Goal: Task Accomplishment & Management: Use online tool/utility

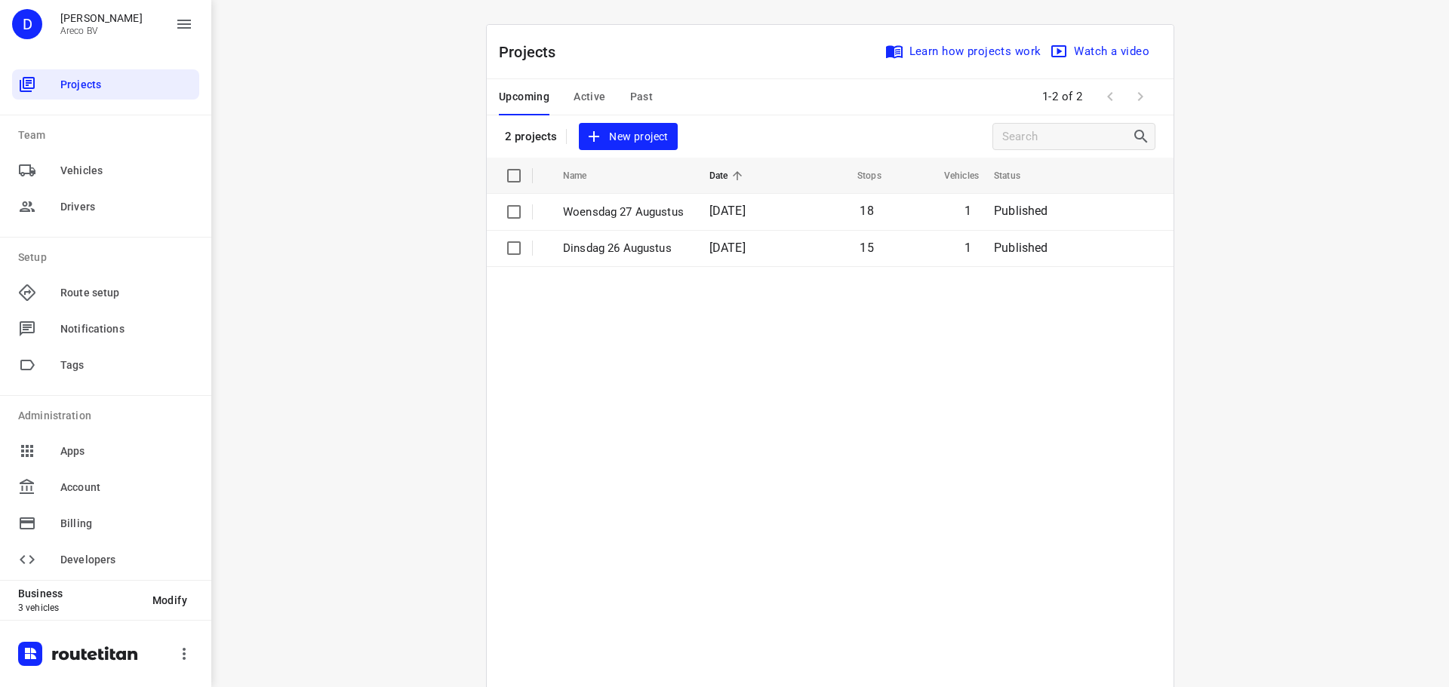
click at [640, 132] on span "New project" at bounding box center [628, 137] width 80 height 19
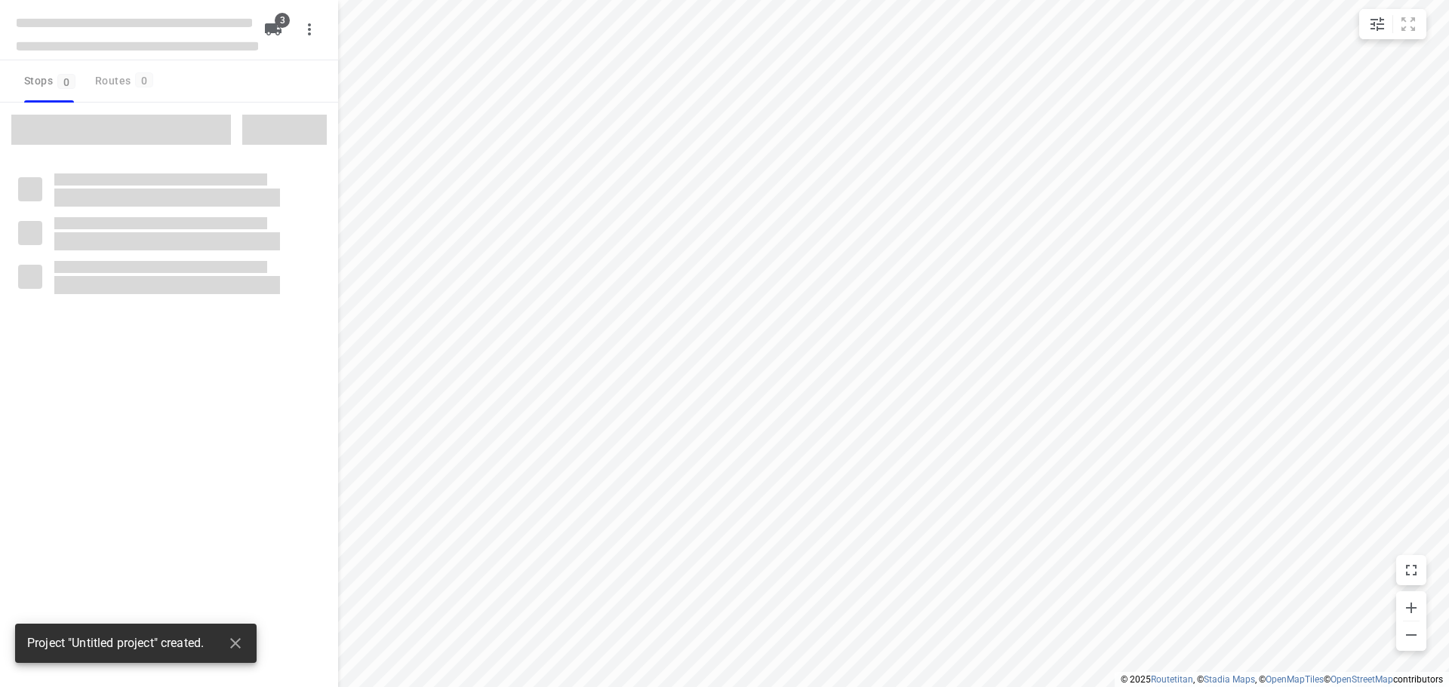
type input "distance"
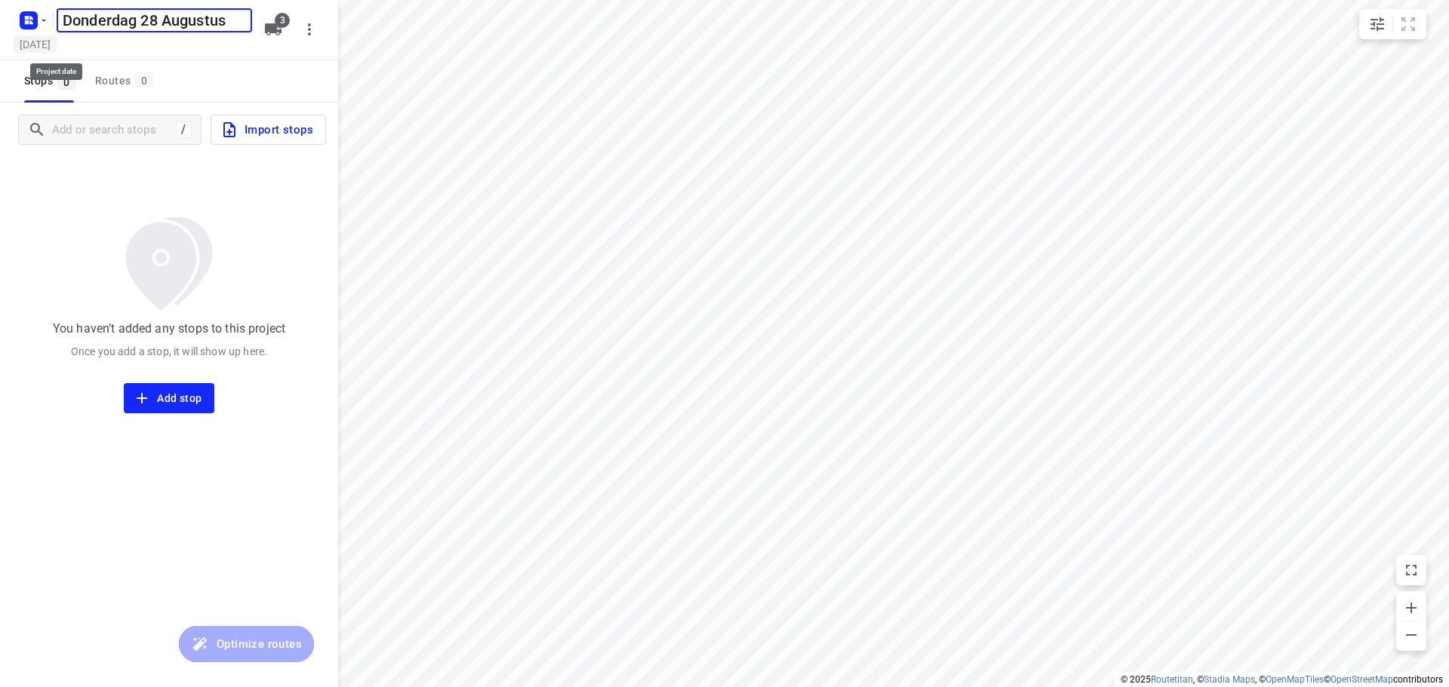
type input "Donderdag 28 Augustus"
click at [57, 48] on h5 "[DATE]" at bounding box center [35, 43] width 43 height 17
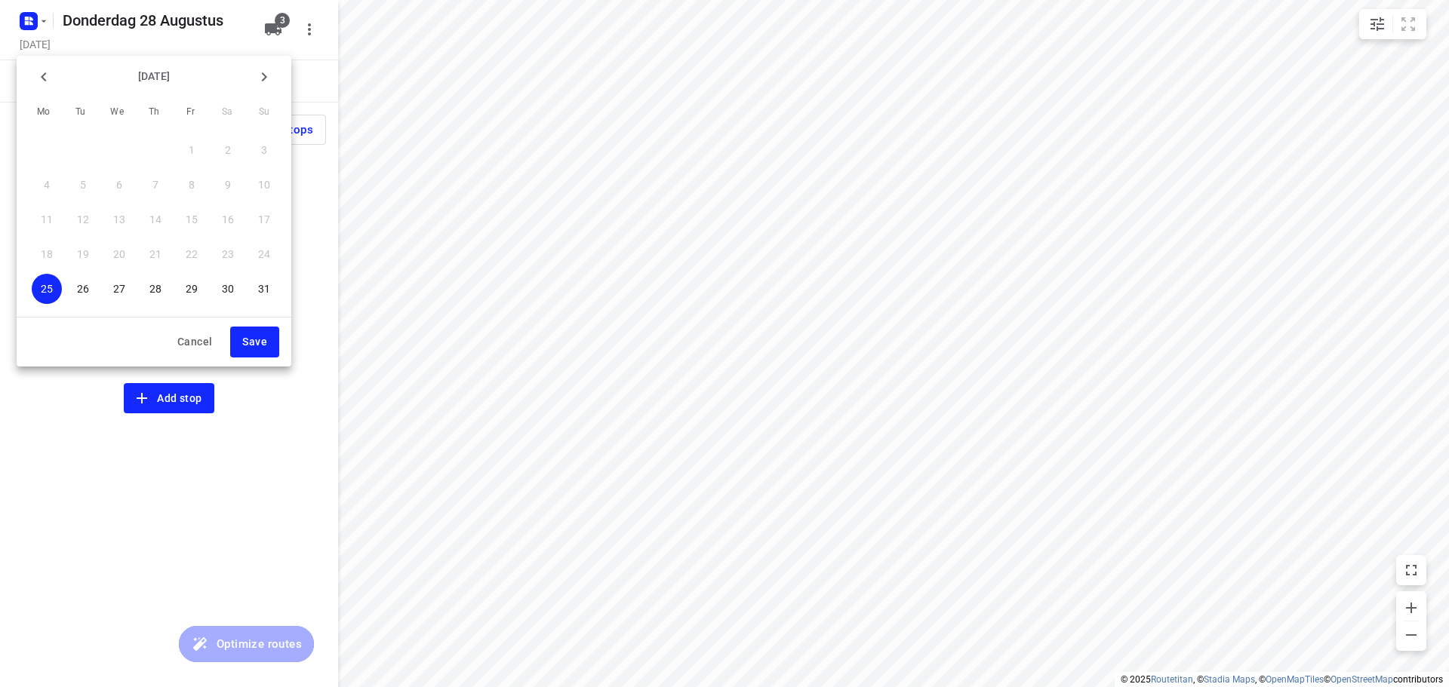
drag, startPoint x: 155, startPoint y: 285, endPoint x: 165, endPoint y: 292, distance: 11.9
click at [156, 285] on p "28" at bounding box center [155, 288] width 12 height 15
click at [260, 344] on span "Save" at bounding box center [254, 342] width 25 height 19
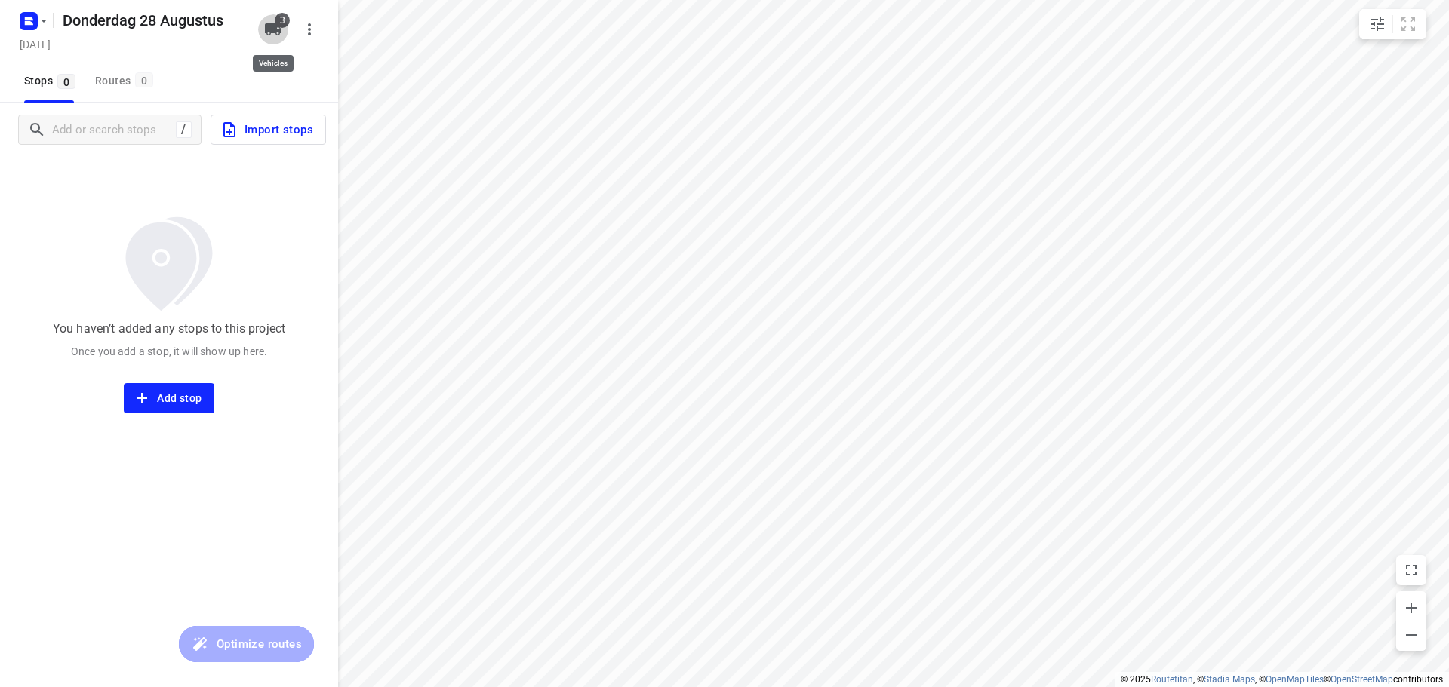
click at [276, 35] on icon "button" at bounding box center [273, 29] width 17 height 12
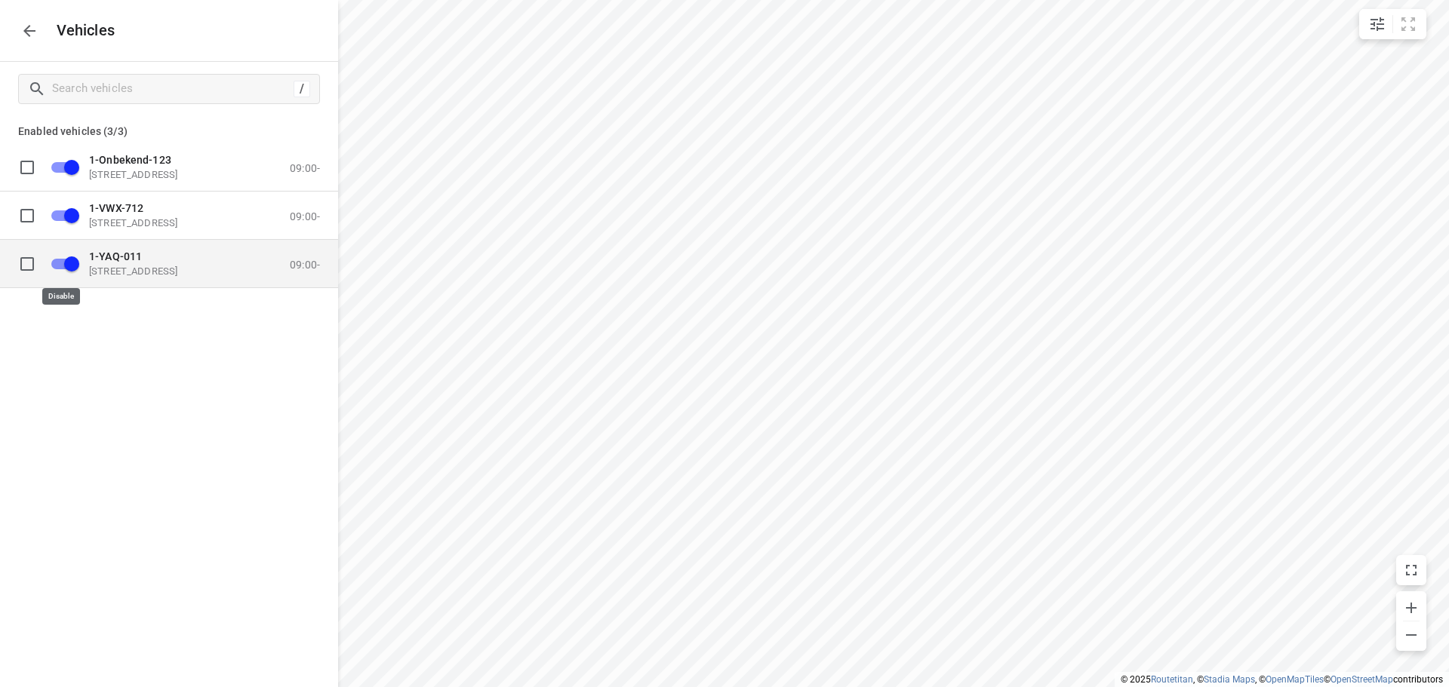
click at [61, 261] on input "grid" at bounding box center [72, 263] width 86 height 29
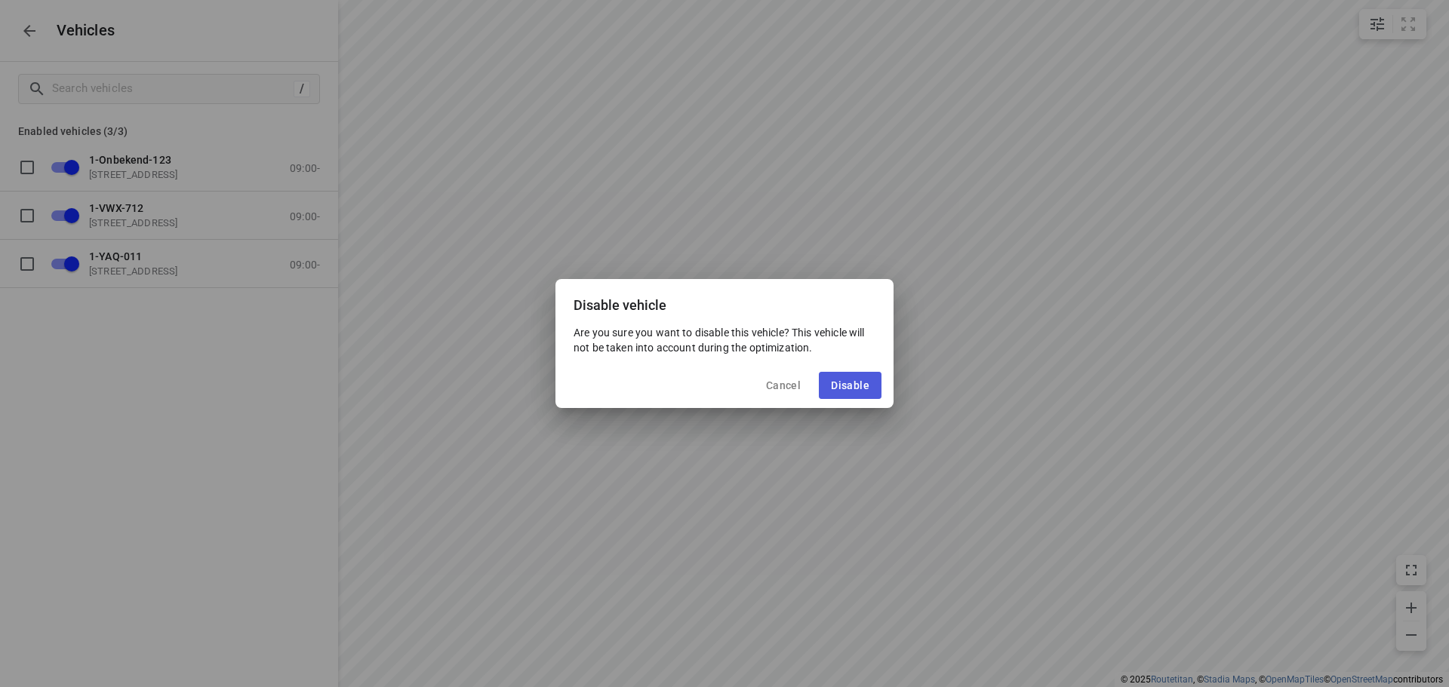
click at [854, 383] on span "Disable" at bounding box center [850, 386] width 38 height 12
checkbox input "false"
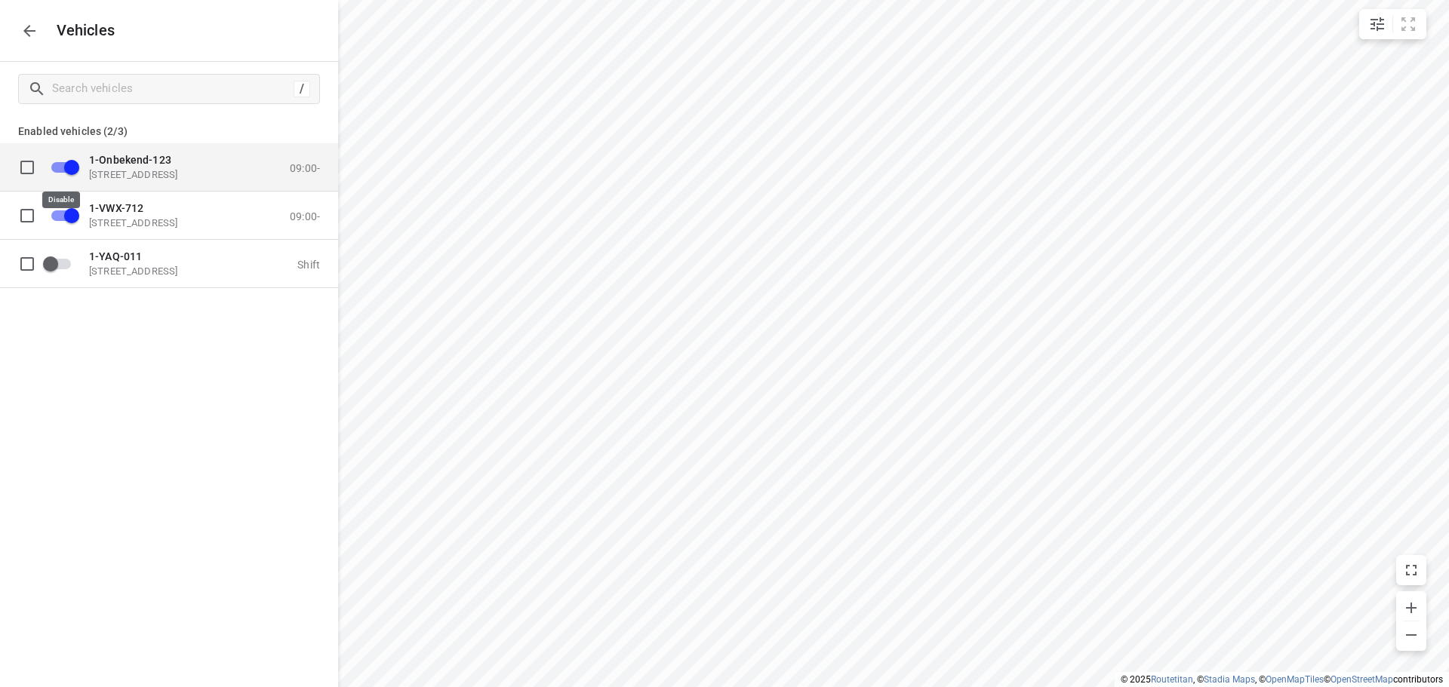
click at [61, 167] on input "grid" at bounding box center [72, 166] width 86 height 29
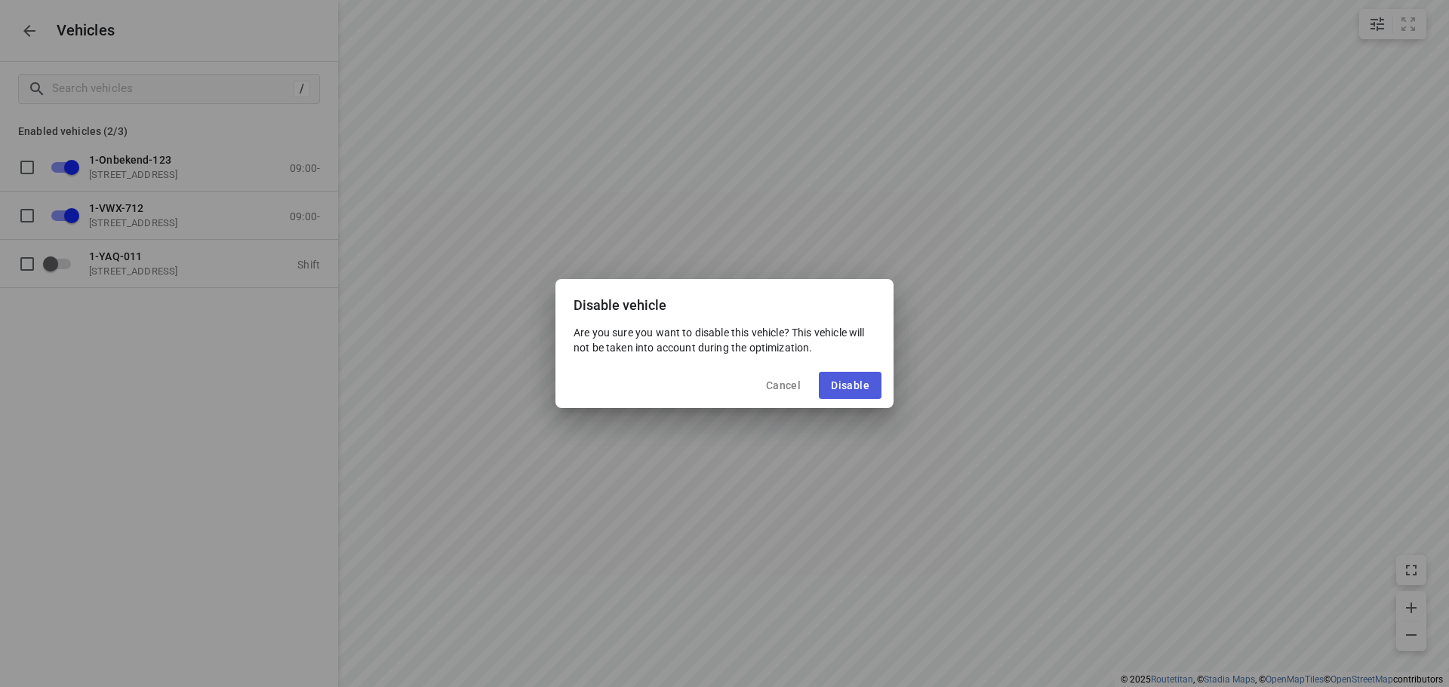
click at [838, 382] on span "Disable" at bounding box center [850, 386] width 38 height 12
checkbox input "false"
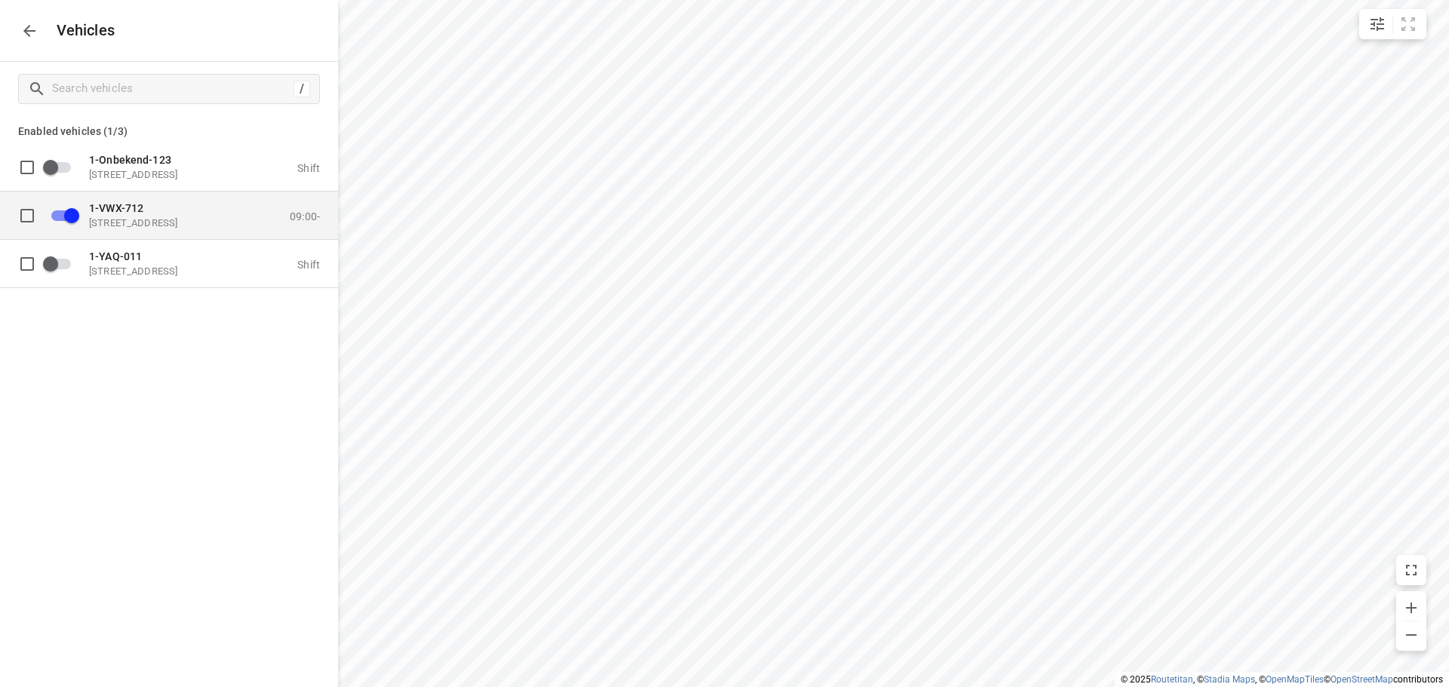
click at [149, 217] on p "[STREET_ADDRESS]" at bounding box center [164, 223] width 151 height 12
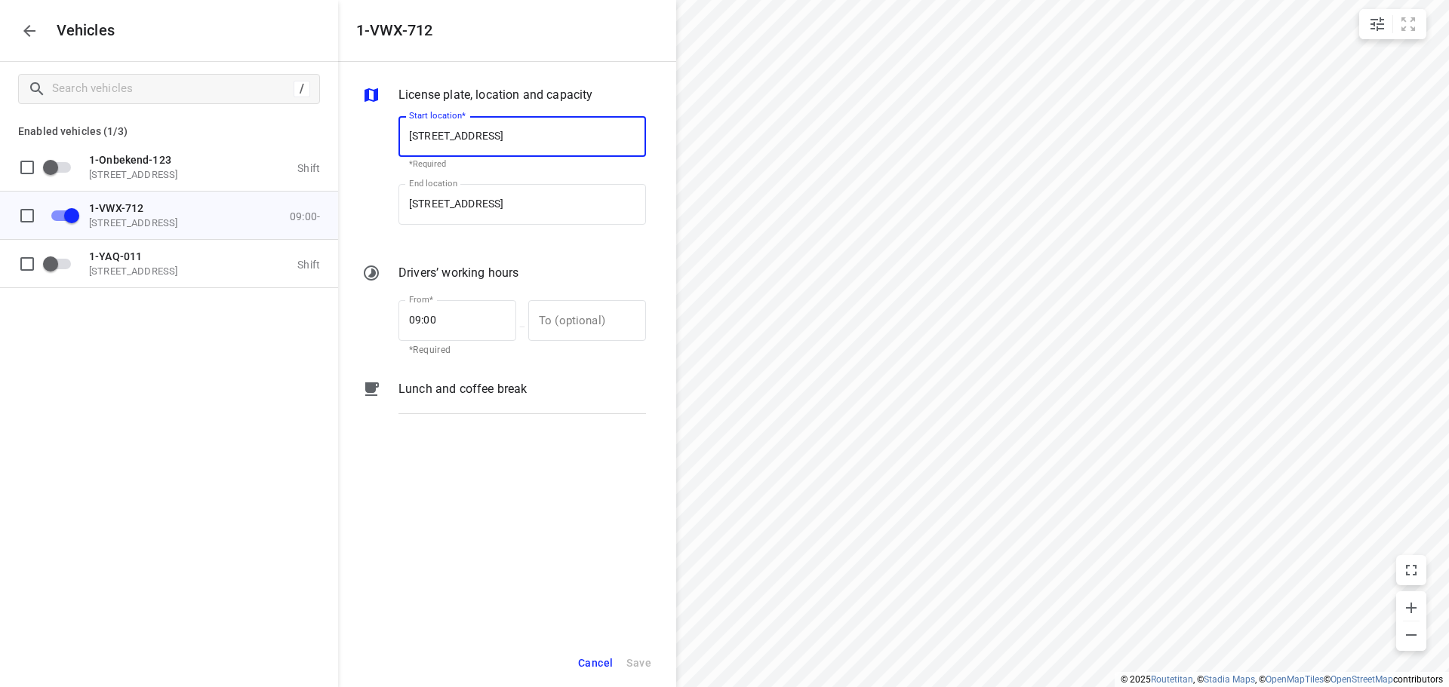
click at [509, 140] on input "[STREET_ADDRESS]" at bounding box center [521, 136] width 247 height 41
type input "[STREET_ADDRESS]"
click at [498, 183] on b "[STREET_ADDRESS]" at bounding box center [453, 179] width 89 height 11
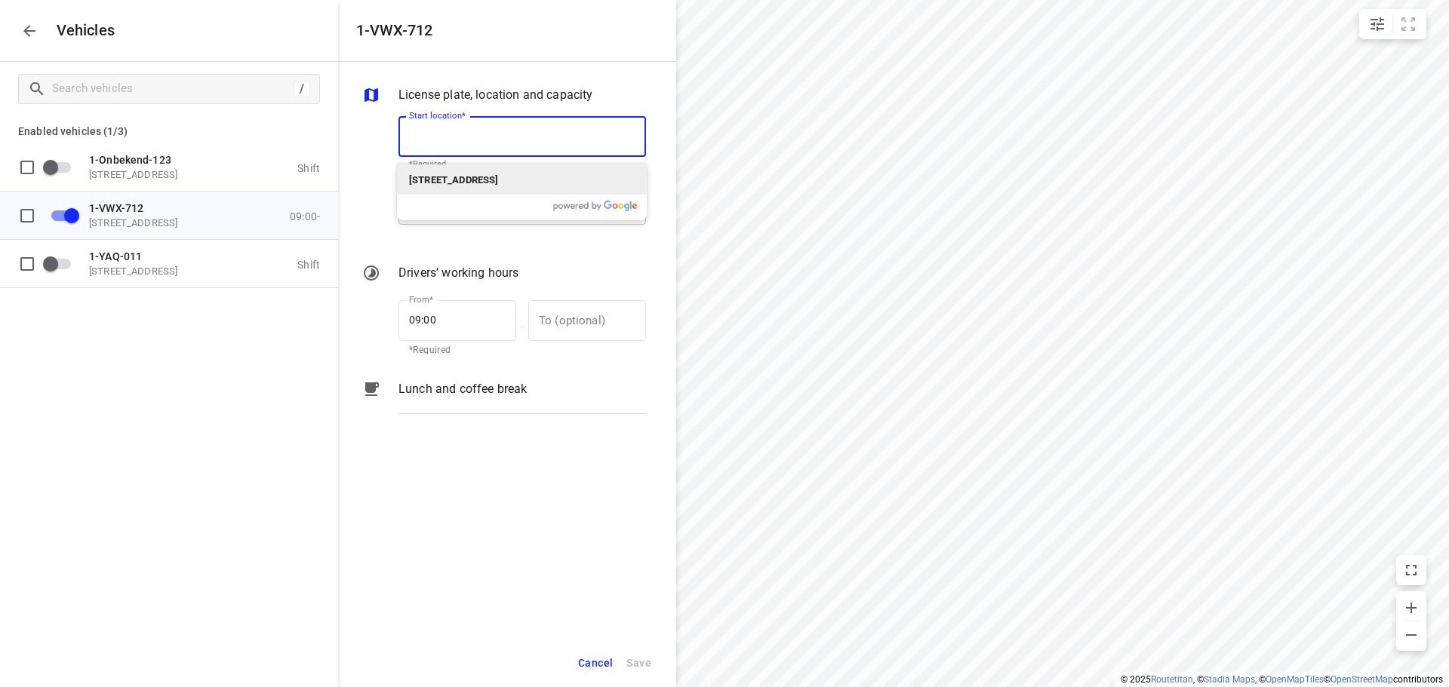
type input "[STREET_ADDRESS]"
click at [508, 198] on input "[STREET_ADDRESS]" at bounding box center [521, 204] width 247 height 41
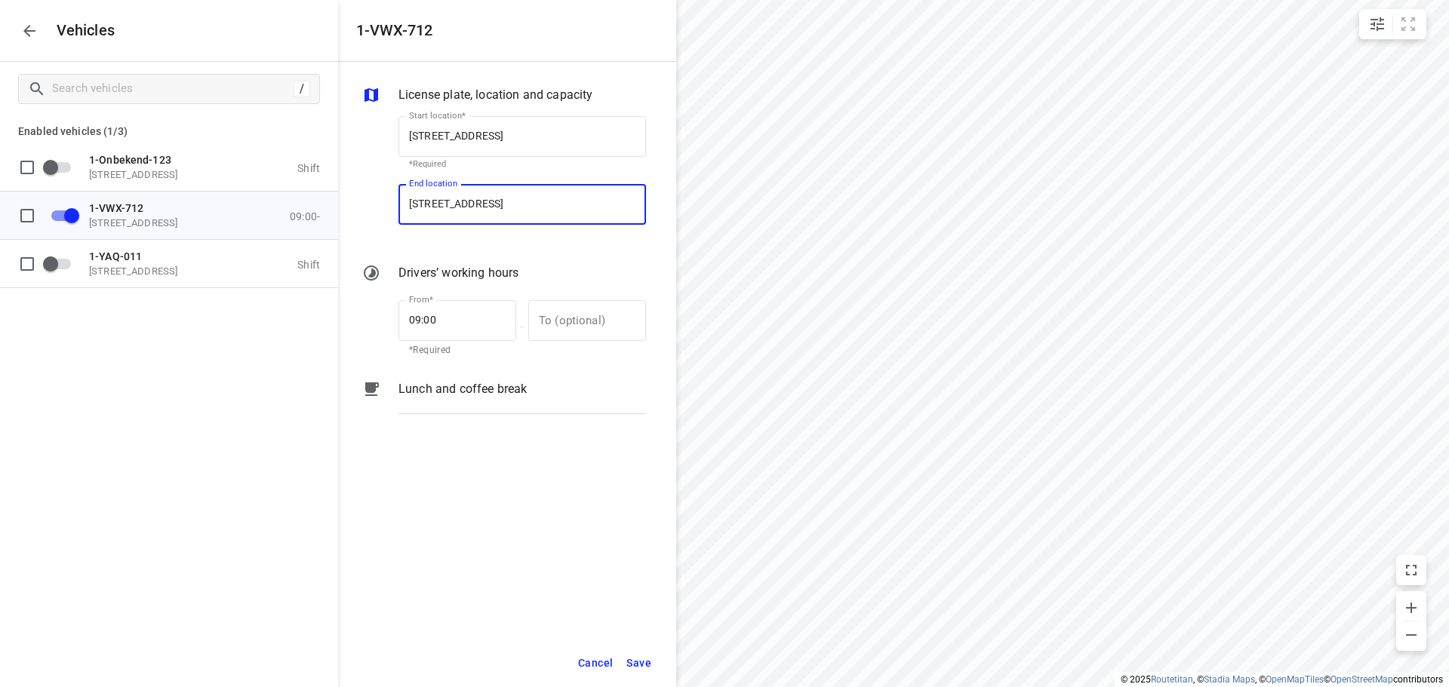
click at [509, 200] on input "[STREET_ADDRESS]" at bounding box center [521, 204] width 247 height 41
click at [508, 201] on input "[STREET_ADDRESS]" at bounding box center [521, 204] width 247 height 41
type input "[STREET_ADDRESS]"
click at [498, 247] on b "[STREET_ADDRESS]" at bounding box center [453, 247] width 89 height 11
type input "[STREET_ADDRESS]"
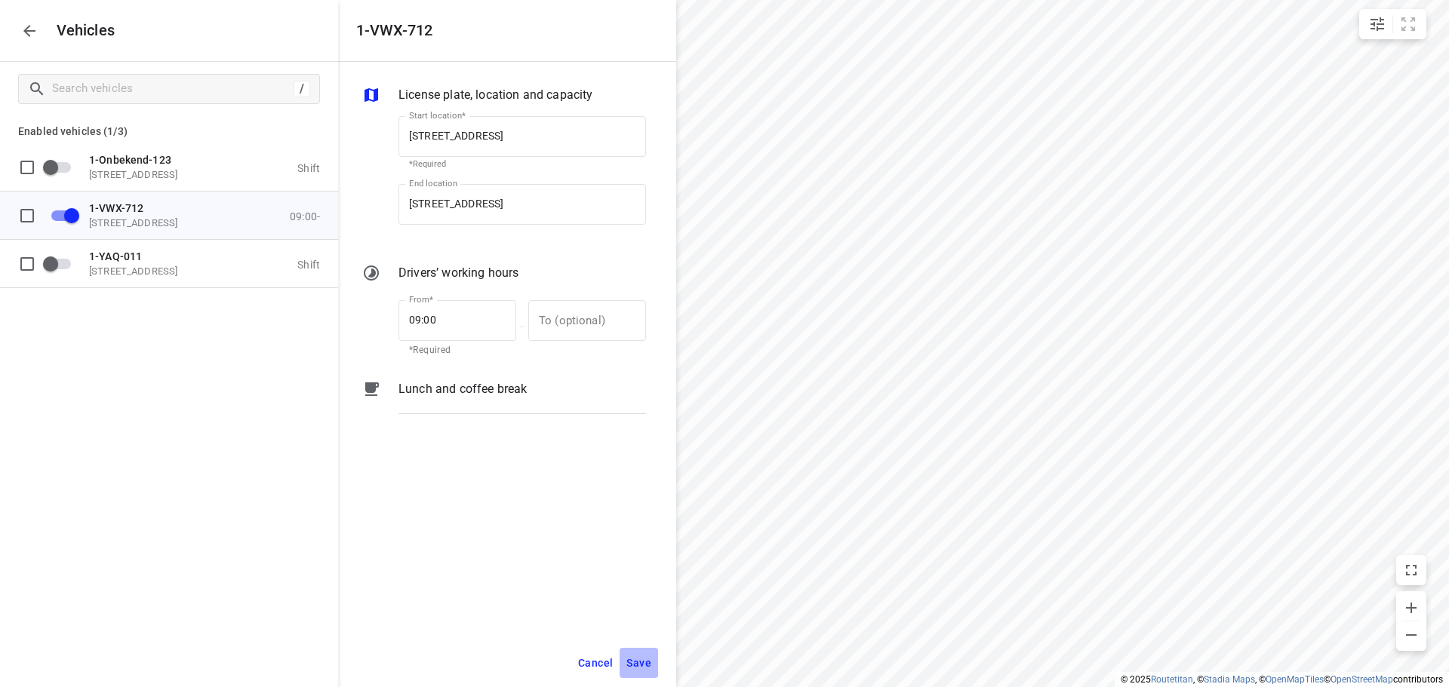
click at [641, 663] on span "Save" at bounding box center [638, 663] width 25 height 19
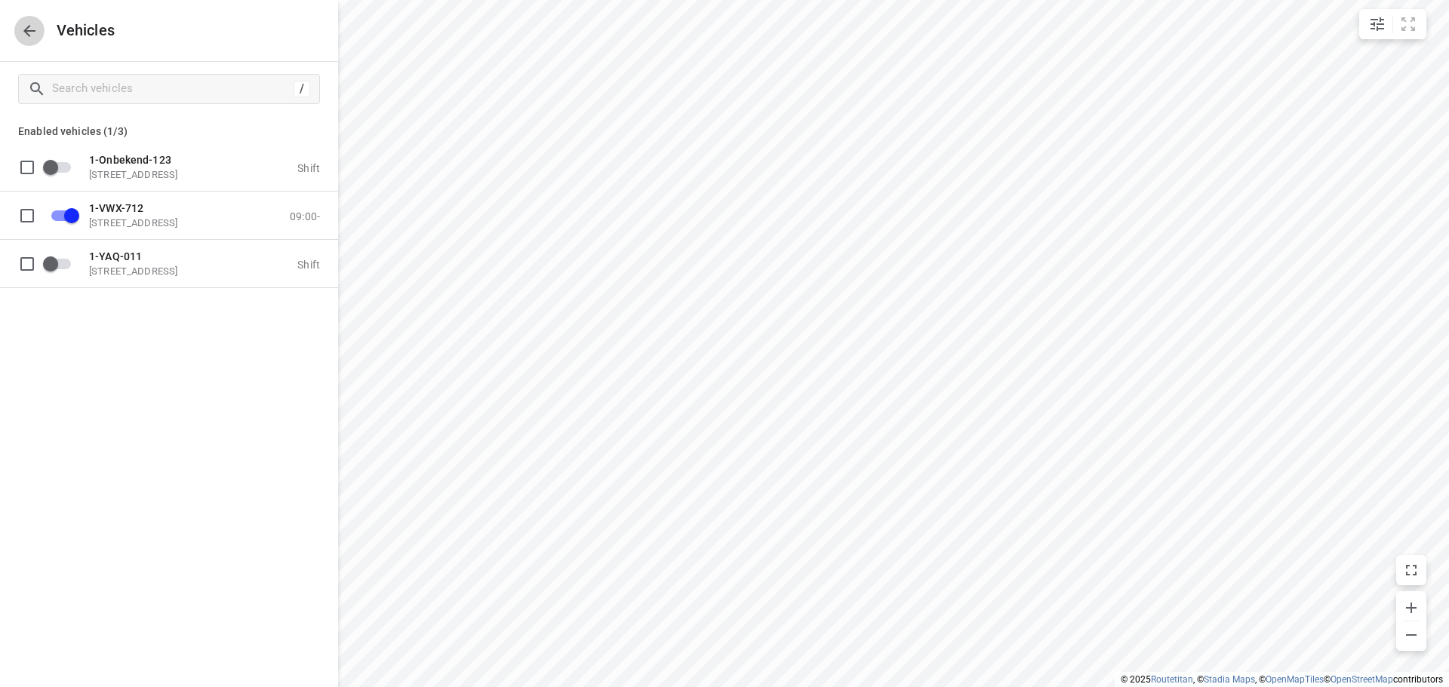
click at [30, 36] on icon "button" at bounding box center [29, 31] width 18 height 18
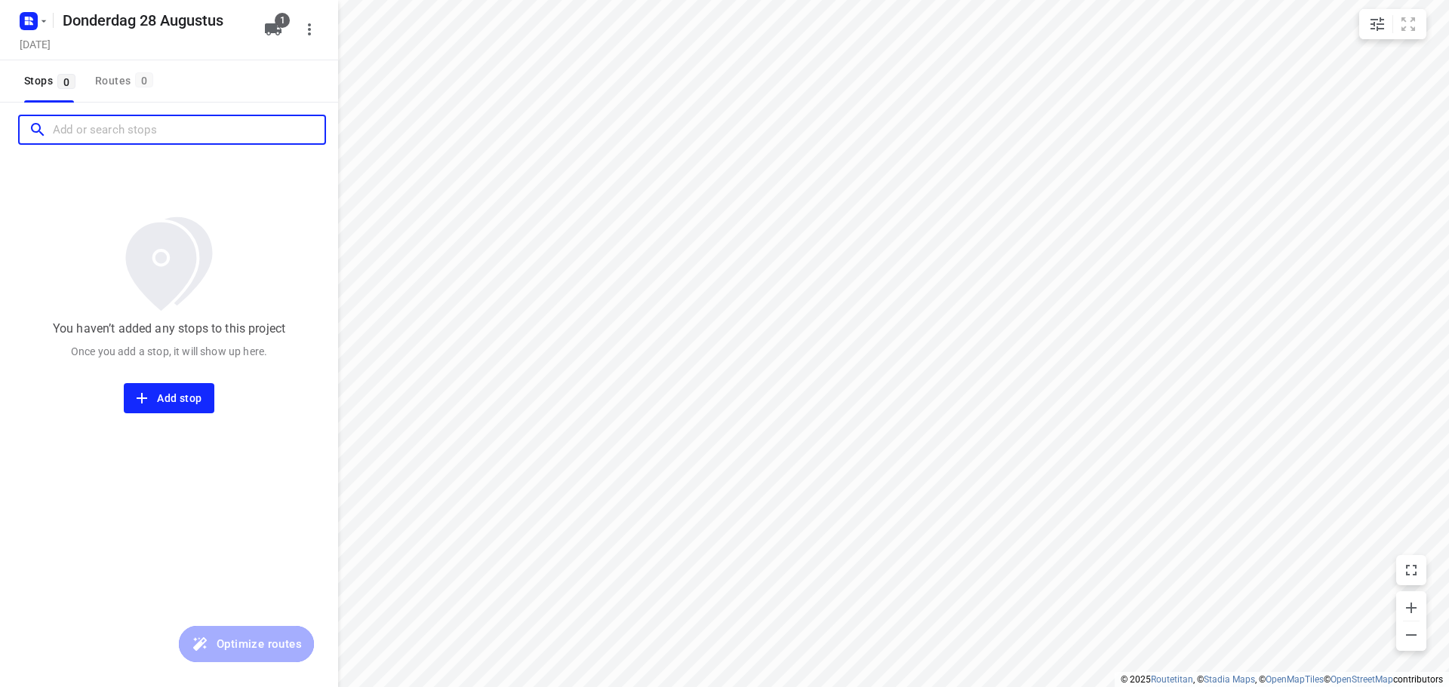
drag, startPoint x: 90, startPoint y: 132, endPoint x: 138, endPoint y: 105, distance: 55.4
click at [91, 132] on input "Add or search stops" at bounding box center [189, 129] width 272 height 23
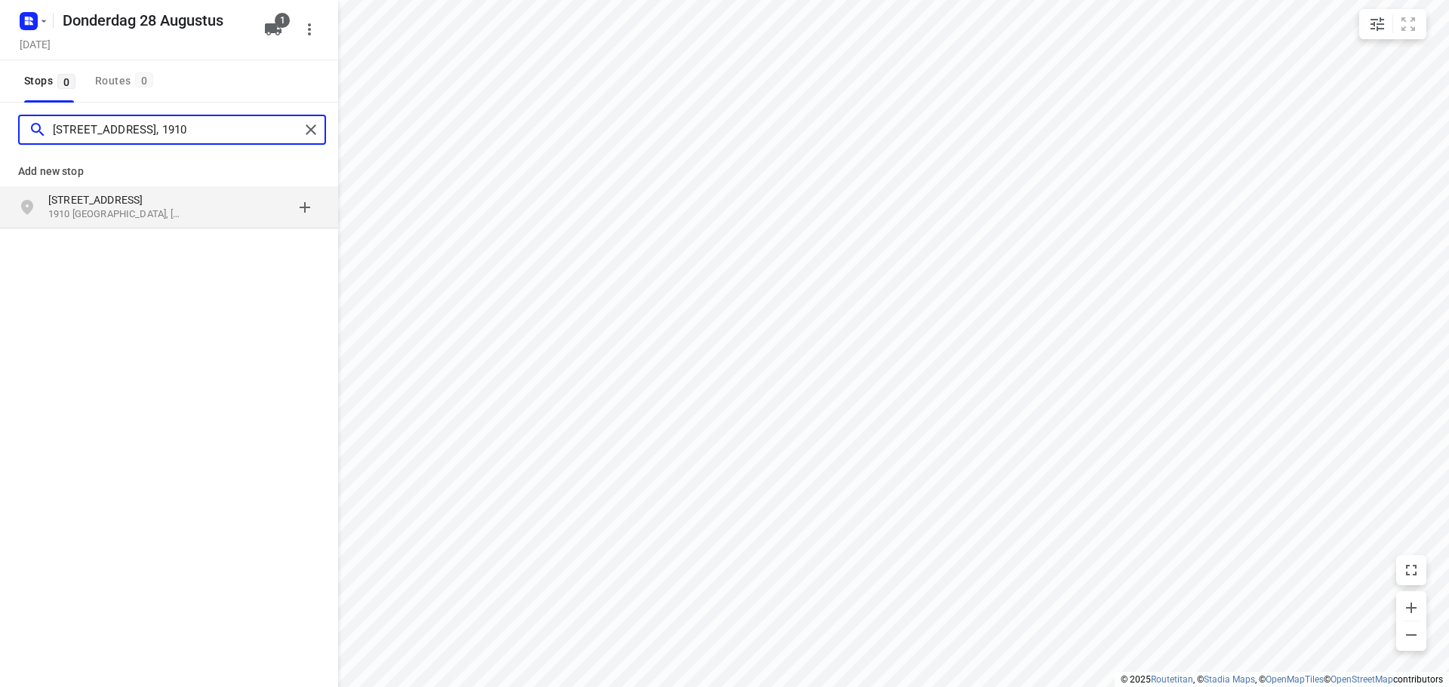
type input "[STREET_ADDRESS], 1910"
click at [158, 204] on p "[STREET_ADDRESS]" at bounding box center [117, 199] width 139 height 15
type input "rue inchebroux 21"
click at [172, 209] on p "Chaumont-[GEOGRAPHIC_DATA], [GEOGRAPHIC_DATA]" at bounding box center [117, 214] width 139 height 14
type input "chemin du comte d'egmont 2h"
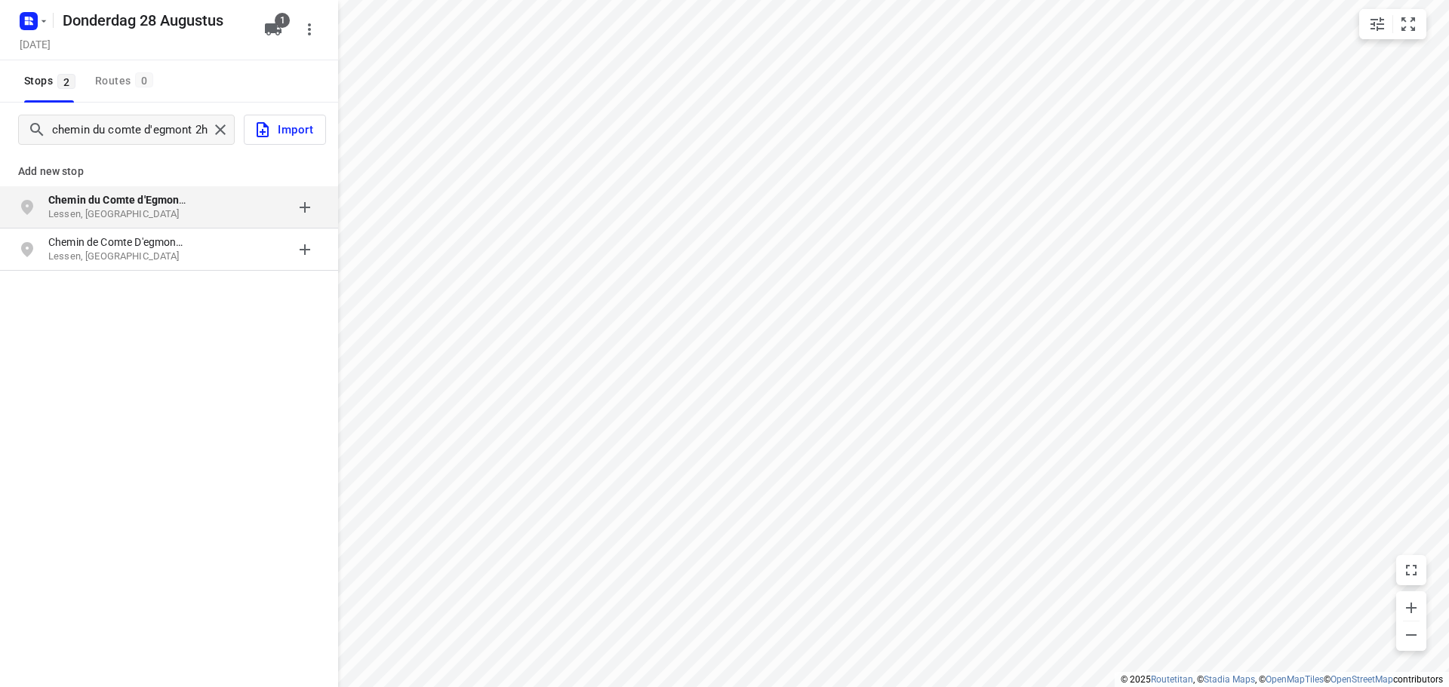
click at [195, 202] on p "Chemin du Comte d'Egmont 2H" at bounding box center [125, 199] width 154 height 15
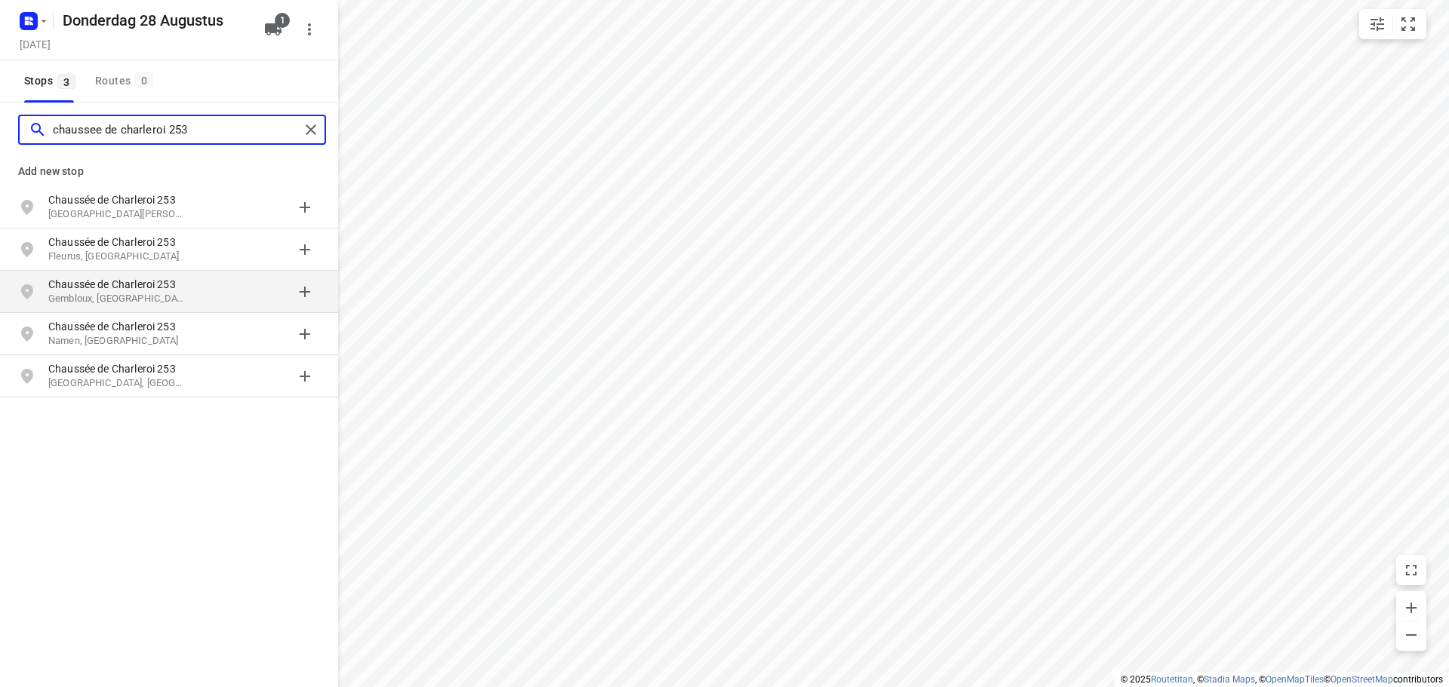
type input "chaussee de charleroi 253"
click at [183, 293] on p "Gembloux, [GEOGRAPHIC_DATA]" at bounding box center [117, 299] width 139 height 14
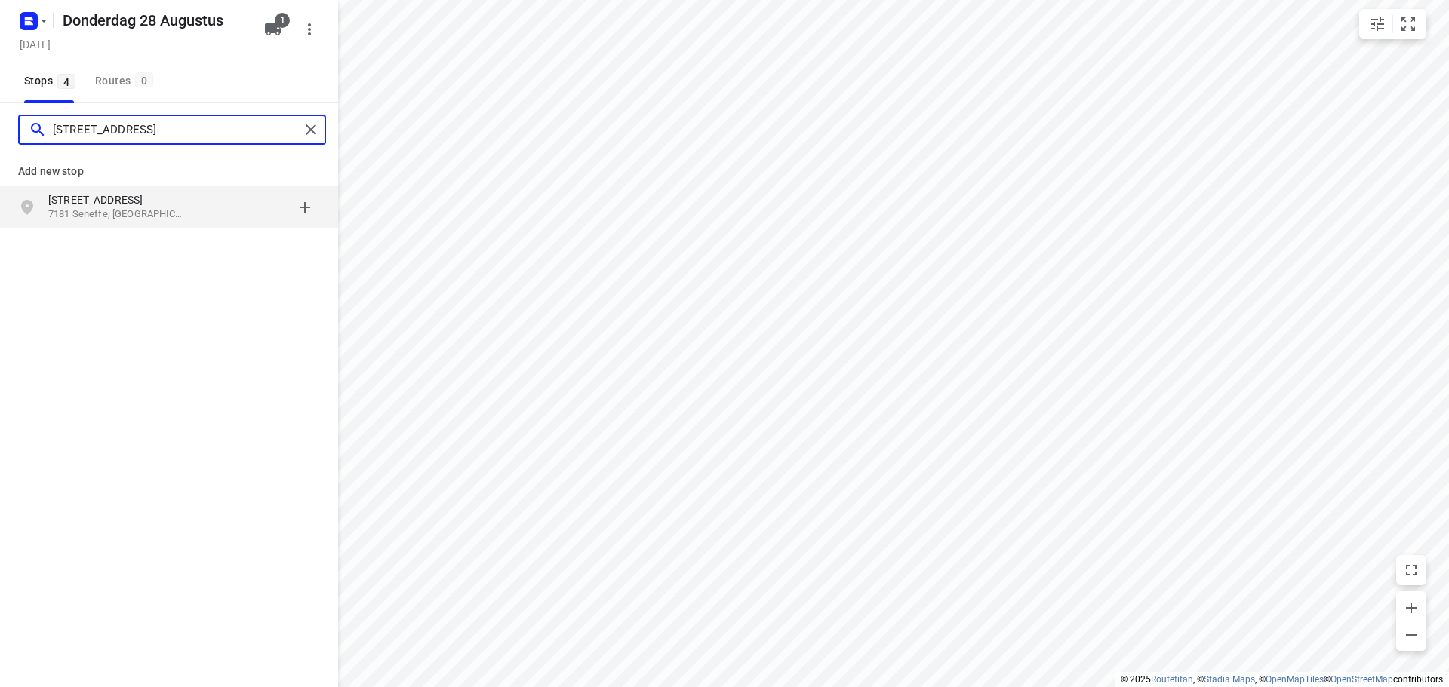
type input "[STREET_ADDRESS]"
click at [167, 212] on p "7181 Seneffe, [GEOGRAPHIC_DATA]" at bounding box center [117, 214] width 139 height 14
type input "[GEOGRAPHIC_DATA], 1000"
click at [157, 214] on p "1000 [GEOGRAPHIC_DATA], [GEOGRAPHIC_DATA]" at bounding box center [117, 214] width 139 height 14
type input "nijverheidszone [GEOGRAPHIC_DATA] 21"
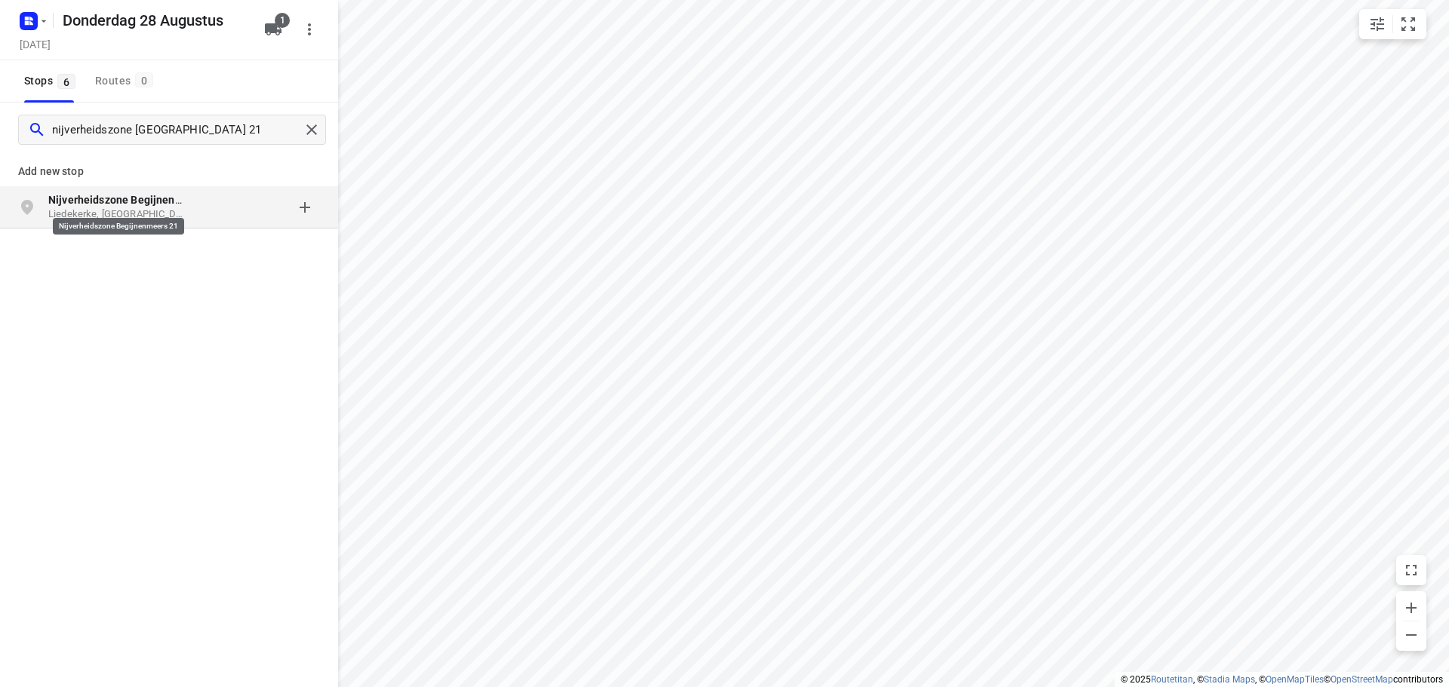
click at [180, 205] on b "Nijverheidszone Begijnenmeers 21" at bounding box center [134, 200] width 172 height 12
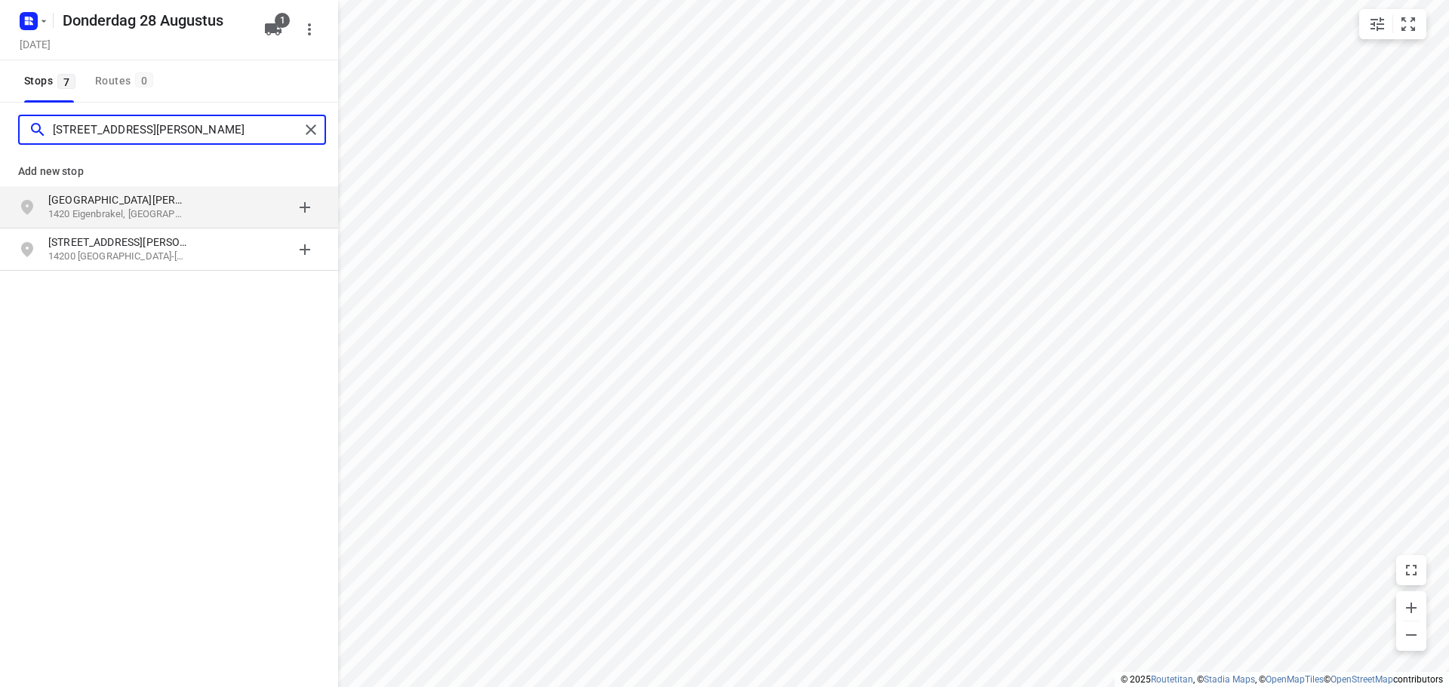
type input "[STREET_ADDRESS][PERSON_NAME]"
click at [180, 207] on p "[GEOGRAPHIC_DATA][PERSON_NAME] 34" at bounding box center [117, 199] width 139 height 15
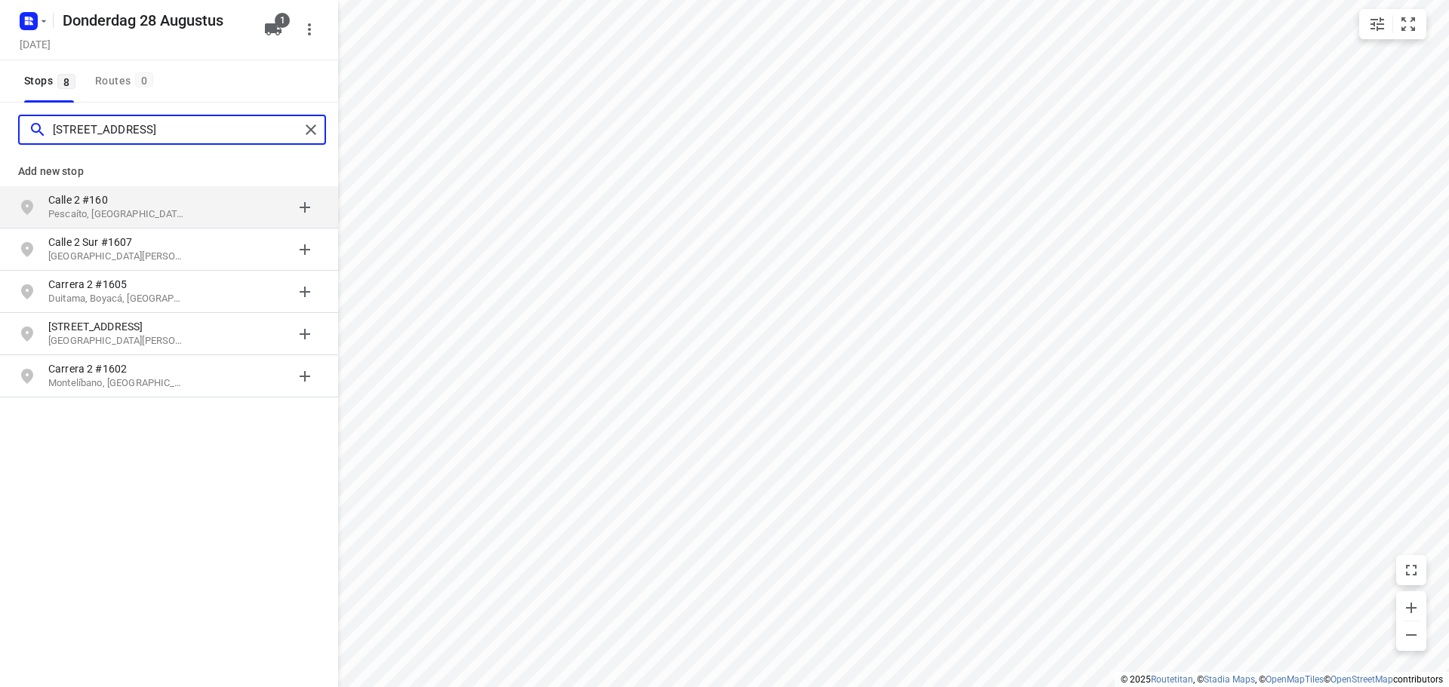
click at [151, 124] on input "[STREET_ADDRESS]" at bounding box center [176, 129] width 247 height 23
click at [152, 124] on input "[STREET_ADDRESS]" at bounding box center [176, 129] width 247 height 23
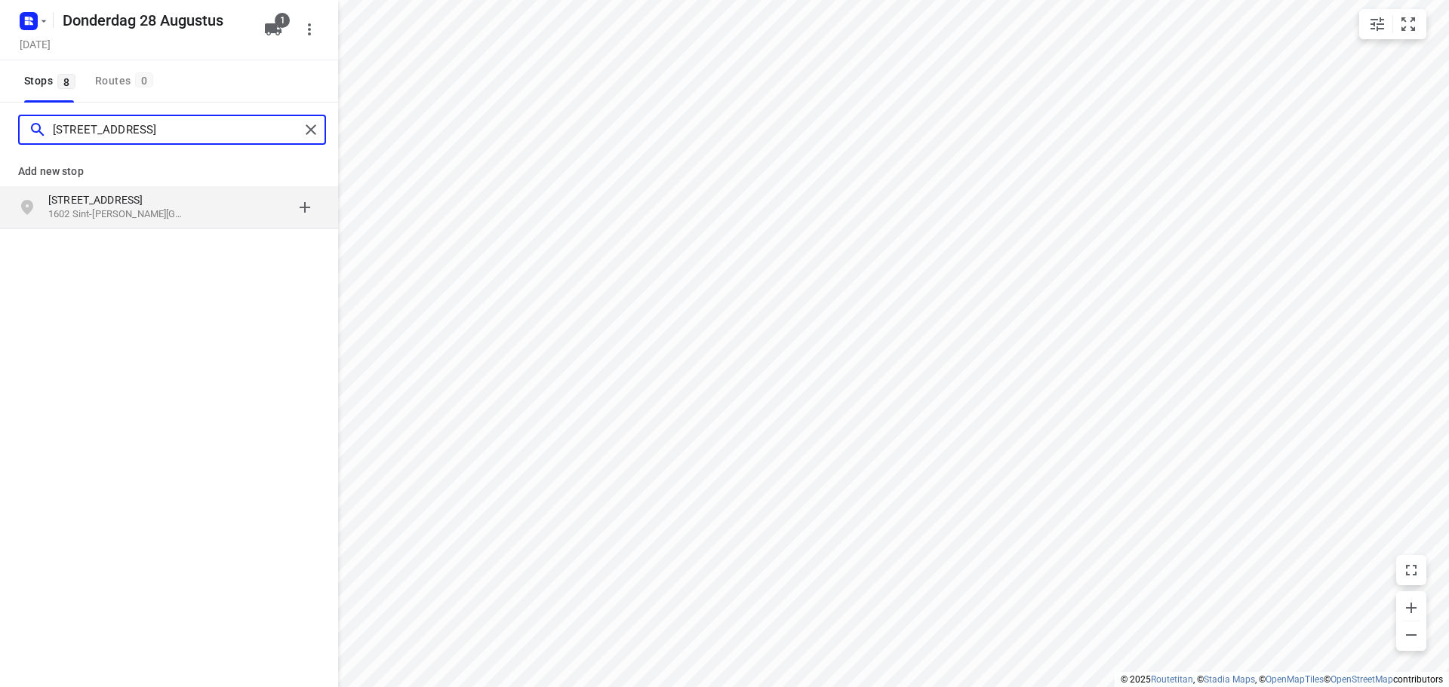
type input "[STREET_ADDRESS]"
click at [199, 207] on div "[STREET_ADDRESS][PERSON_NAME]" at bounding box center [125, 207] width 154 height 30
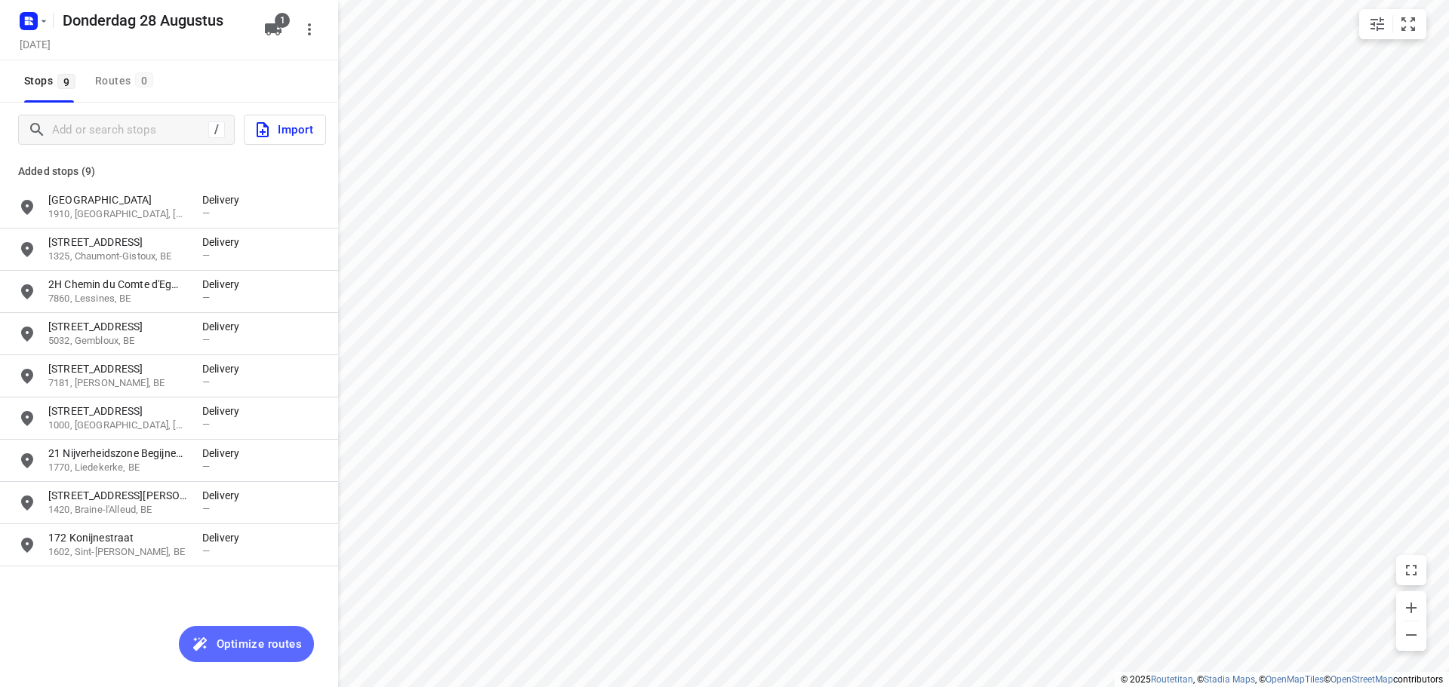
click at [232, 640] on span "Optimize routes" at bounding box center [259, 645] width 85 height 20
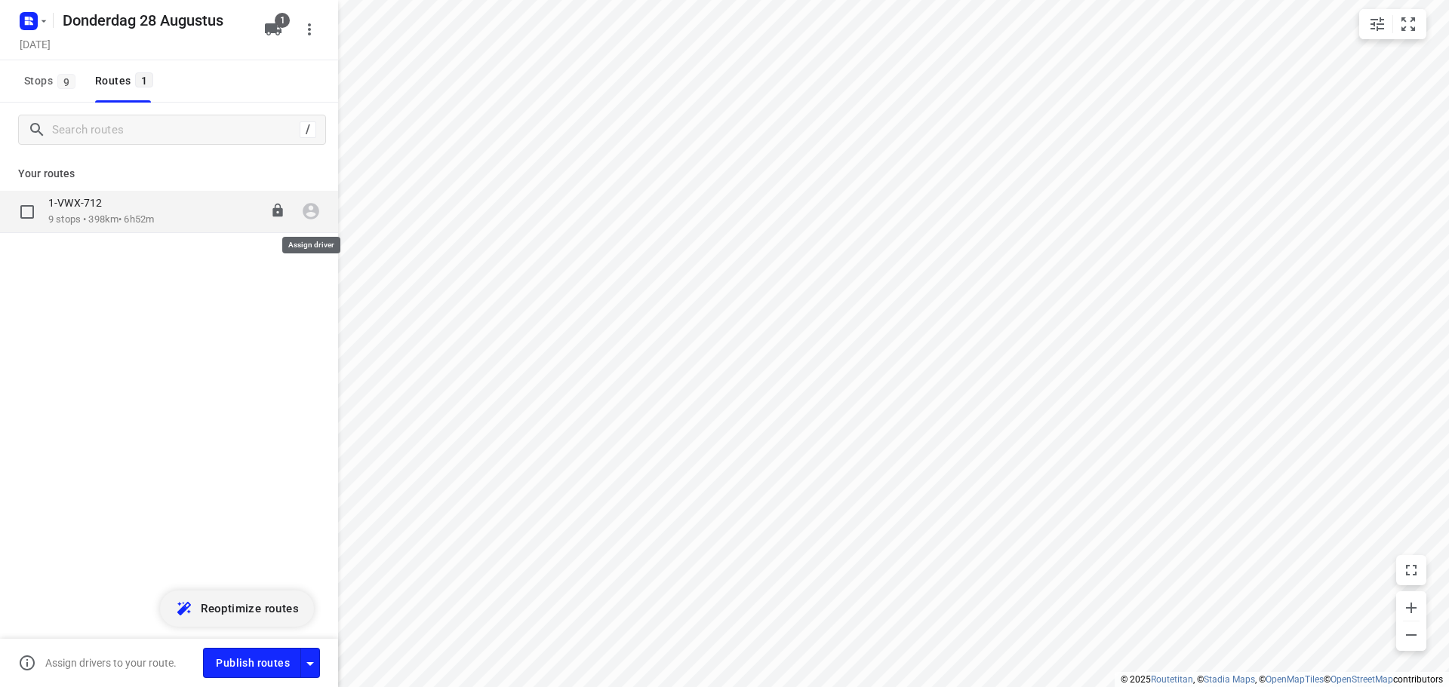
click at [304, 220] on icon "button" at bounding box center [311, 211] width 20 height 20
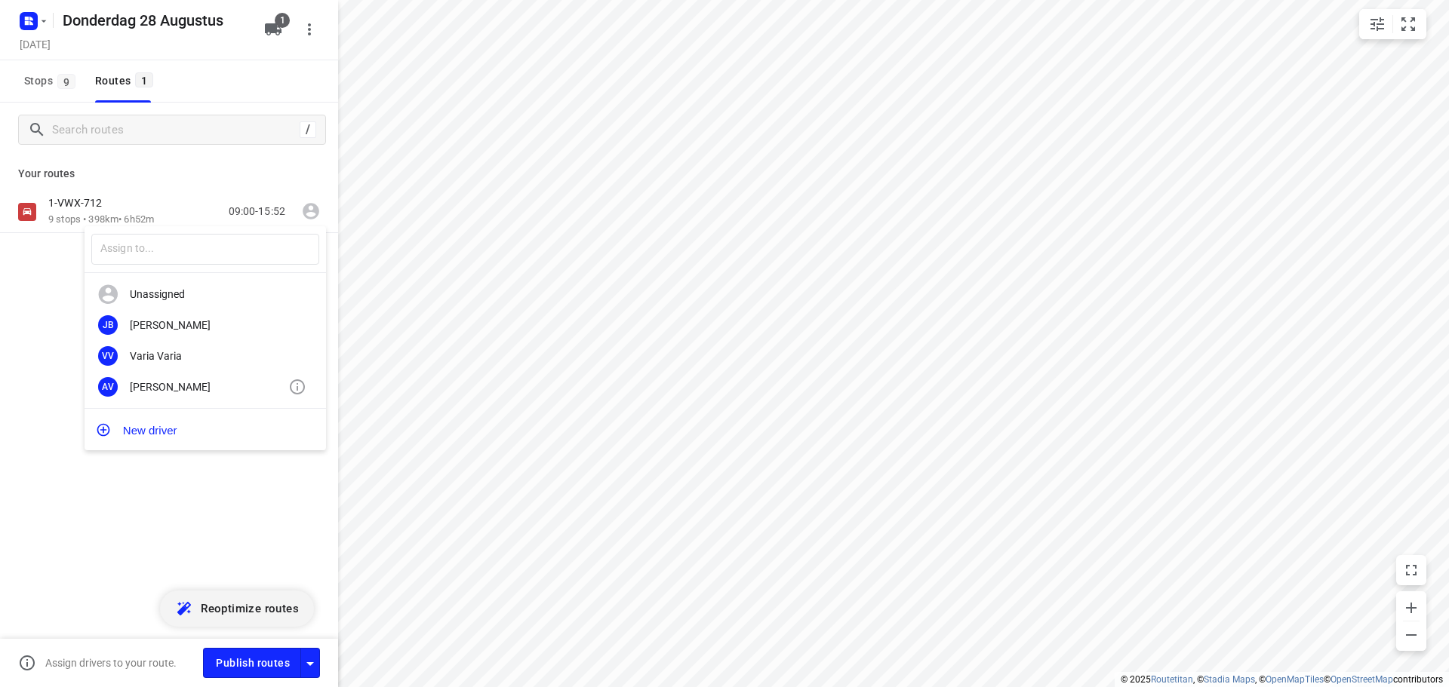
click at [185, 390] on div "[PERSON_NAME]" at bounding box center [209, 387] width 158 height 12
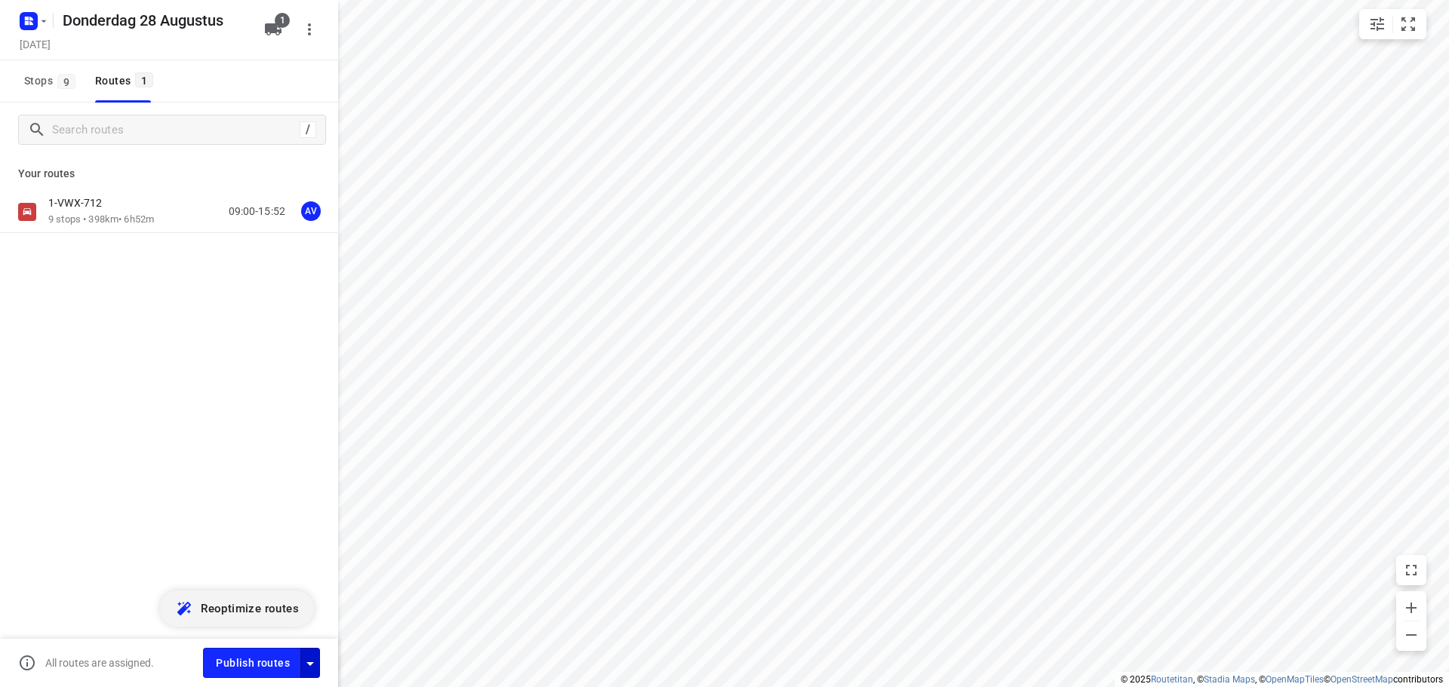
click at [309, 662] on icon "button" at bounding box center [310, 664] width 8 height 4
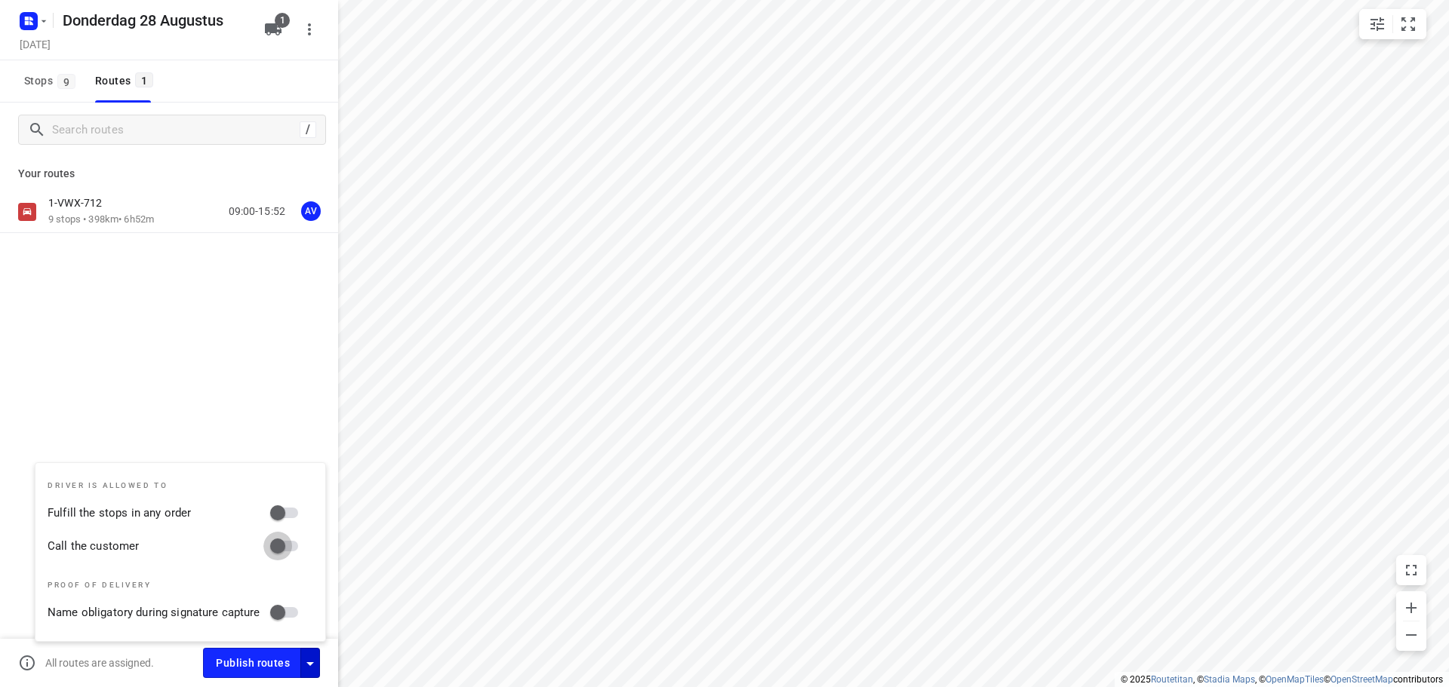
click at [299, 549] on input "Call the customer" at bounding box center [278, 546] width 86 height 29
checkbox input "true"
click at [306, 662] on icon "button" at bounding box center [310, 664] width 18 height 18
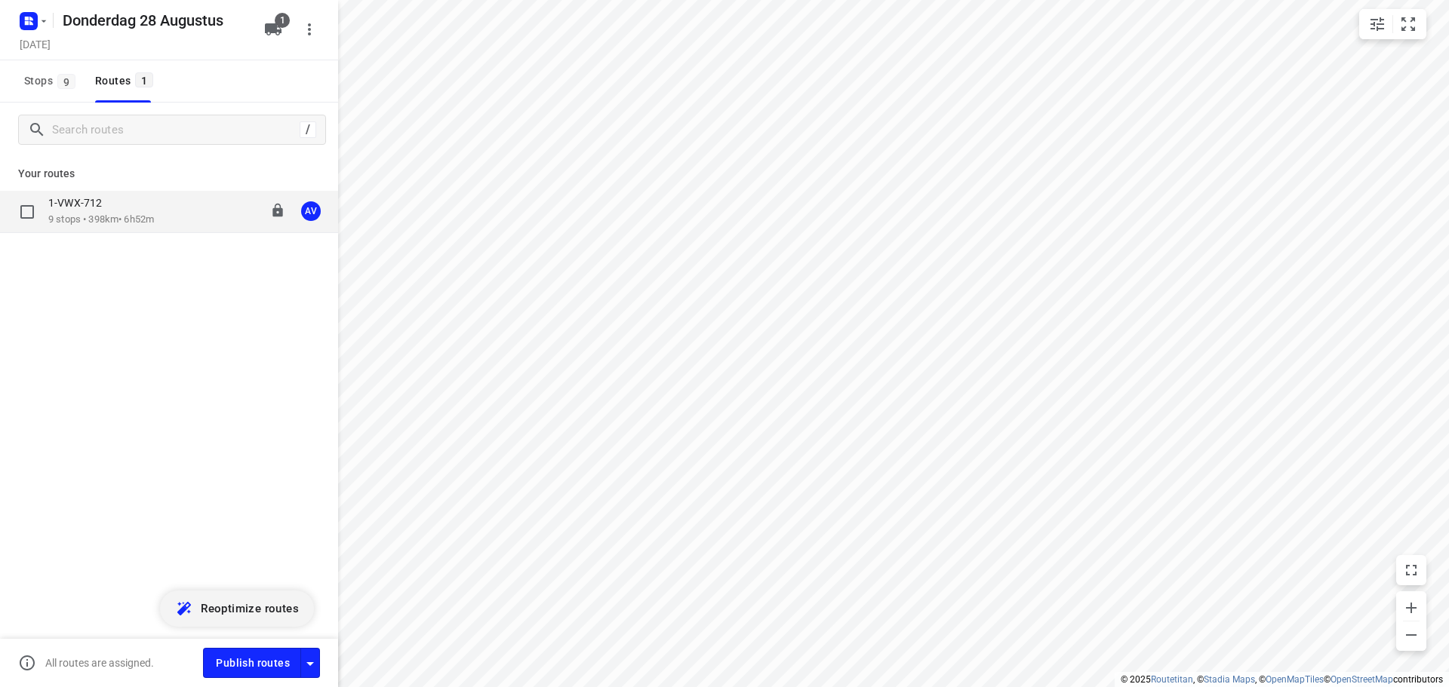
click at [161, 224] on div "1-VWX-712 9 stops • 398km • 6h52m 09:00-15:52 AV" at bounding box center [193, 211] width 290 height 31
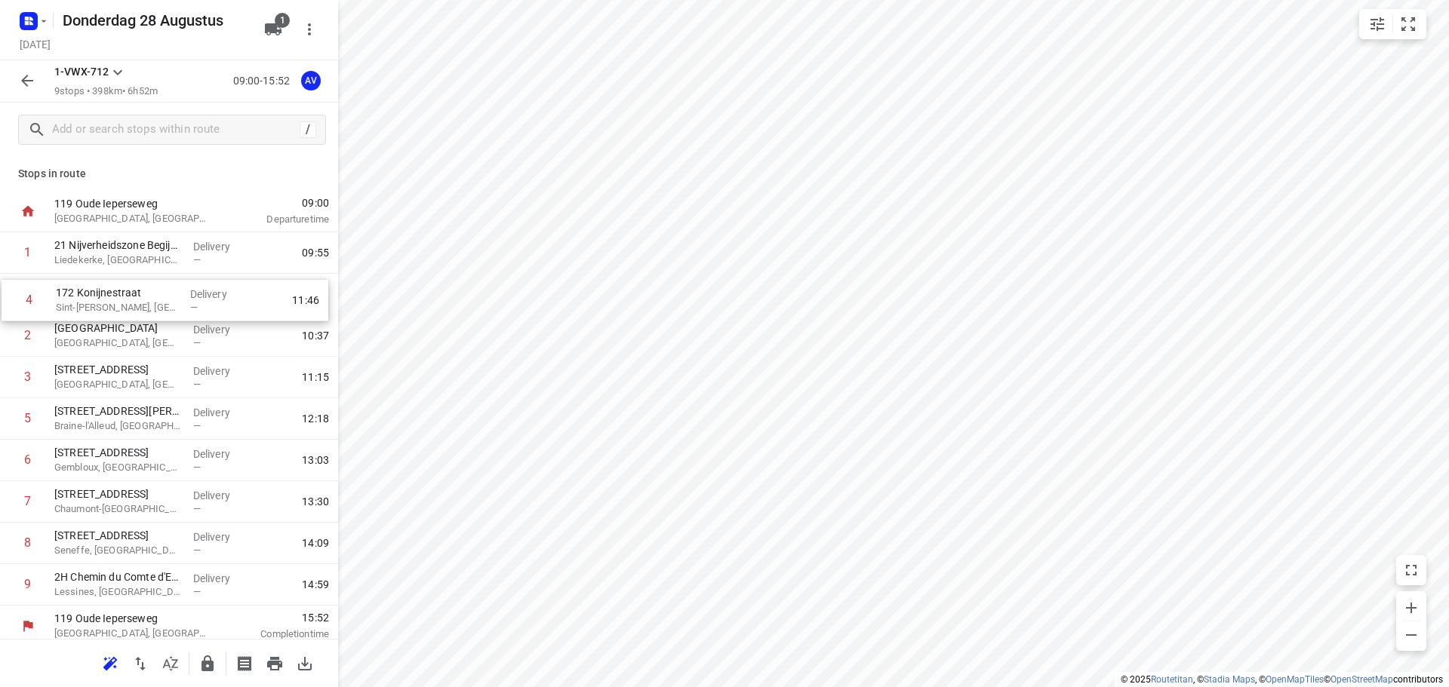
drag, startPoint x: 5, startPoint y: 386, endPoint x: 7, endPoint y: 303, distance: 83.0
click at [7, 303] on div "1 21 Nijverheidszone Begijnenmeers [GEOGRAPHIC_DATA], [GEOGRAPHIC_DATA] Deliver…" at bounding box center [169, 418] width 338 height 373
drag, startPoint x: 10, startPoint y: 383, endPoint x: 15, endPoint y: 336, distance: 46.3
click at [11, 343] on div "1 21 Nijverheidszone Begijnenmeers [GEOGRAPHIC_DATA], [GEOGRAPHIC_DATA] Deliver…" at bounding box center [169, 418] width 338 height 373
drag, startPoint x: 5, startPoint y: 419, endPoint x: 8, endPoint y: 512, distance: 92.9
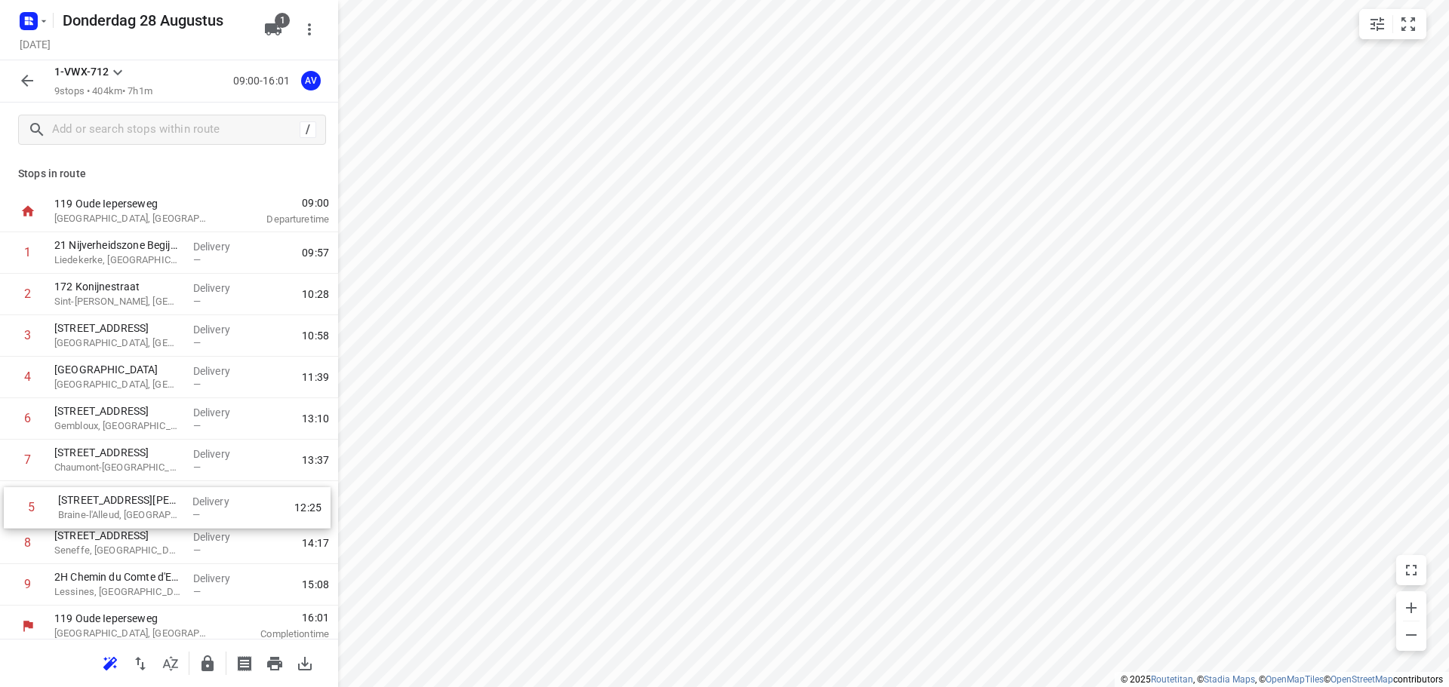
click at [8, 512] on div "1 21 Nijverheidszone Begijnenmeers [GEOGRAPHIC_DATA], [GEOGRAPHIC_DATA] Deliver…" at bounding box center [169, 418] width 338 height 373
drag, startPoint x: 8, startPoint y: 463, endPoint x: 8, endPoint y: 421, distance: 42.3
click at [8, 421] on div "1 21 Nijverheidszone Begijnenmeers [GEOGRAPHIC_DATA], [GEOGRAPHIC_DATA] Deliver…" at bounding box center [169, 418] width 338 height 373
click at [142, 667] on icon "button" at bounding box center [140, 664] width 11 height 14
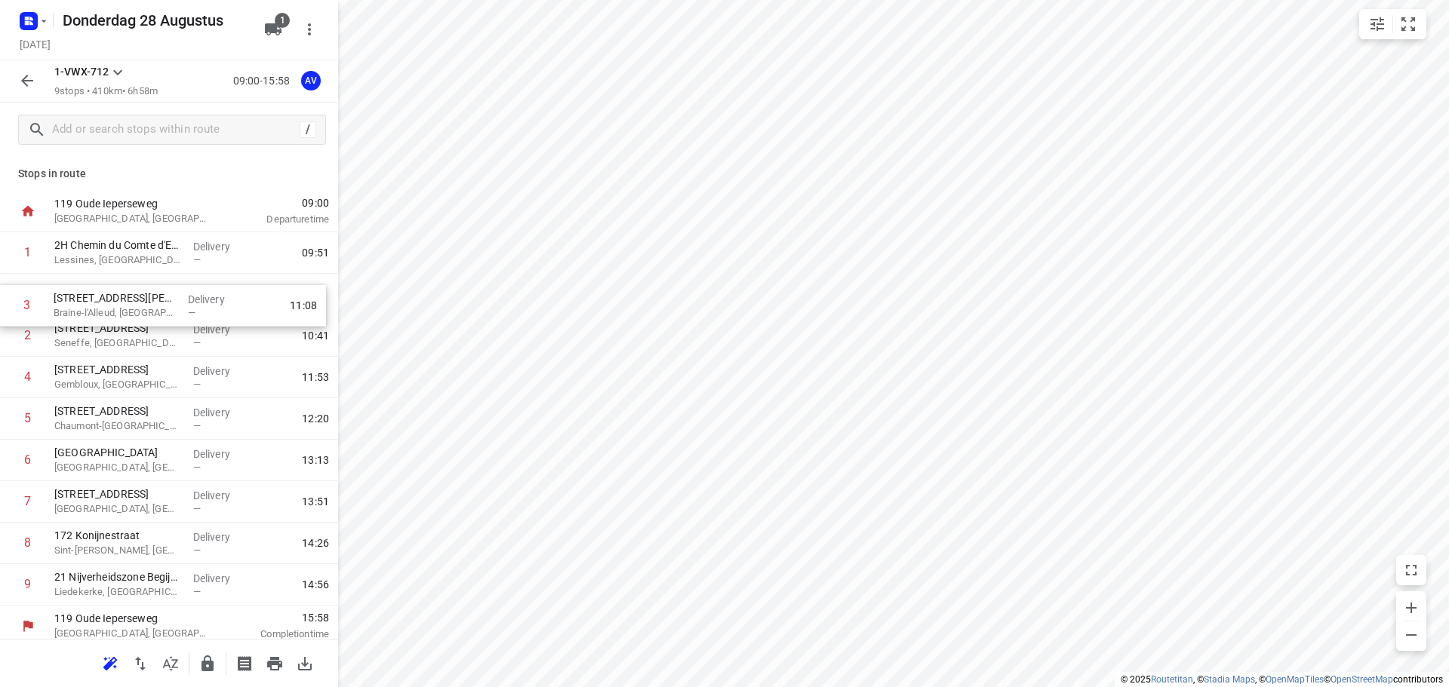
drag, startPoint x: 10, startPoint y: 336, endPoint x: 9, endPoint y: 303, distance: 34.0
click at [9, 303] on div "1 2H [GEOGRAPHIC_DATA], [GEOGRAPHIC_DATA] Delivery — 09:51 2 [STREET_ADDRESS] D…" at bounding box center [169, 418] width 338 height 373
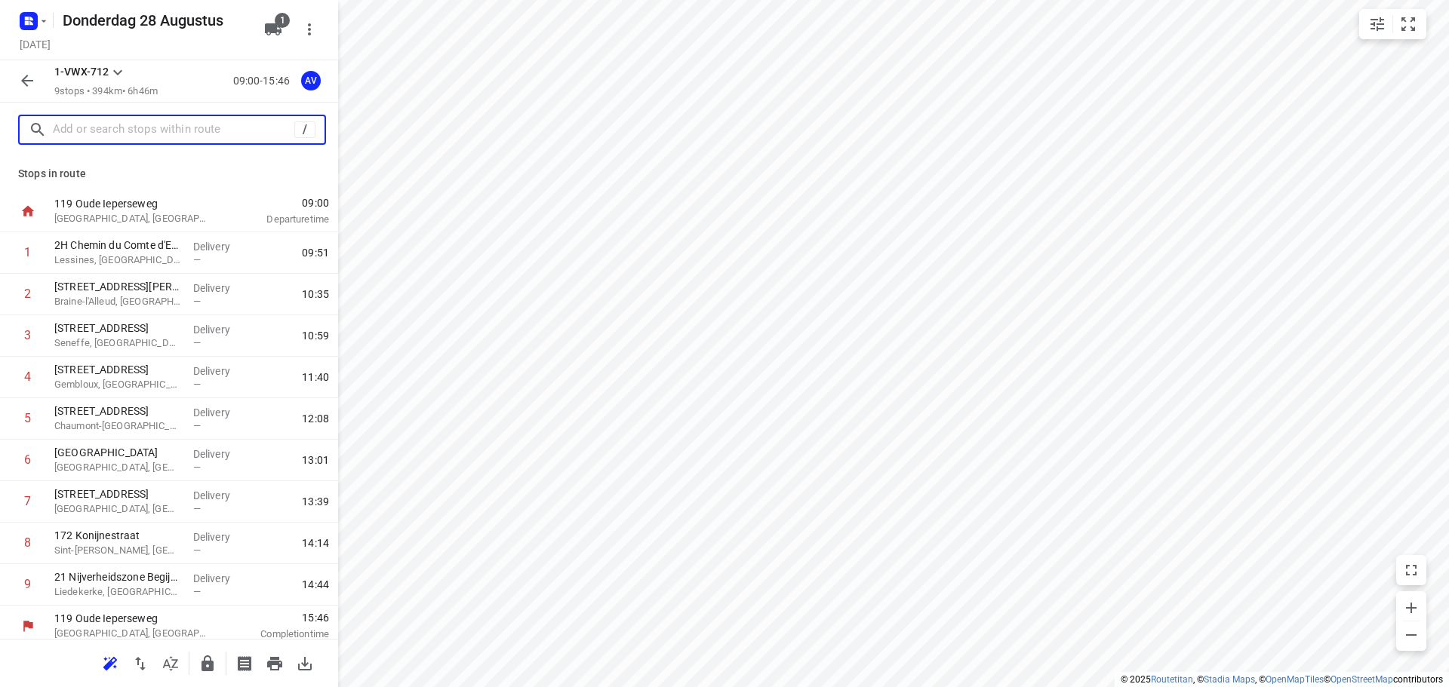
click at [163, 132] on input "text" at bounding box center [173, 129] width 241 height 23
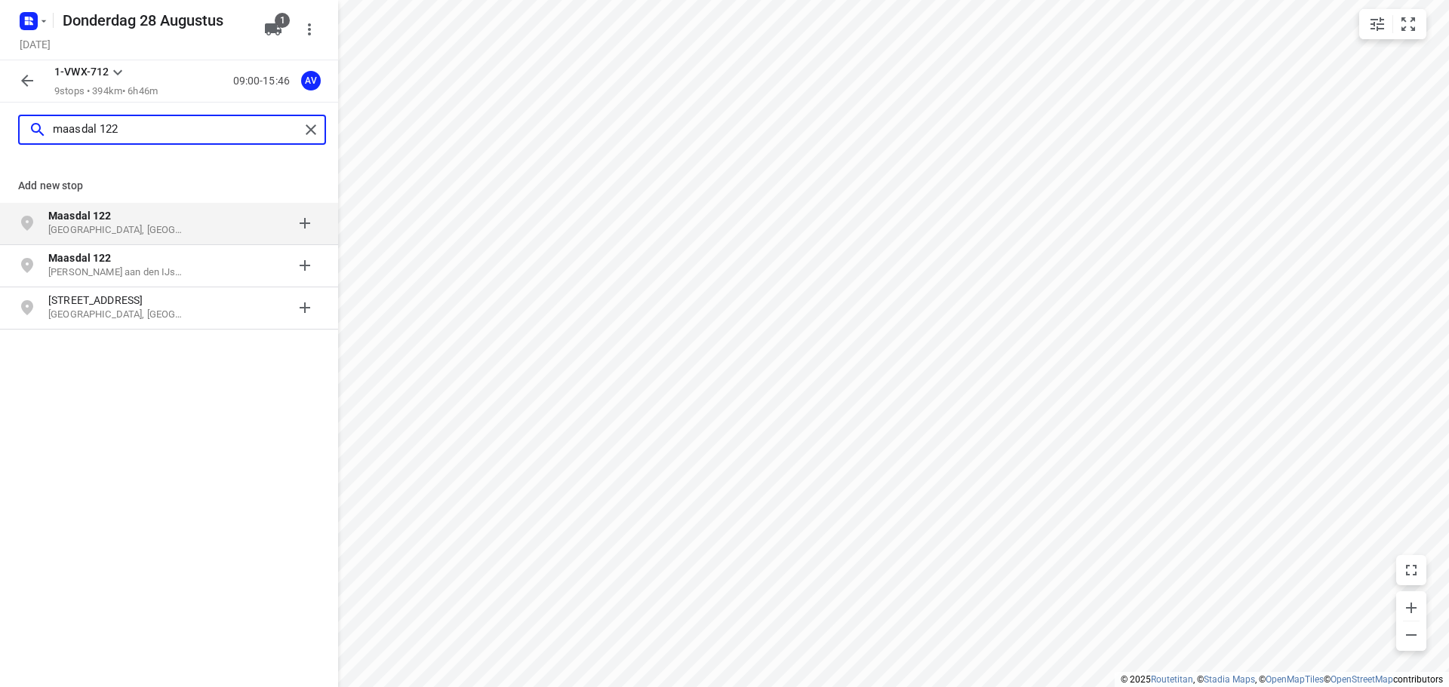
type input "maasdal 122"
click at [129, 222] on p "Maasdal 122" at bounding box center [117, 215] width 139 height 15
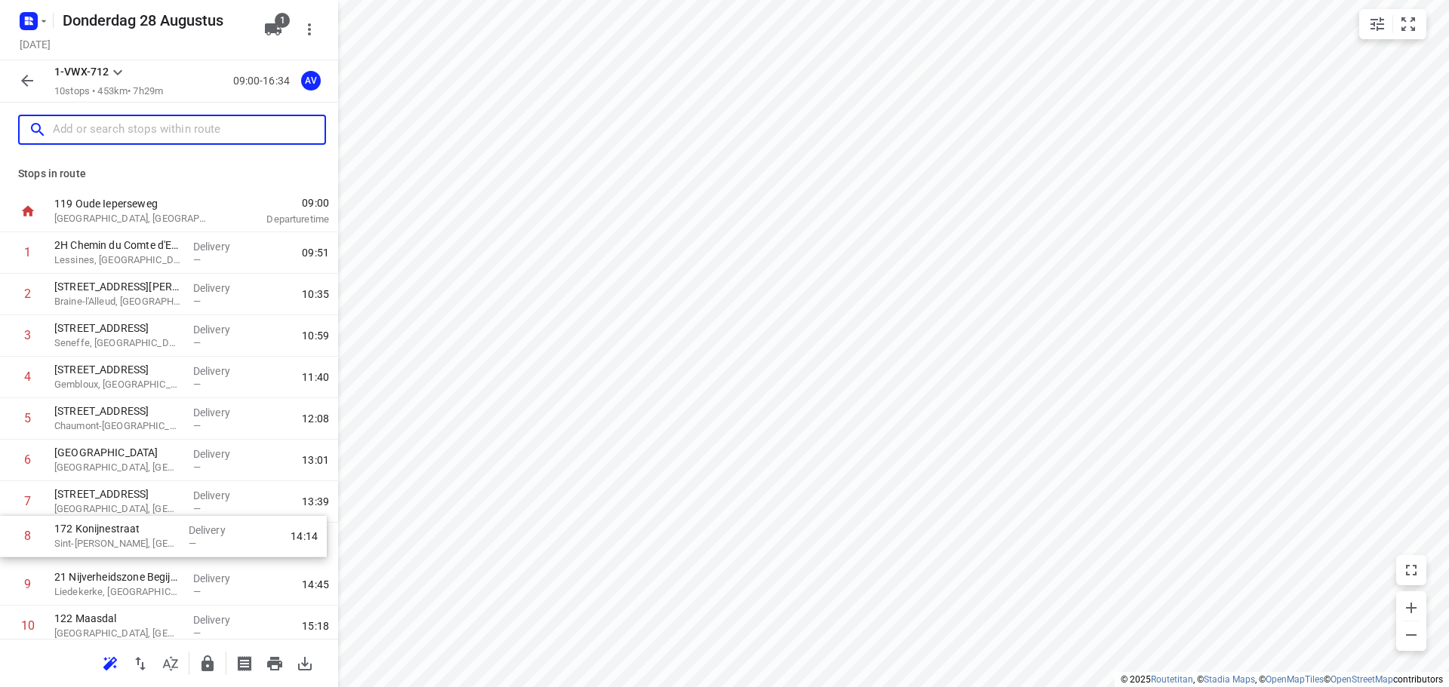
scroll to position [3, 0]
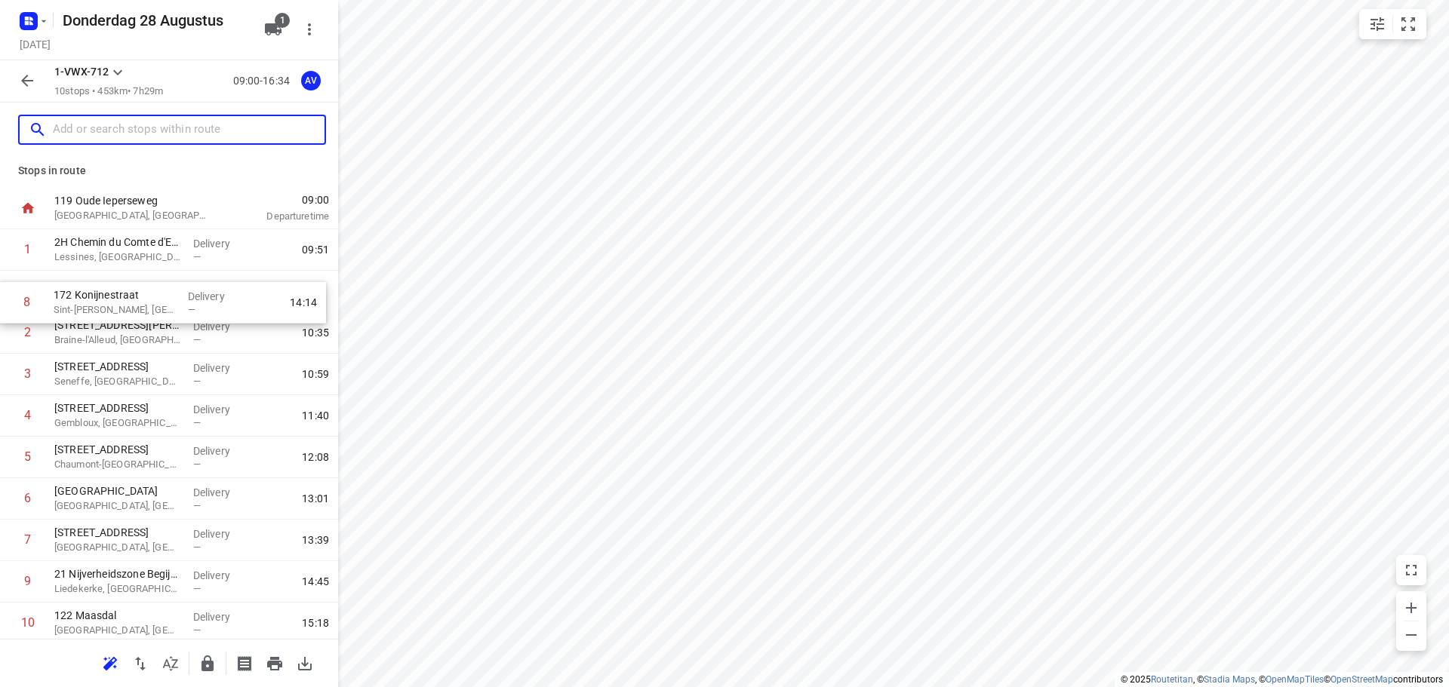
drag, startPoint x: 7, startPoint y: 549, endPoint x: 6, endPoint y: 304, distance: 244.5
click at [6, 304] on div "1 2H [GEOGRAPHIC_DATA], [GEOGRAPHIC_DATA] Delivery — 09:51 2 [STREET_ADDRESS][P…" at bounding box center [169, 436] width 338 height 415
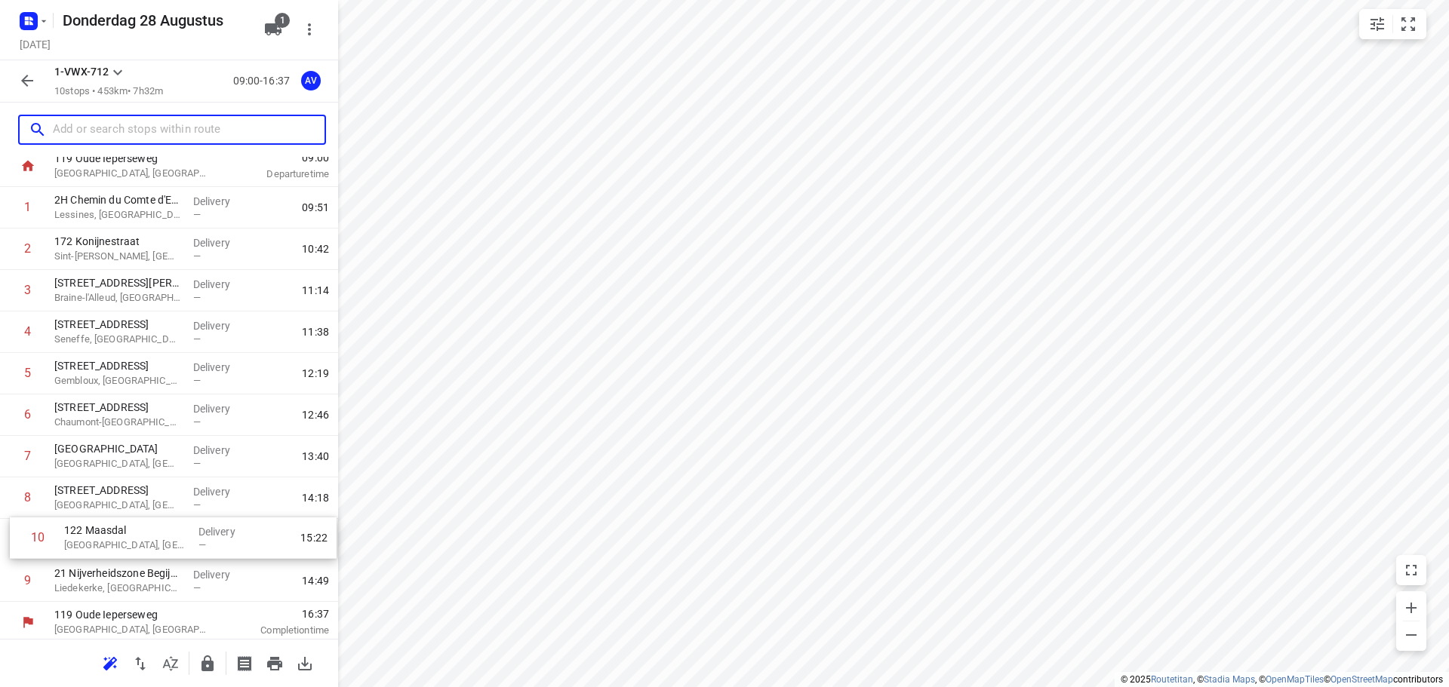
scroll to position [50, 0]
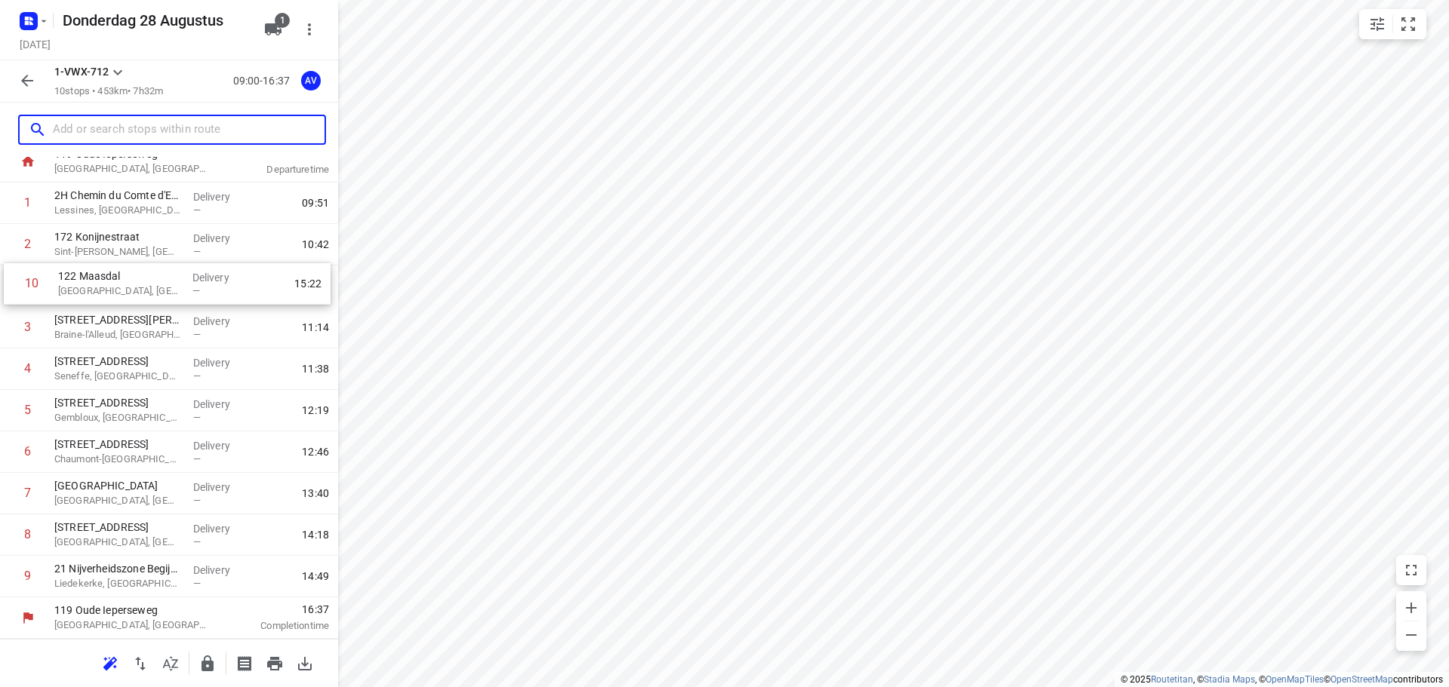
drag, startPoint x: 8, startPoint y: 627, endPoint x: 11, endPoint y: 284, distance: 343.3
click at [11, 284] on div "1 2H Chemin du Comte d'Egmont Lessines, [GEOGRAPHIC_DATA] Delivery — 09:51 2 [S…" at bounding box center [169, 390] width 338 height 415
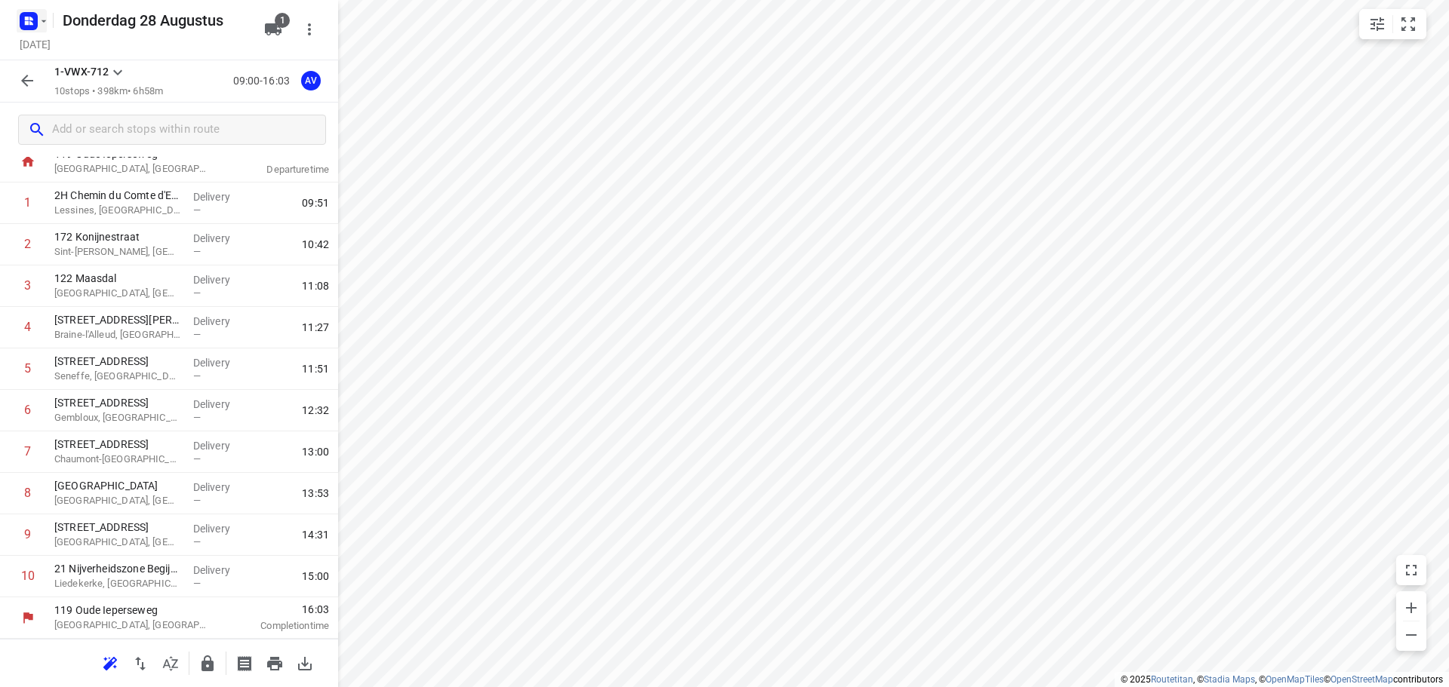
click at [45, 13] on button "button" at bounding box center [32, 21] width 30 height 24
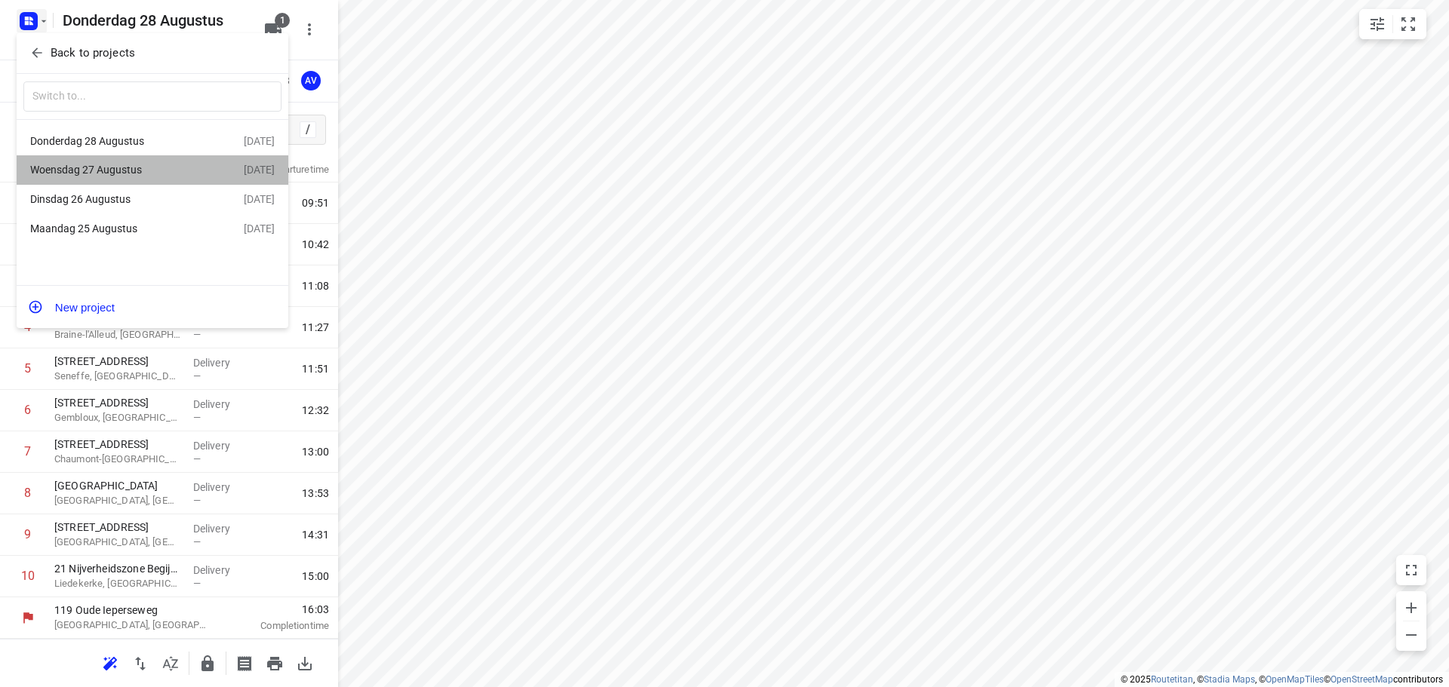
click at [143, 171] on div "Woensdag 27 Augustus" at bounding box center [117, 170] width 174 height 12
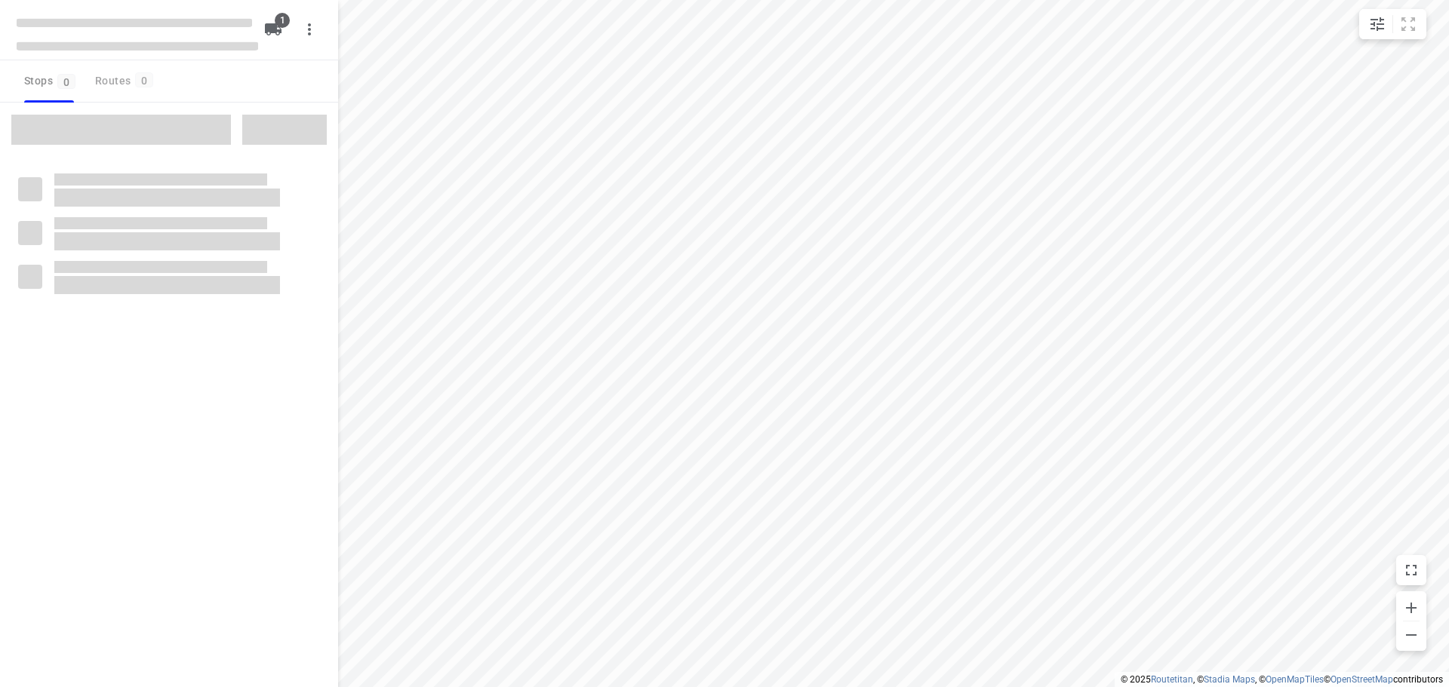
type input "distance"
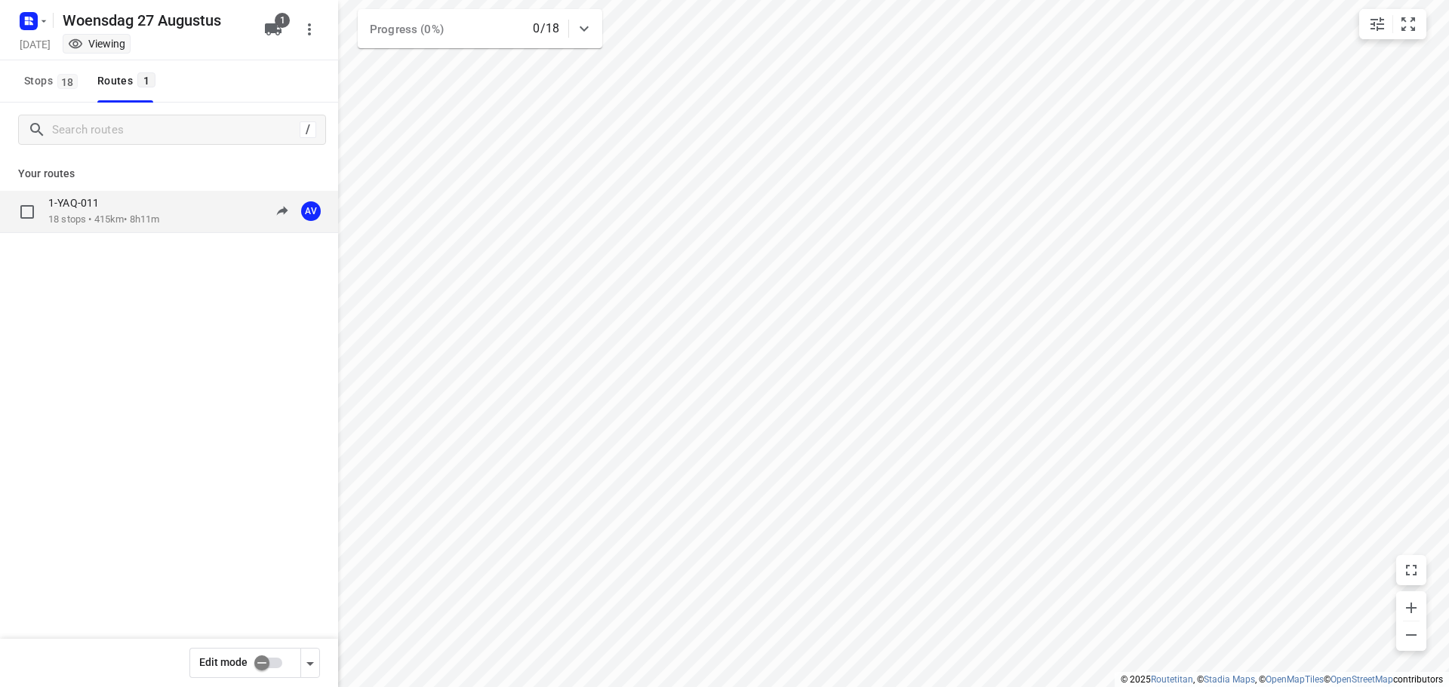
click at [180, 224] on div "1-YAQ-011 18 stops • 415km • 8h11m 09:00-17:10 AV" at bounding box center [193, 211] width 290 height 31
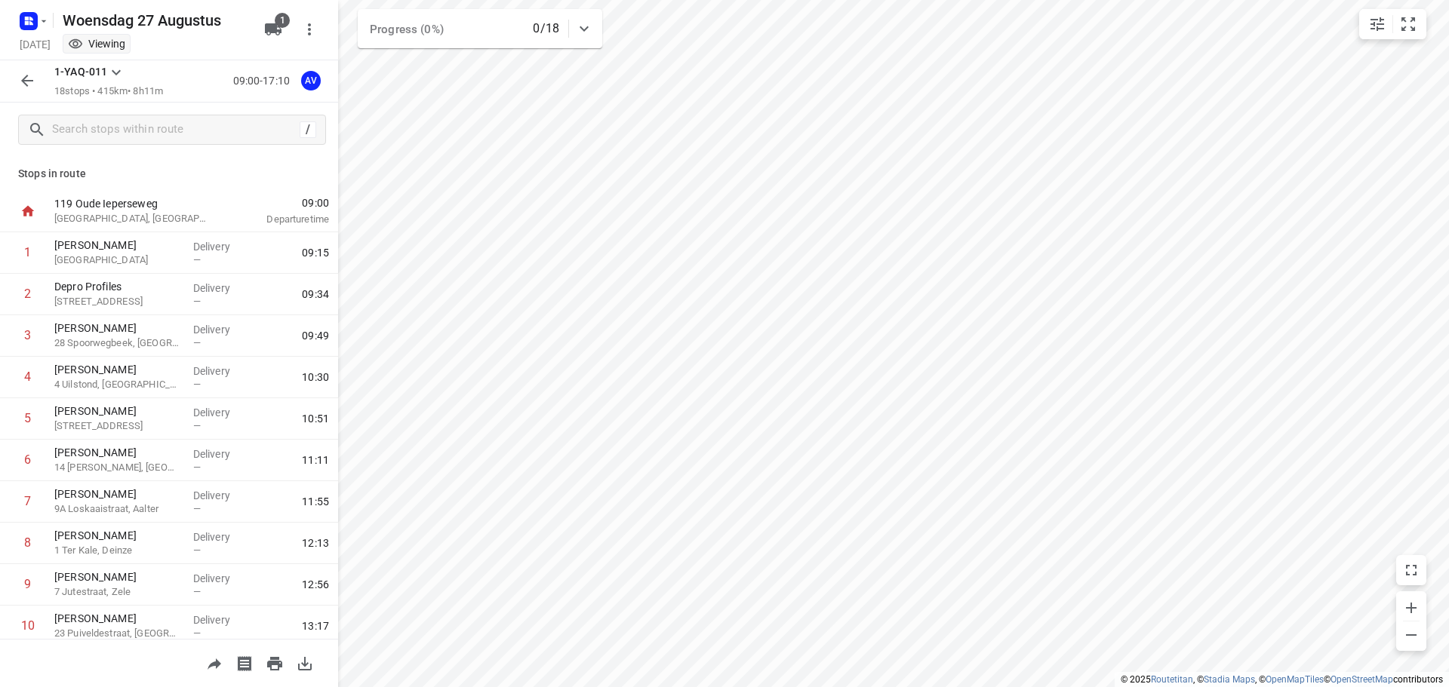
click at [25, 89] on icon "button" at bounding box center [27, 81] width 18 height 18
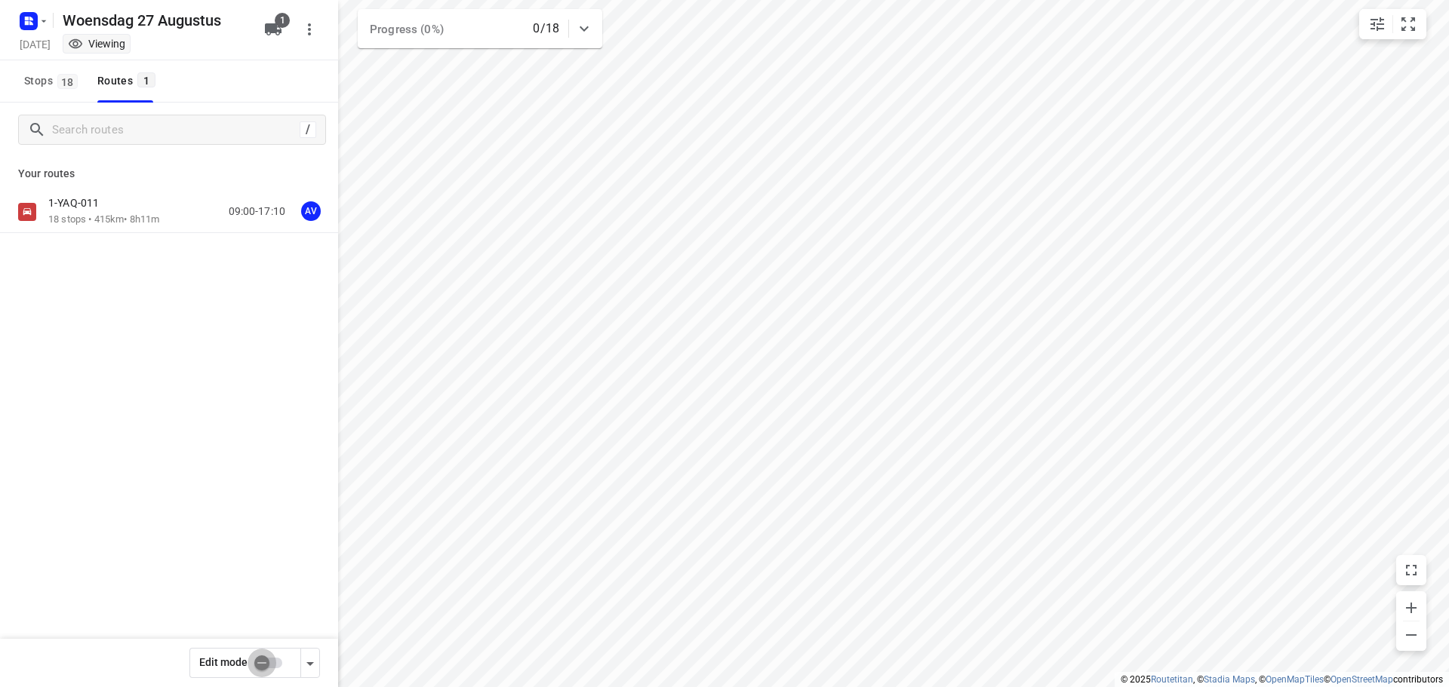
click at [273, 665] on input "checkbox" at bounding box center [262, 663] width 86 height 29
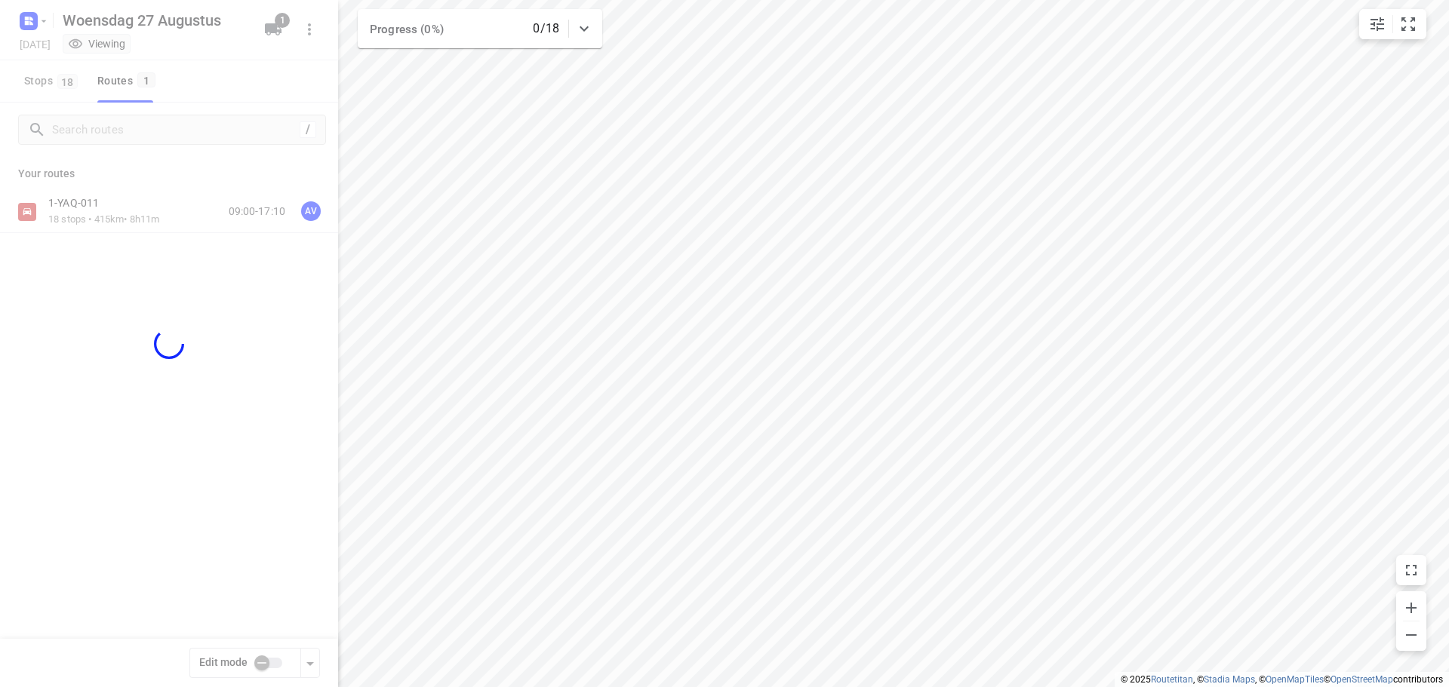
checkbox input "true"
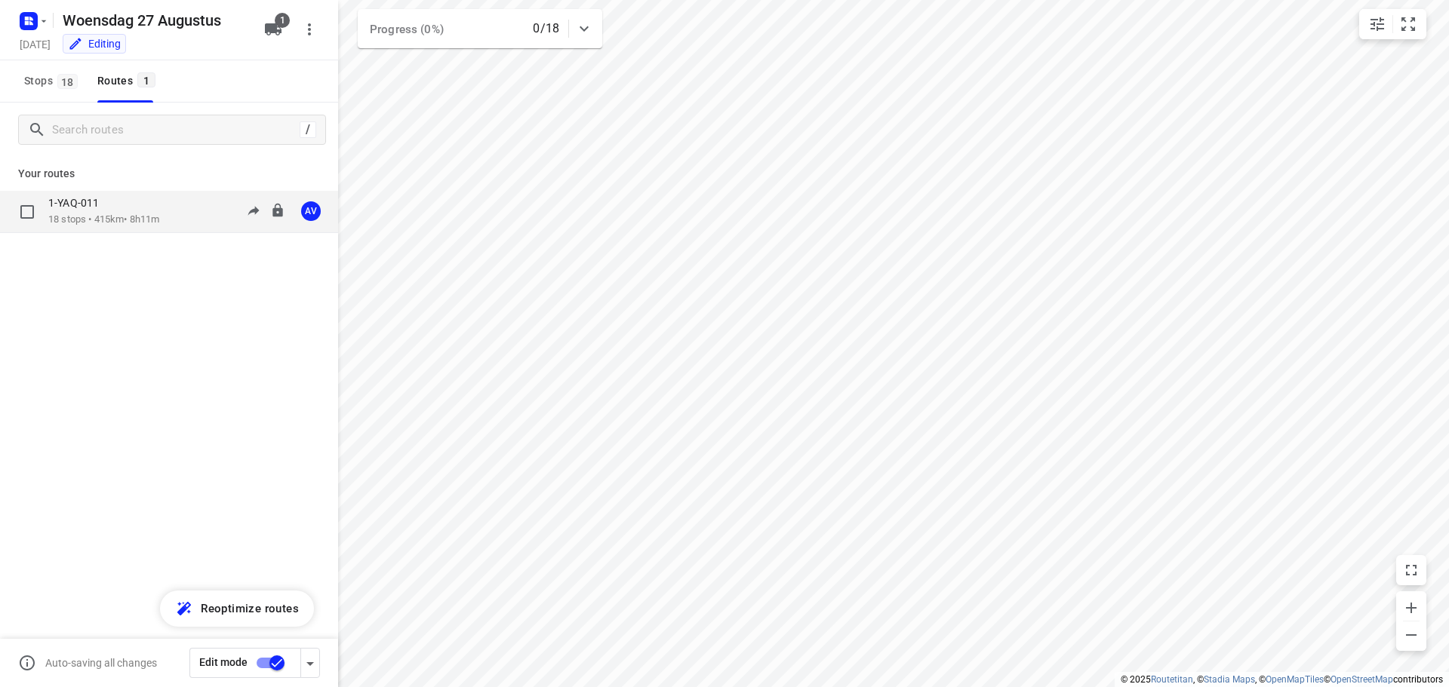
click at [173, 200] on div "1-YAQ-011 18 stops • 415km • 8h11m 09:00-17:10 AV" at bounding box center [193, 211] width 290 height 31
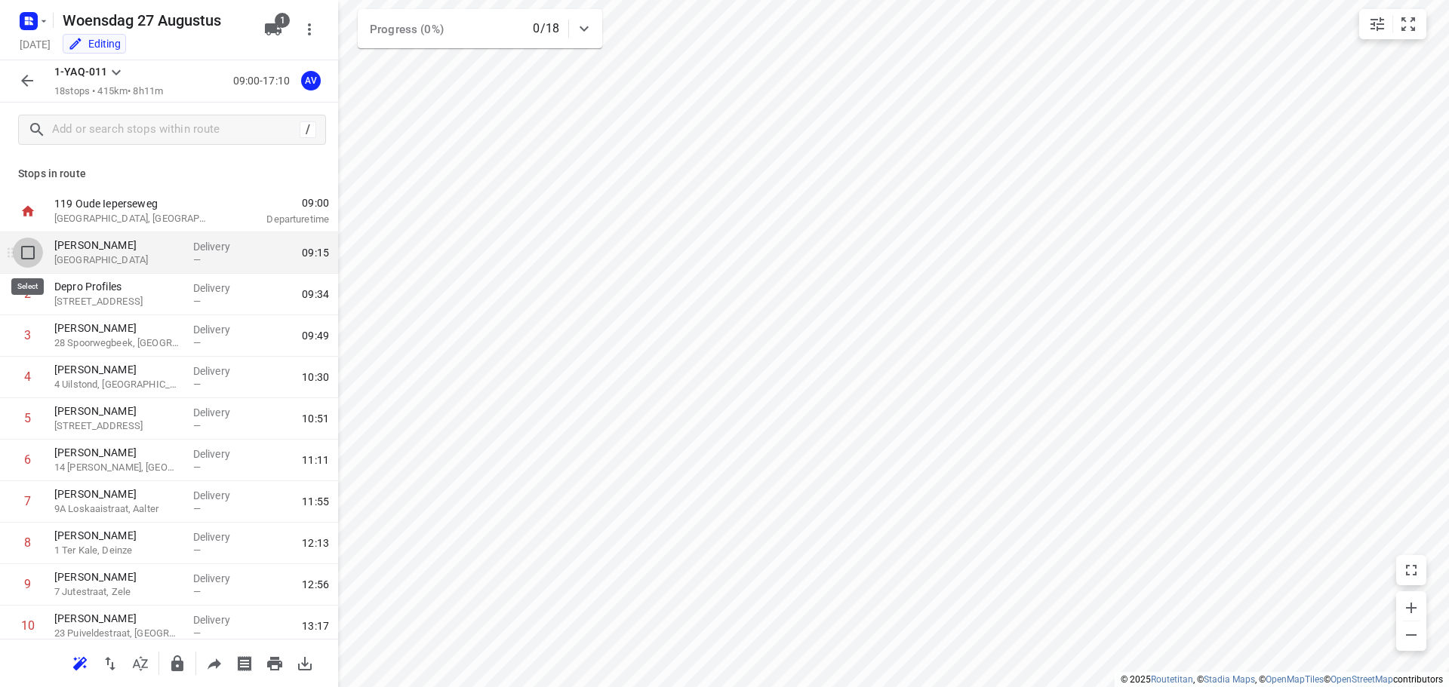
click at [27, 250] on input "checkbox" at bounding box center [28, 253] width 30 height 30
checkbox input "true"
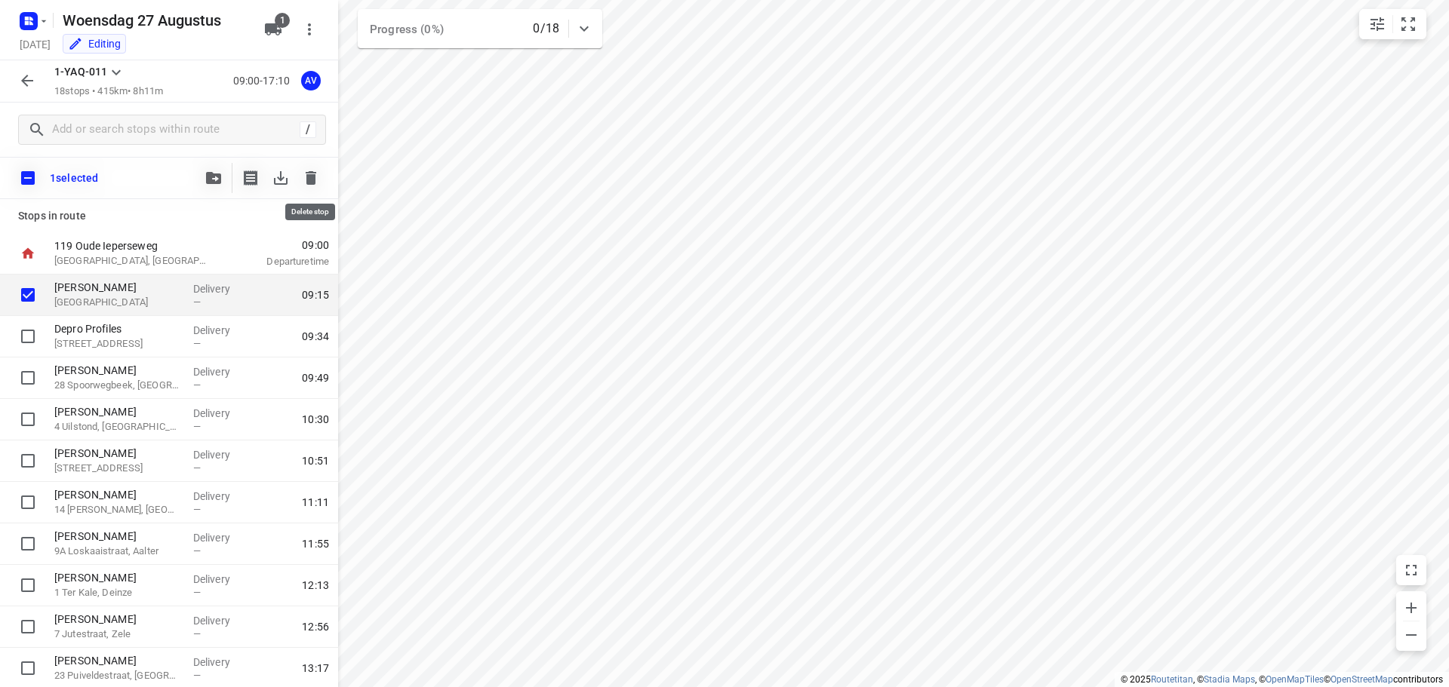
click at [313, 179] on icon "button" at bounding box center [311, 178] width 11 height 14
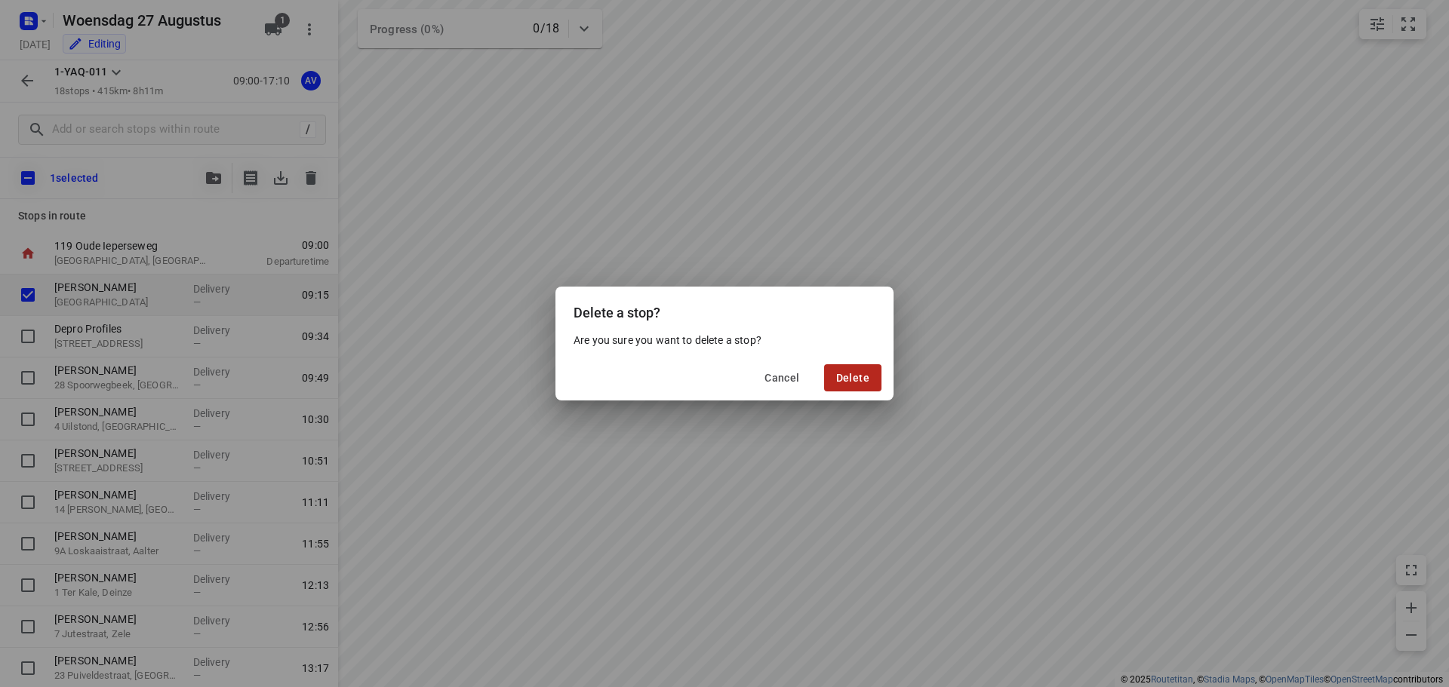
click at [847, 380] on span "Delete" at bounding box center [852, 378] width 33 height 12
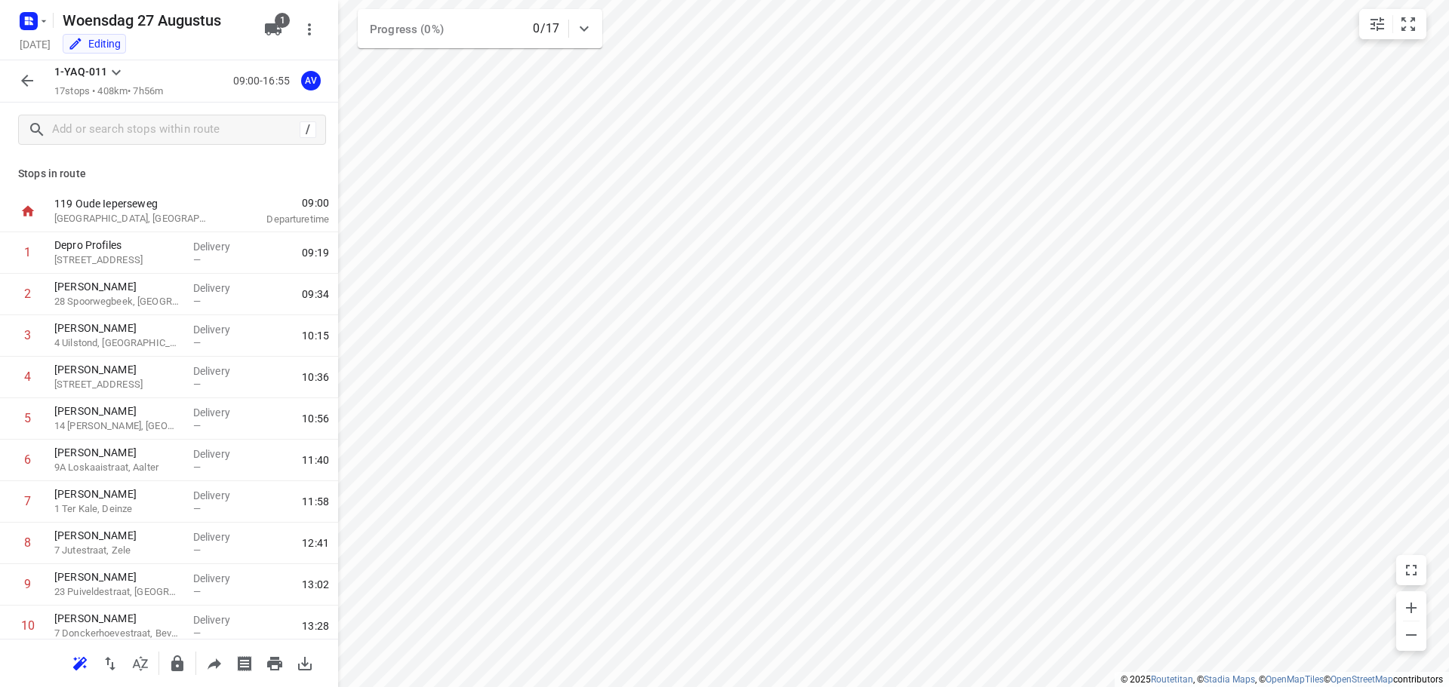
click at [20, 89] on icon "button" at bounding box center [27, 81] width 18 height 18
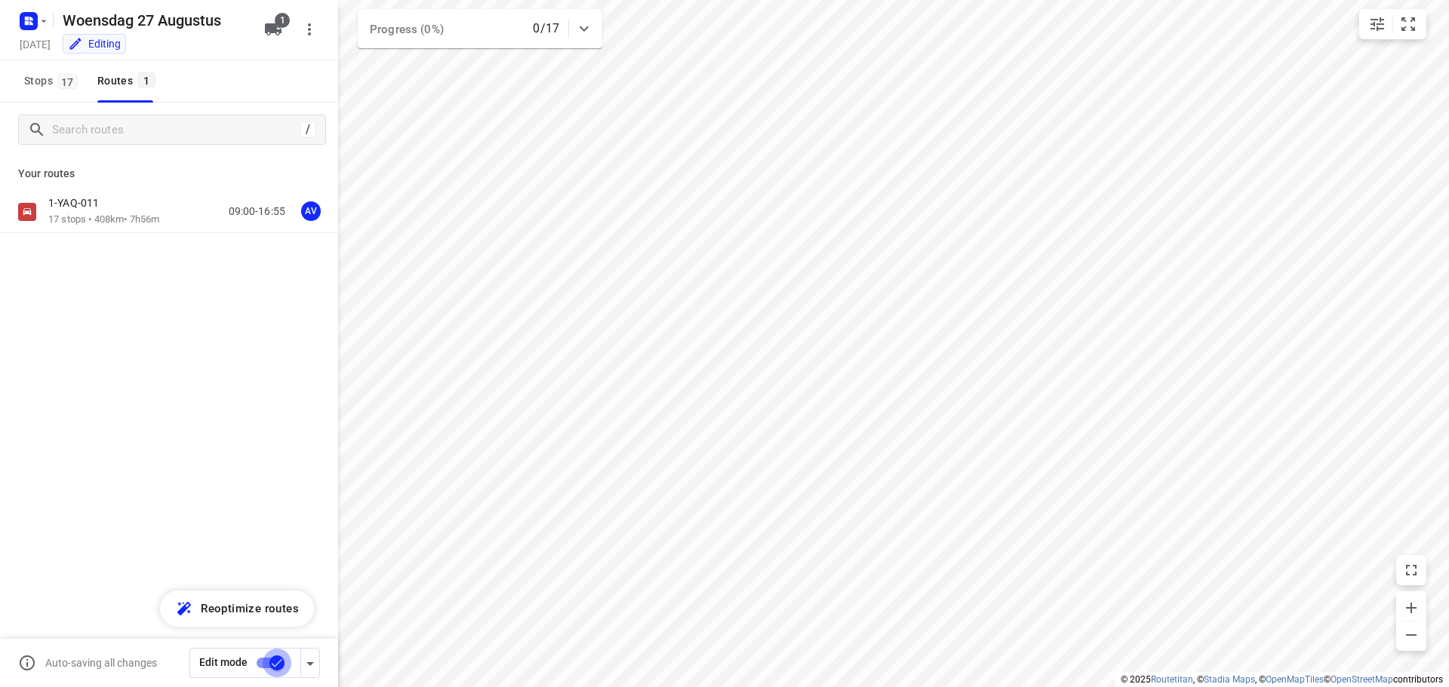
click at [268, 662] on input "checkbox" at bounding box center [277, 663] width 86 height 29
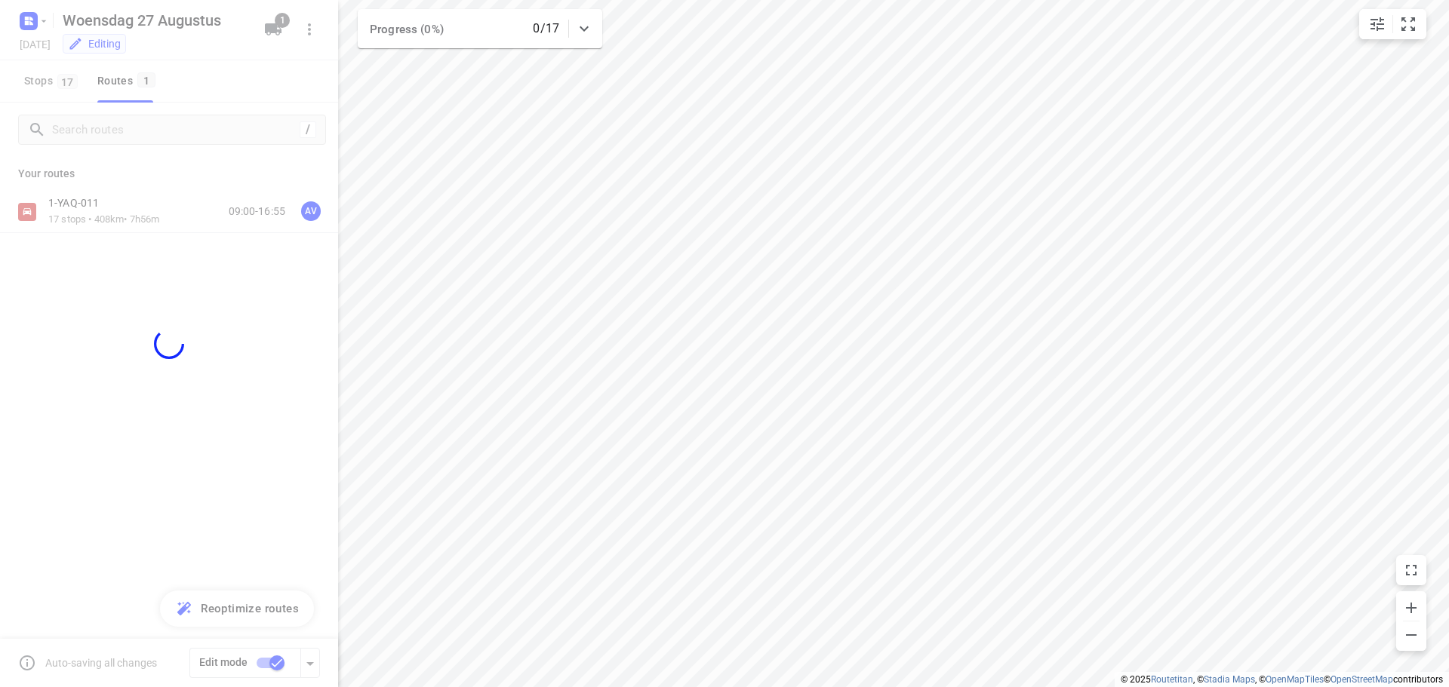
checkbox input "false"
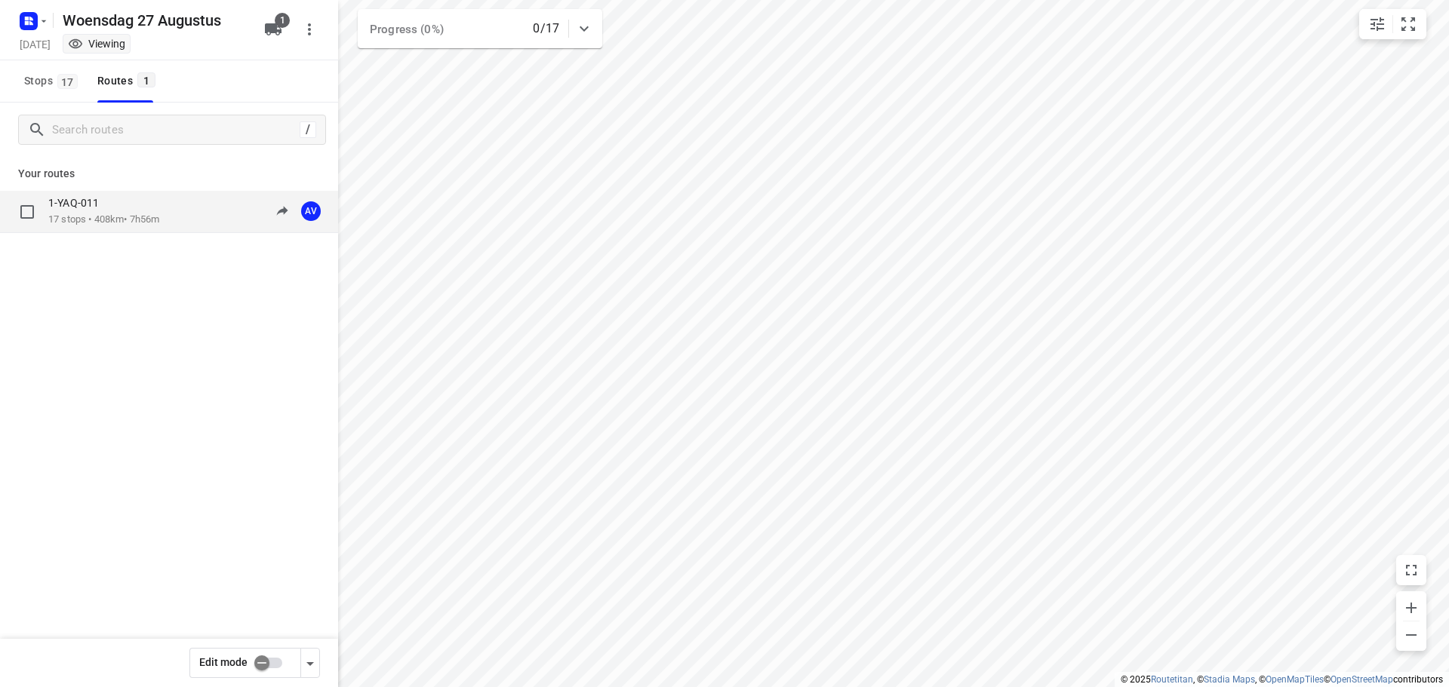
click at [159, 220] on p "17 stops • 408km • 7h56m" at bounding box center [103, 220] width 111 height 14
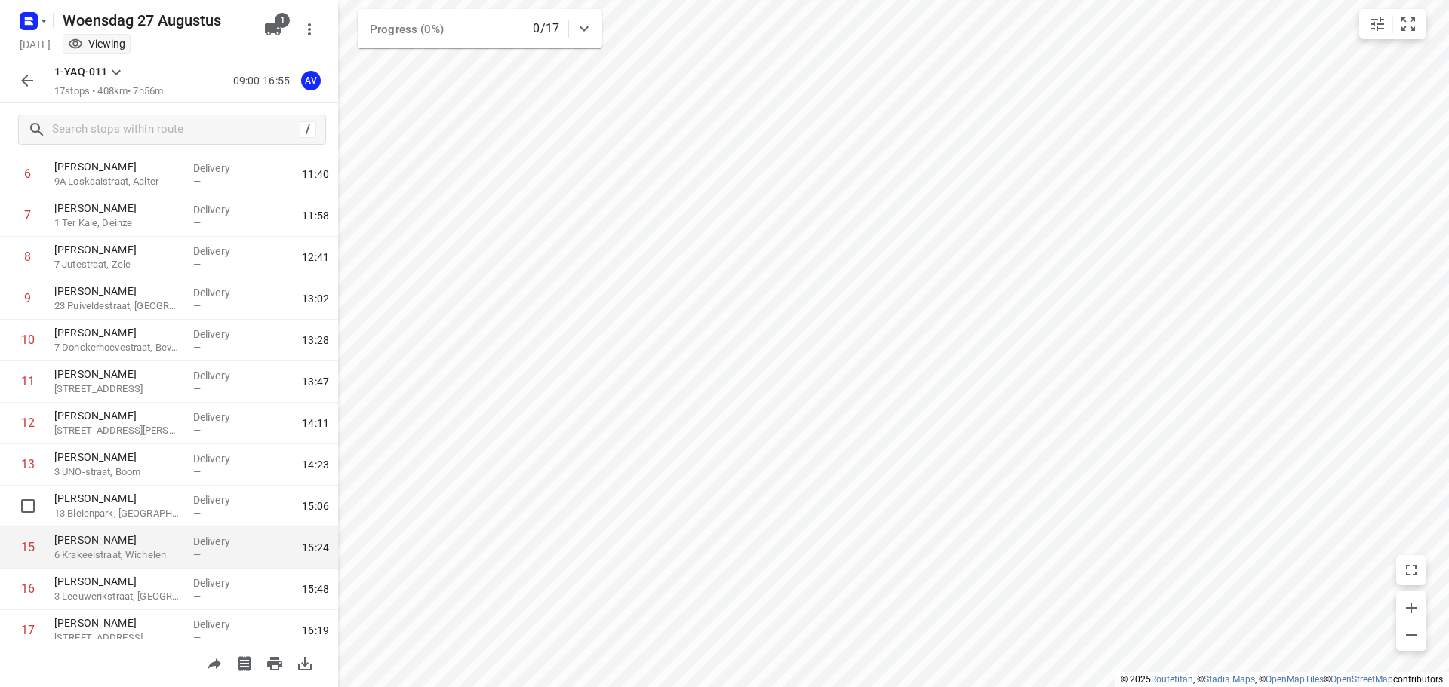
scroll to position [340, 0]
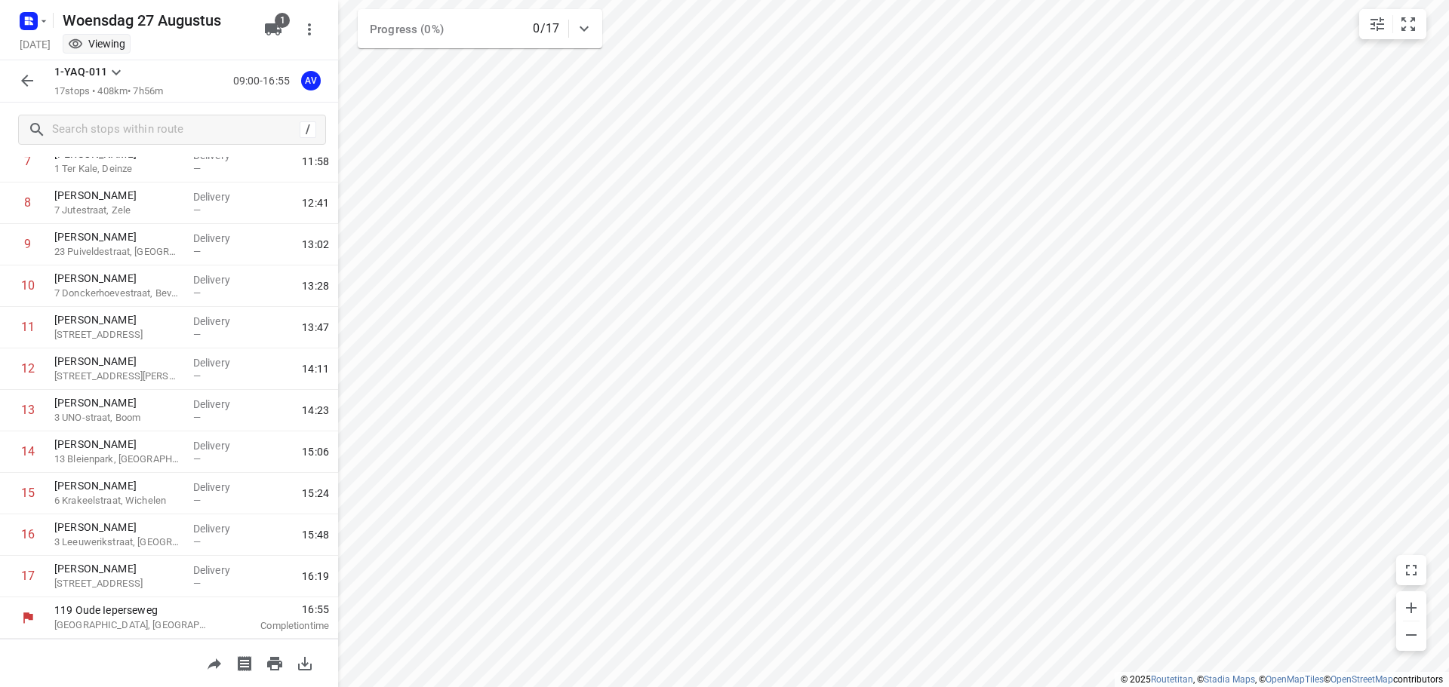
click at [20, 82] on icon "button" at bounding box center [27, 81] width 18 height 18
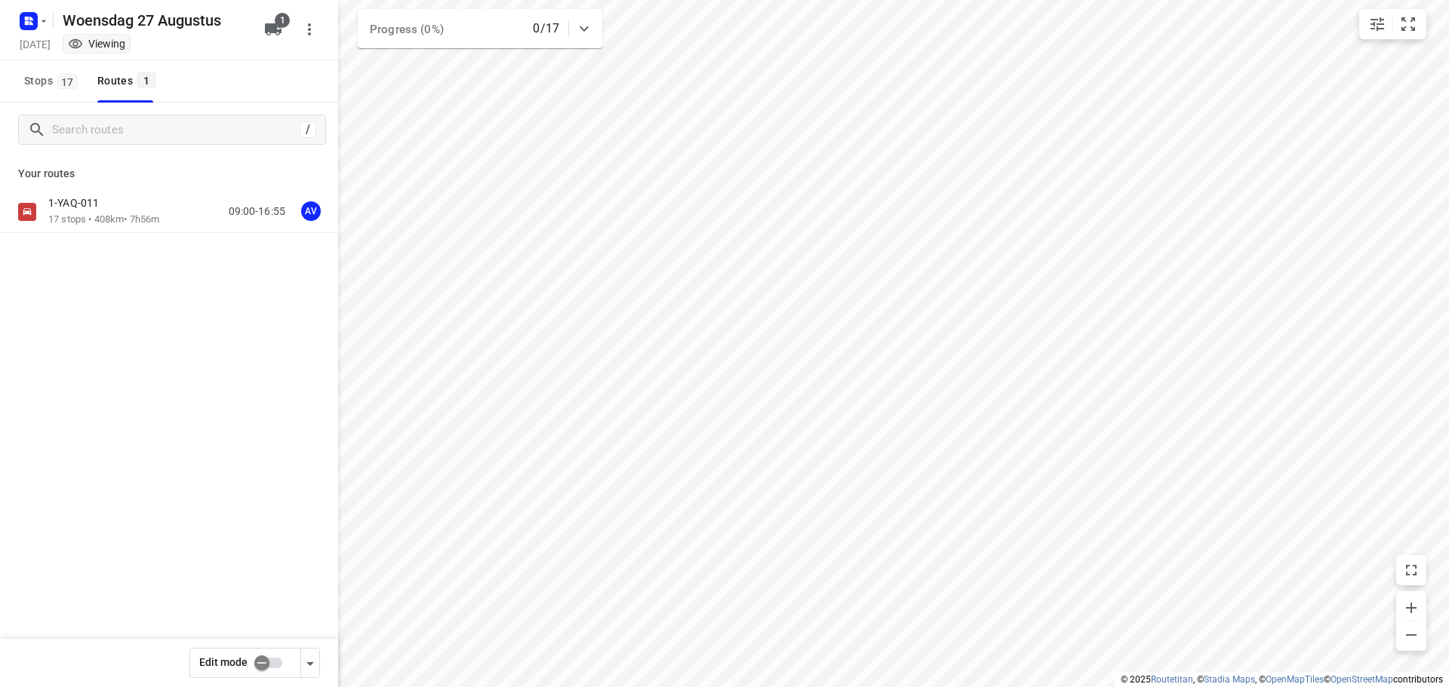
click at [272, 666] on input "checkbox" at bounding box center [262, 663] width 86 height 29
checkbox input "true"
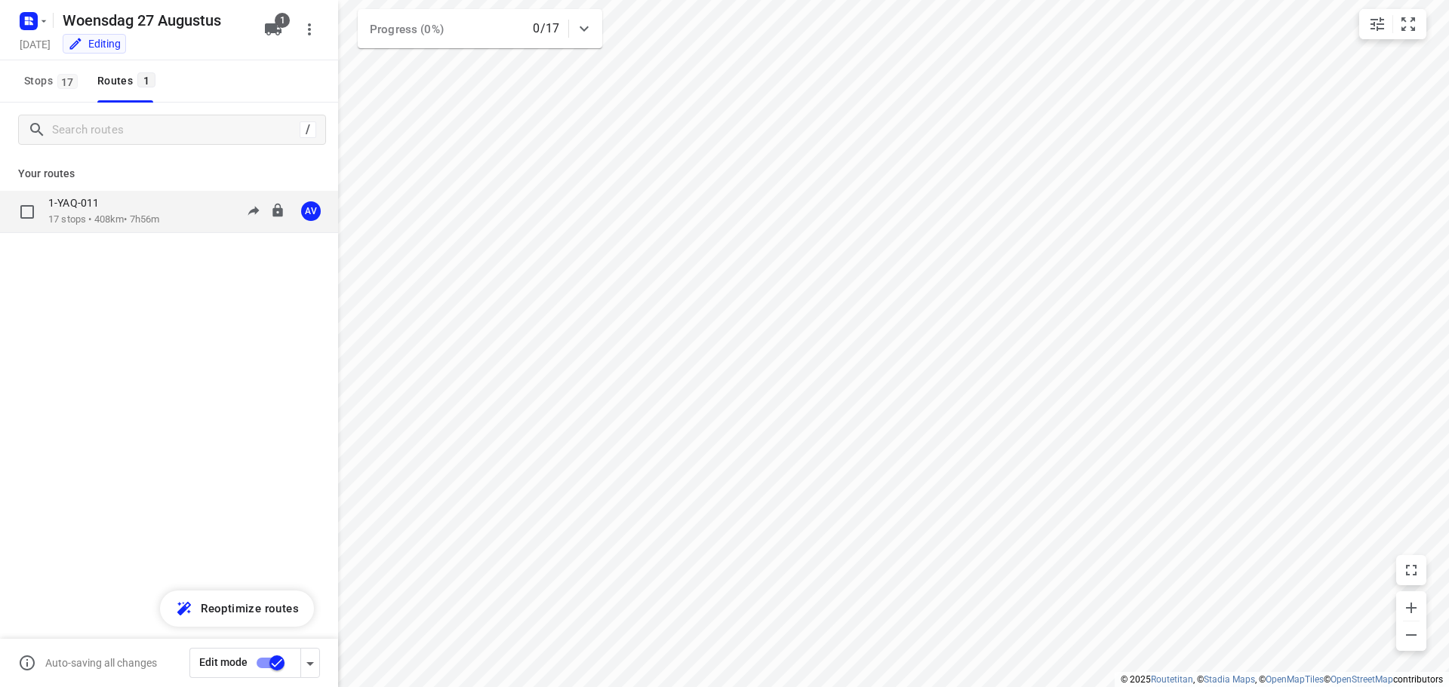
click at [175, 218] on div "1-YAQ-011 17 stops • 408km • 7h56m 09:00-16:55 AV" at bounding box center [193, 211] width 290 height 31
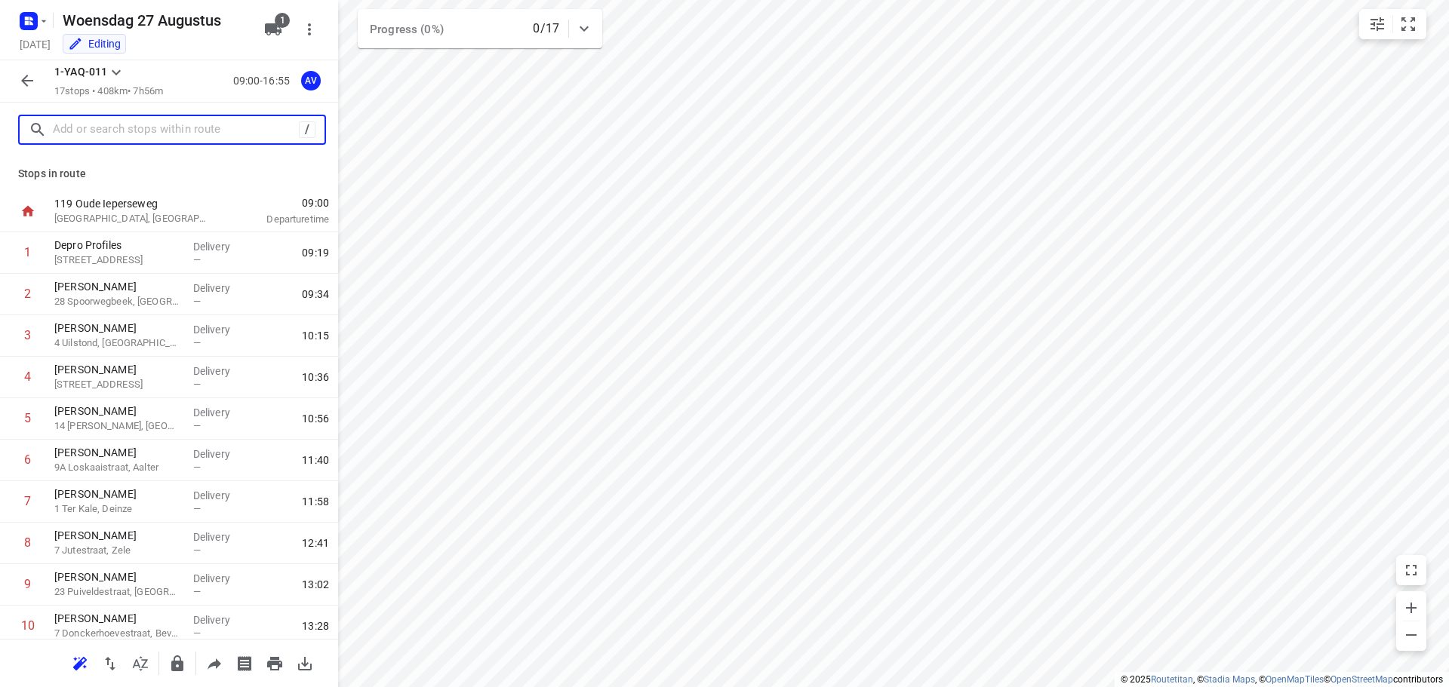
click at [186, 125] on input "text" at bounding box center [176, 129] width 246 height 23
paste input "Emiel Van [STREET_ADDRESS]"
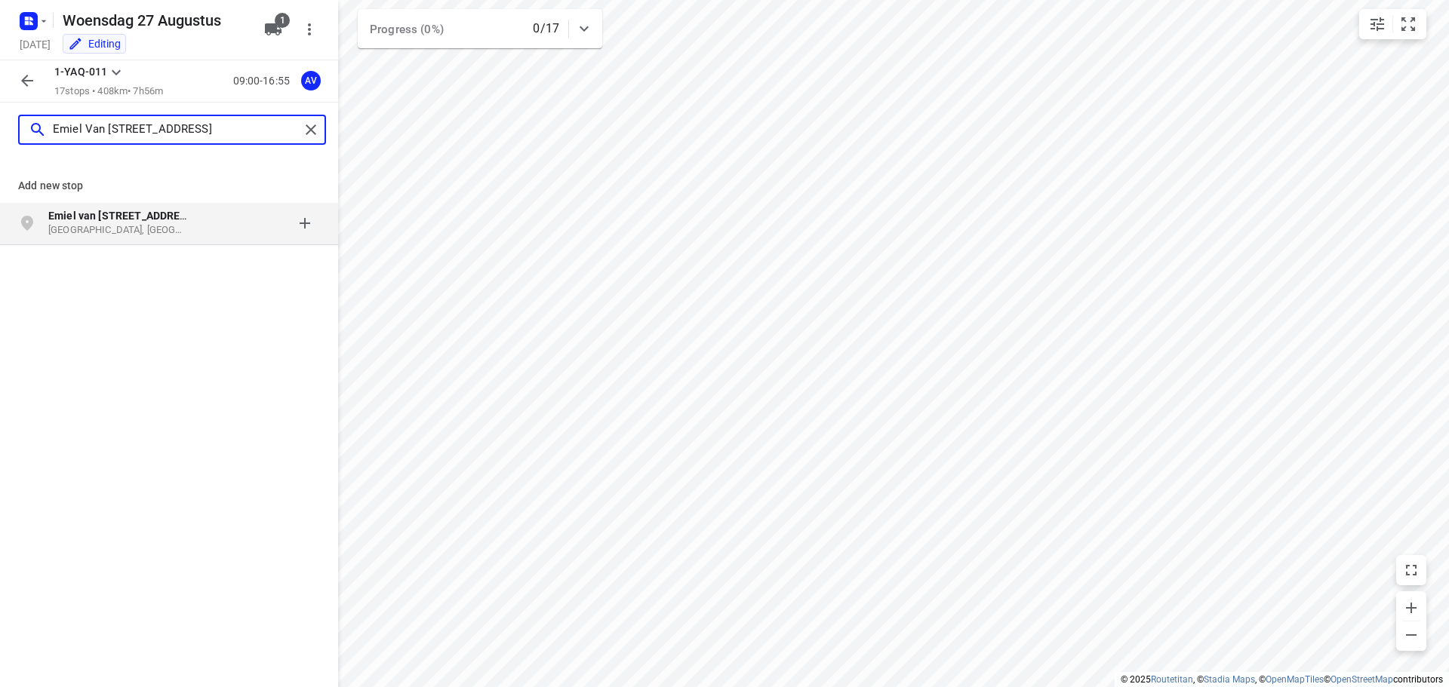
type input "Emiel Van [STREET_ADDRESS]"
click at [169, 221] on p "Emiel van [STREET_ADDRESS]" at bounding box center [117, 215] width 139 height 15
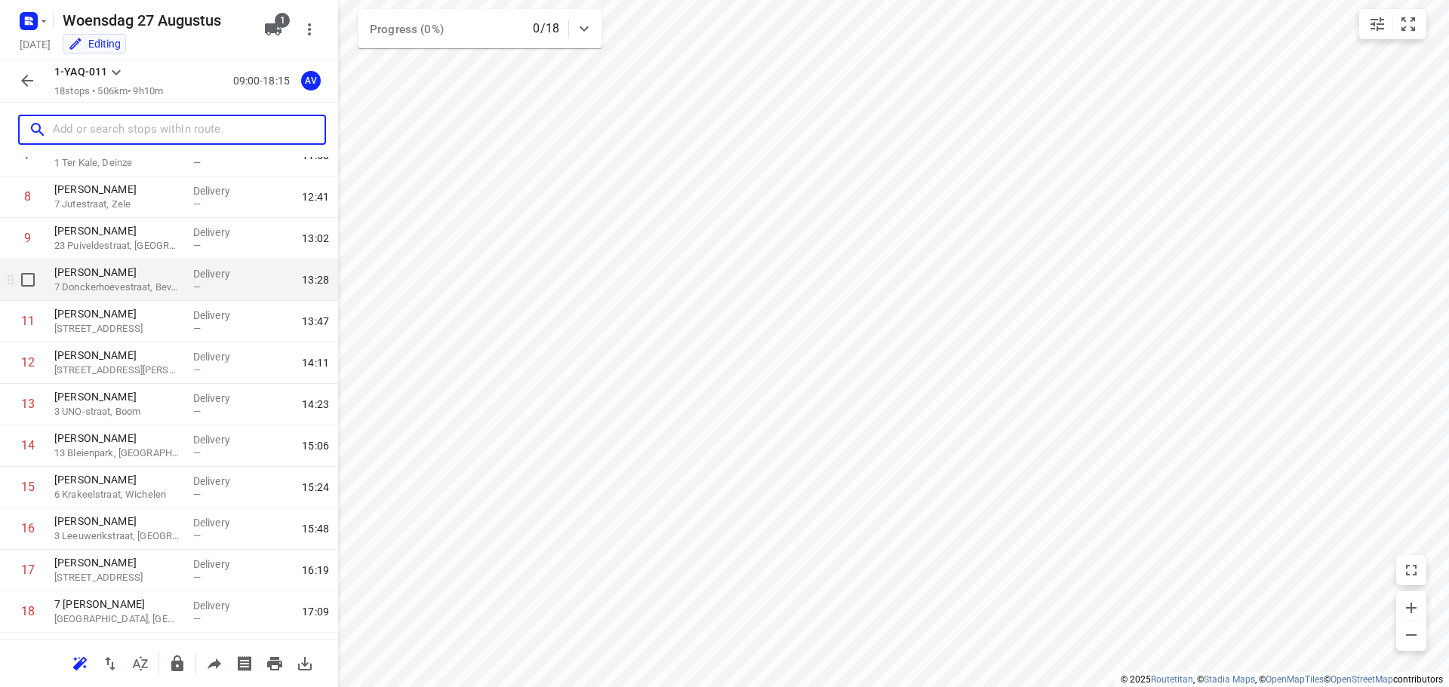
scroll to position [382, 0]
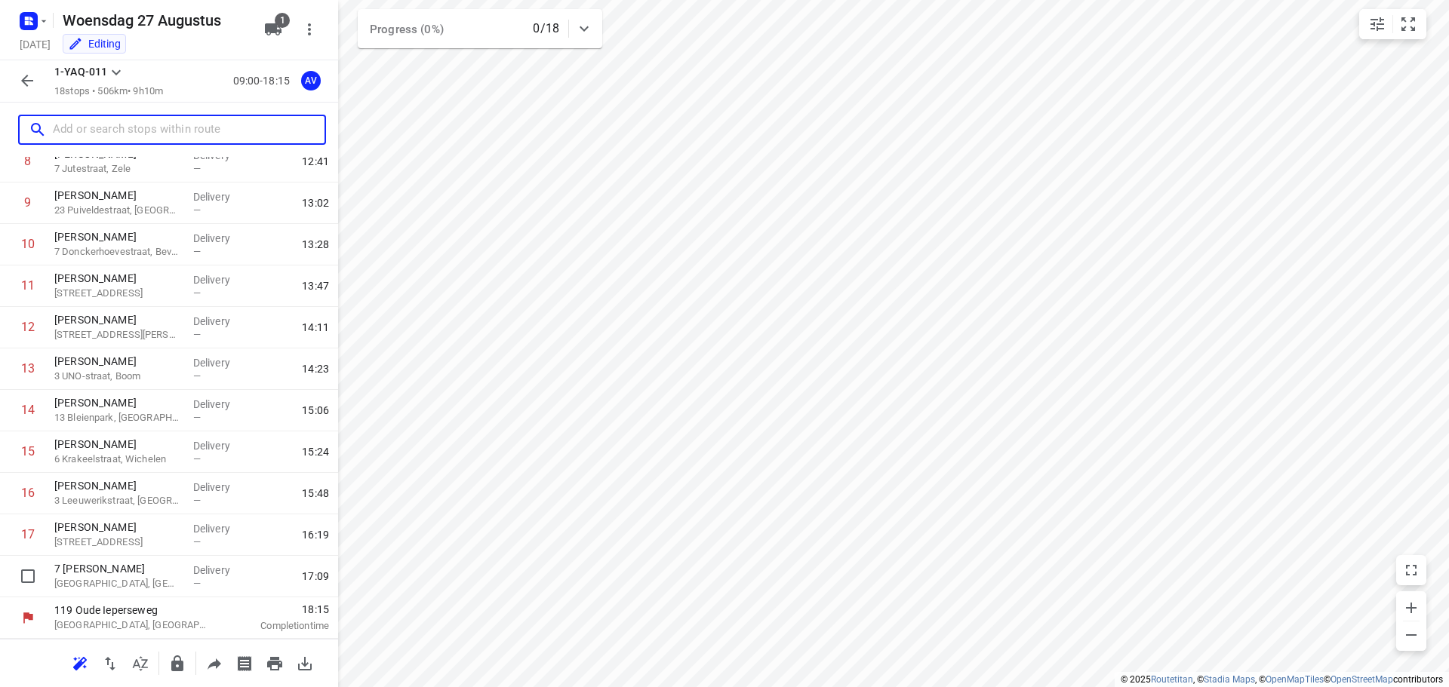
click at [147, 581] on div "1 Depro Profiles 10 Chemin des Casernes, Comines-[GEOGRAPHIC_DATA] Delivery — 0…" at bounding box center [169, 224] width 338 height 747
click at [150, 580] on p "[GEOGRAPHIC_DATA], [GEOGRAPHIC_DATA]" at bounding box center [117, 583] width 127 height 15
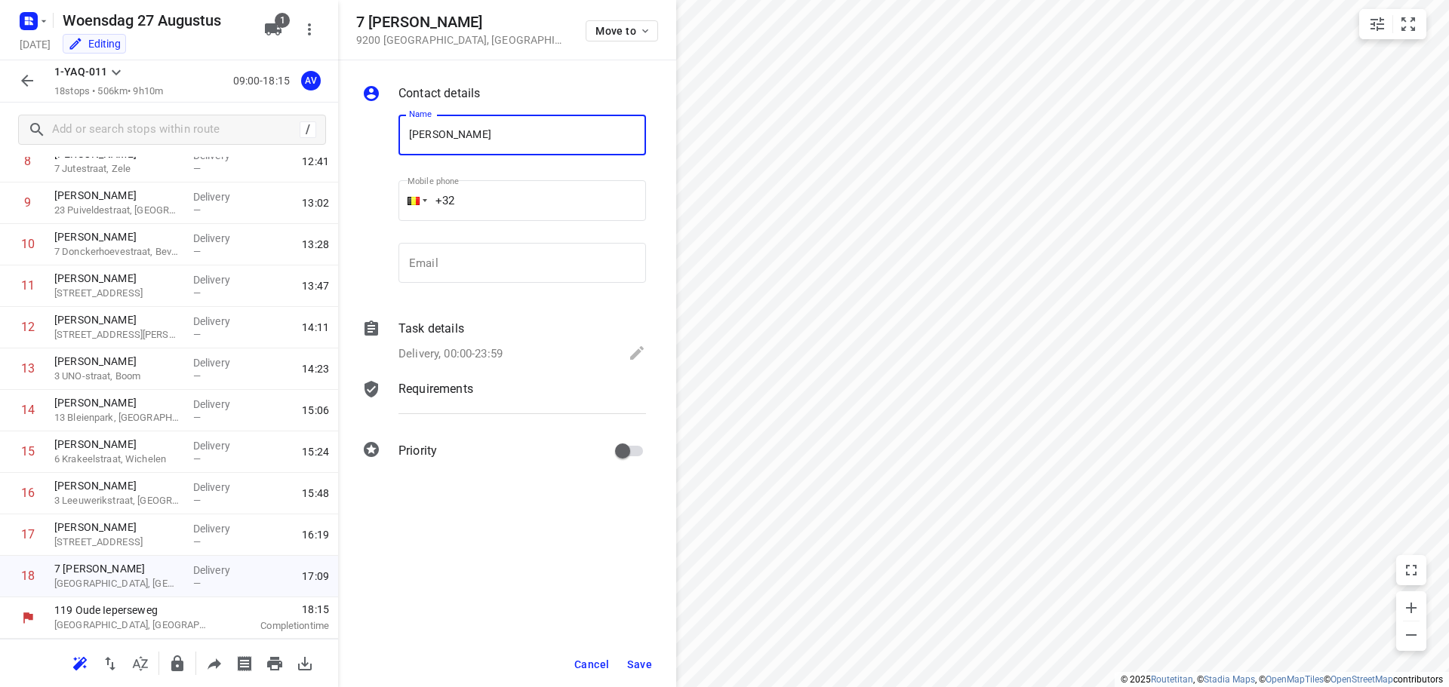
type input "[PERSON_NAME]"
click at [526, 198] on input "+32" at bounding box center [521, 200] width 247 height 41
type input "[PHONE_NUMBER]"
click at [476, 351] on p "Delivery, 00:00-23:59" at bounding box center [450, 354] width 104 height 17
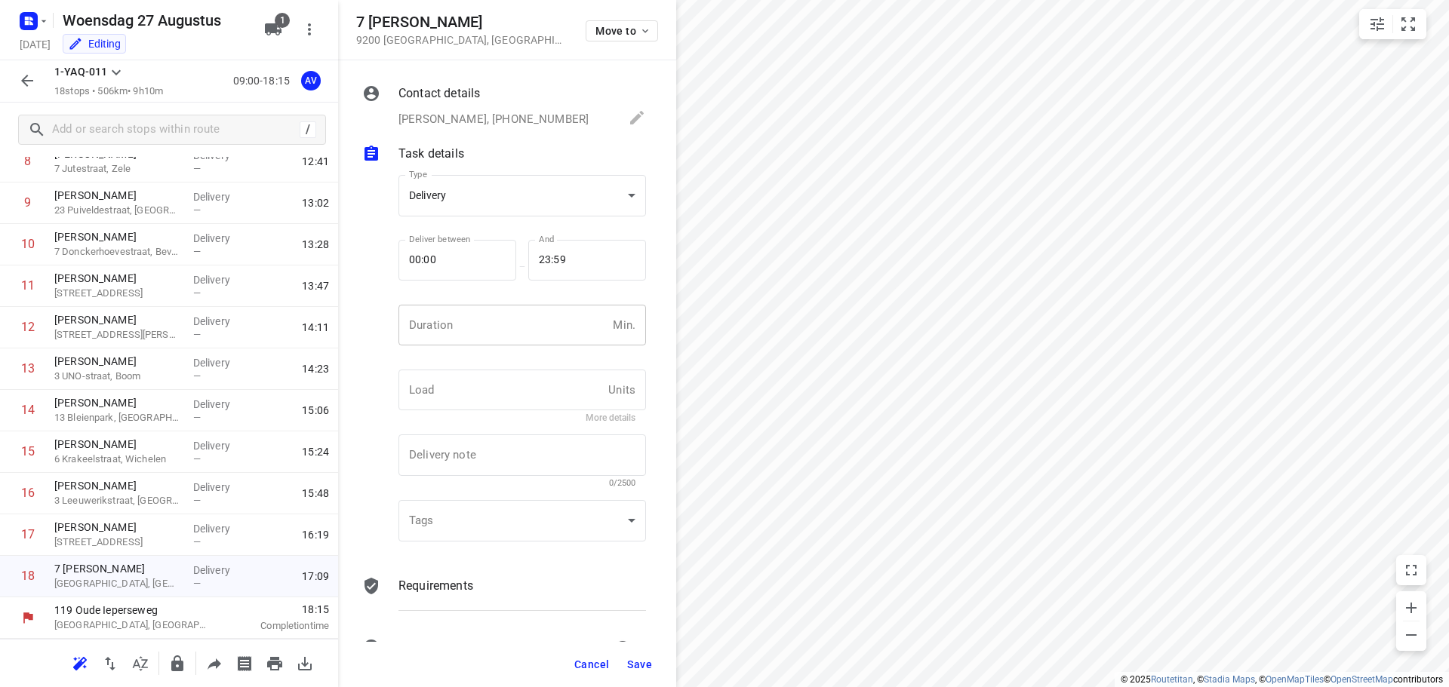
click at [491, 328] on input "number" at bounding box center [502, 325] width 208 height 41
type input "1"
click at [637, 665] on span "Save" at bounding box center [639, 665] width 25 height 12
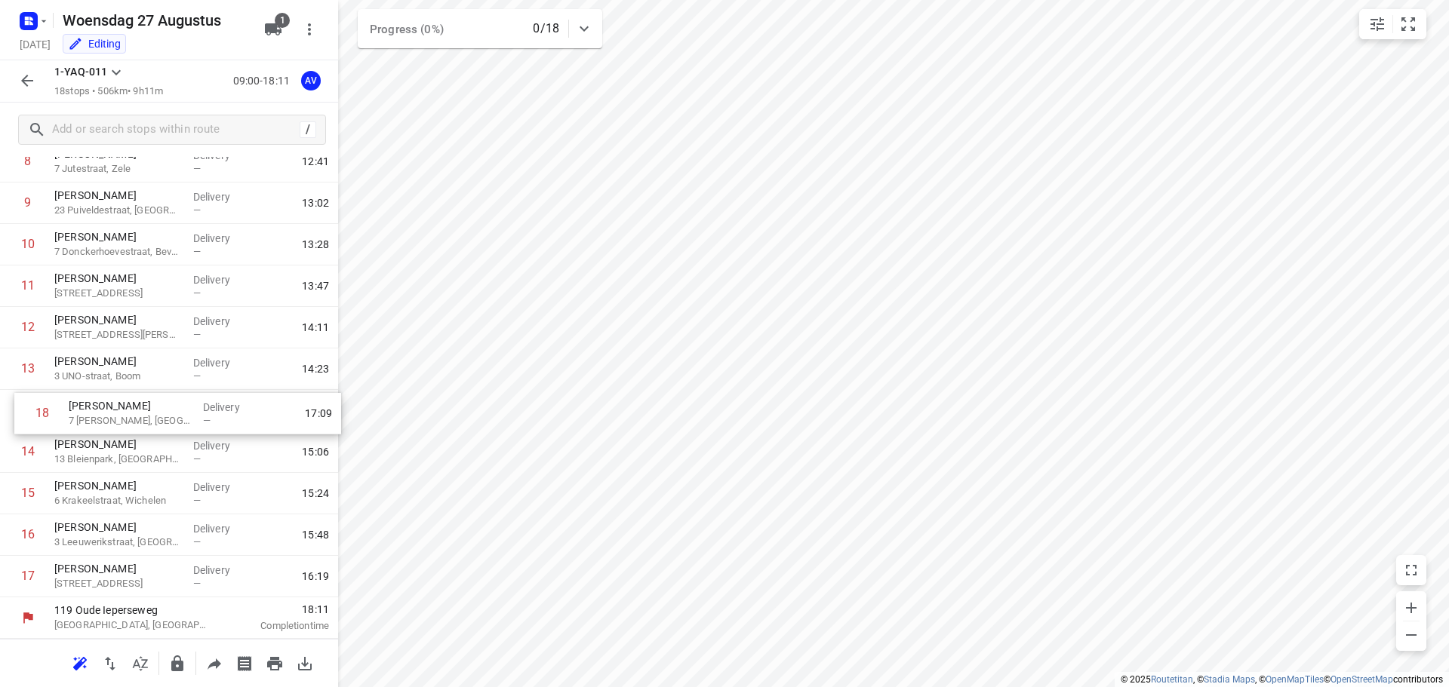
drag, startPoint x: 7, startPoint y: 584, endPoint x: 21, endPoint y: 416, distance: 168.1
click at [21, 416] on div "1 Depro Profiles 10 Chemin des Casernes, Comines-[GEOGRAPHIC_DATA] Delivery — 0…" at bounding box center [169, 224] width 338 height 747
click at [26, 451] on input "checkbox" at bounding box center [28, 452] width 30 height 30
checkbox input "true"
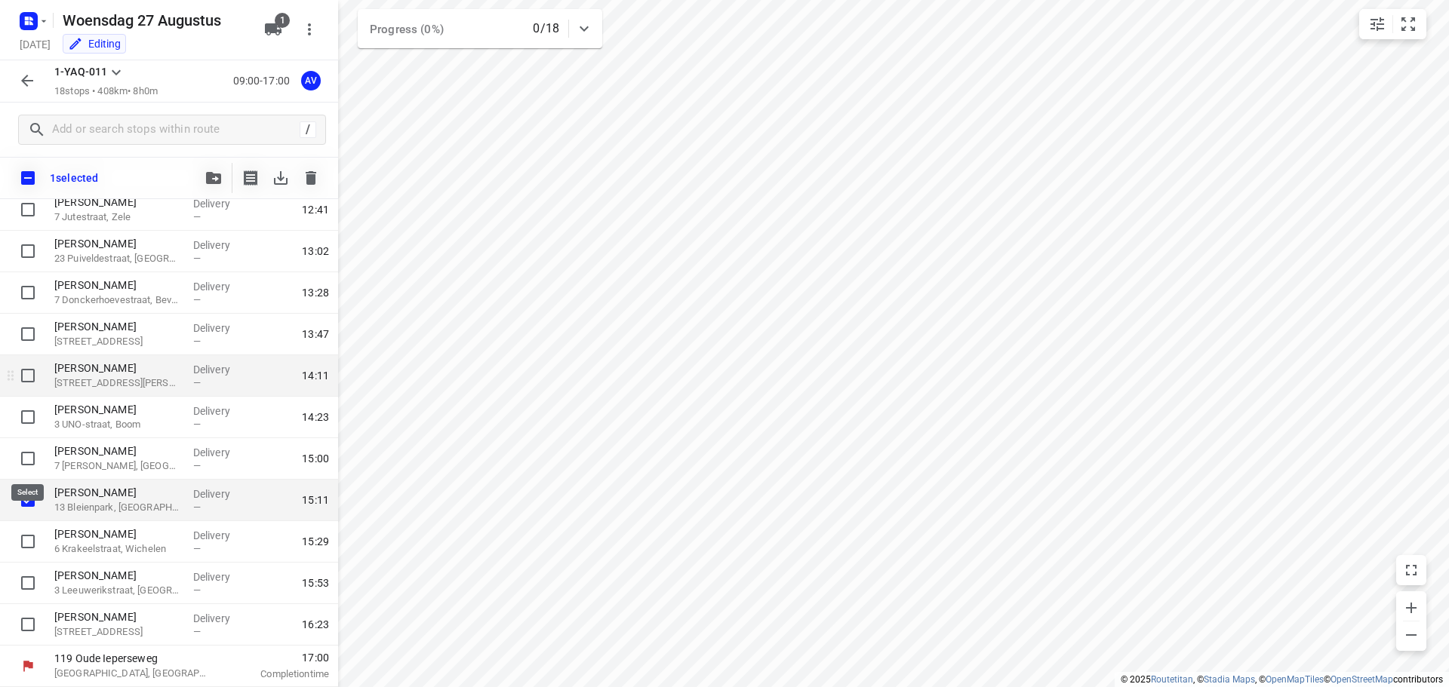
scroll to position [376, 0]
click at [315, 175] on icon "button" at bounding box center [311, 178] width 11 height 14
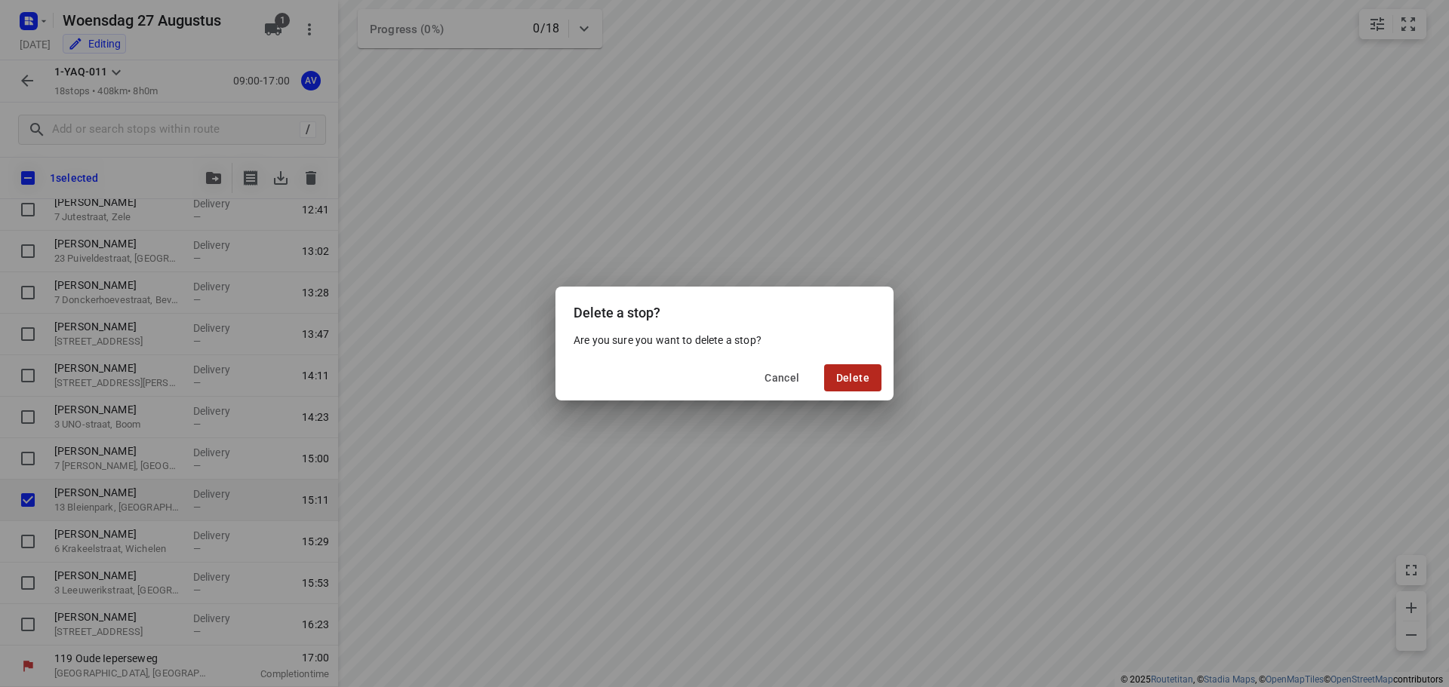
click at [850, 379] on span "Delete" at bounding box center [852, 378] width 33 height 12
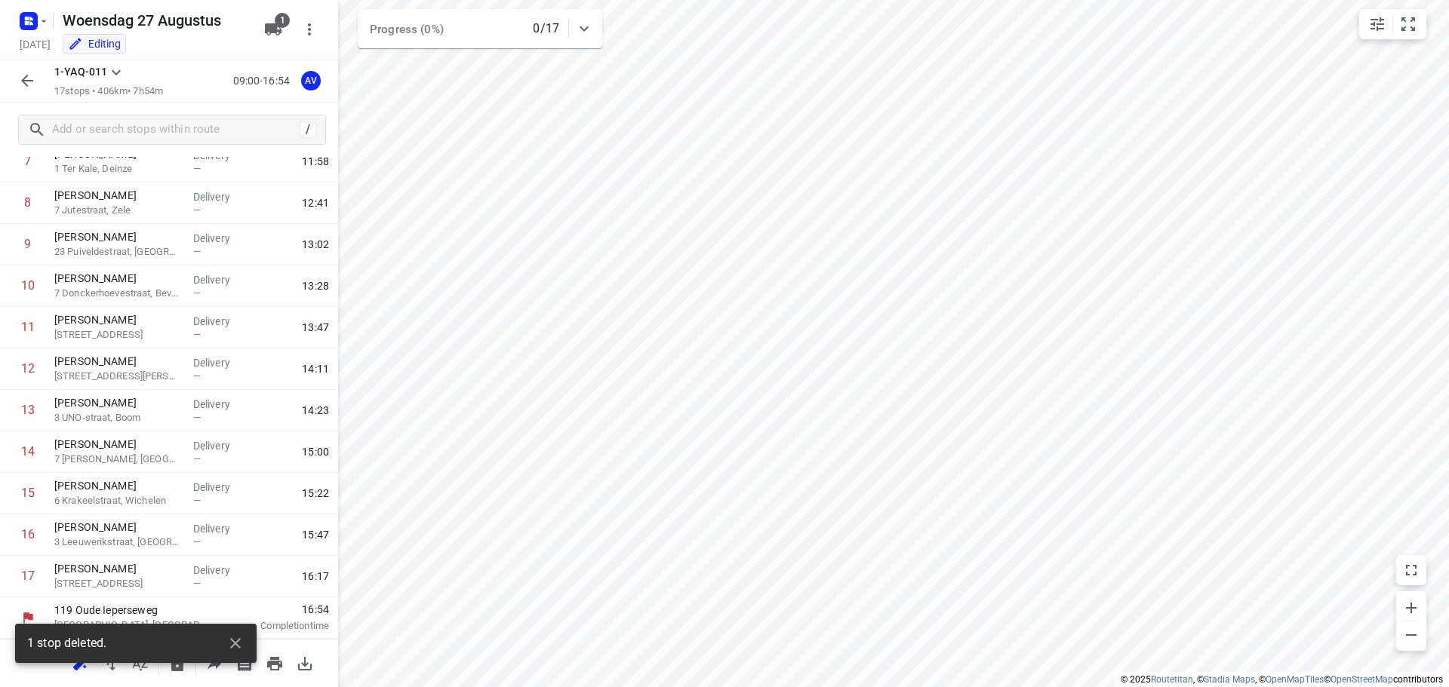
scroll to position [340, 0]
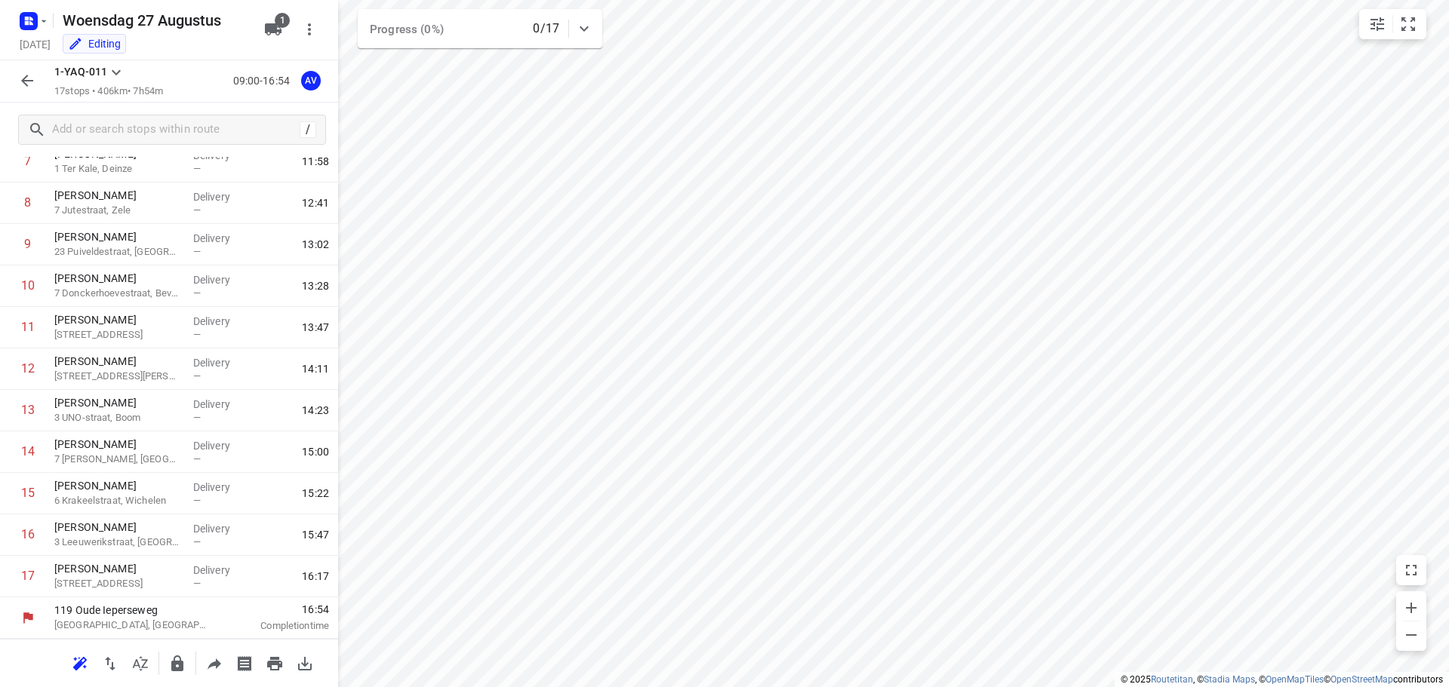
click at [23, 81] on icon "button" at bounding box center [27, 81] width 12 height 12
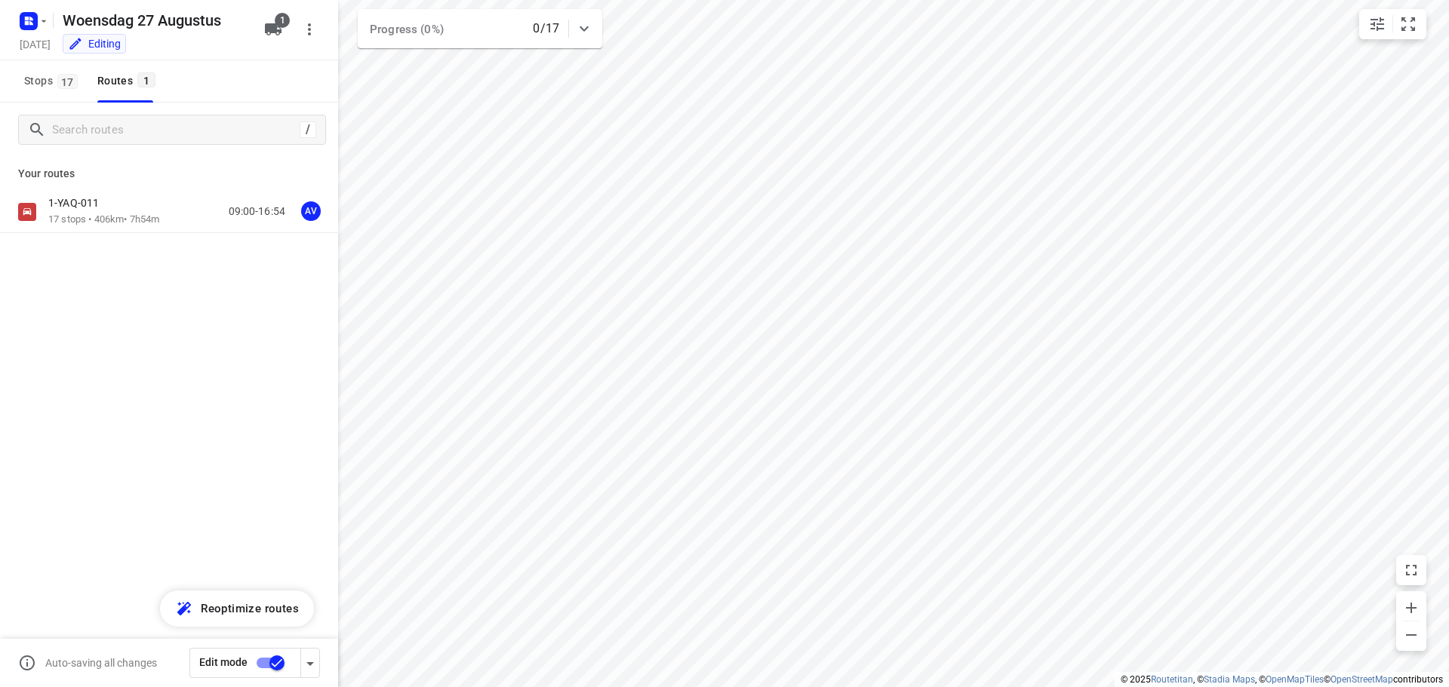
click at [265, 662] on input "checkbox" at bounding box center [277, 663] width 86 height 29
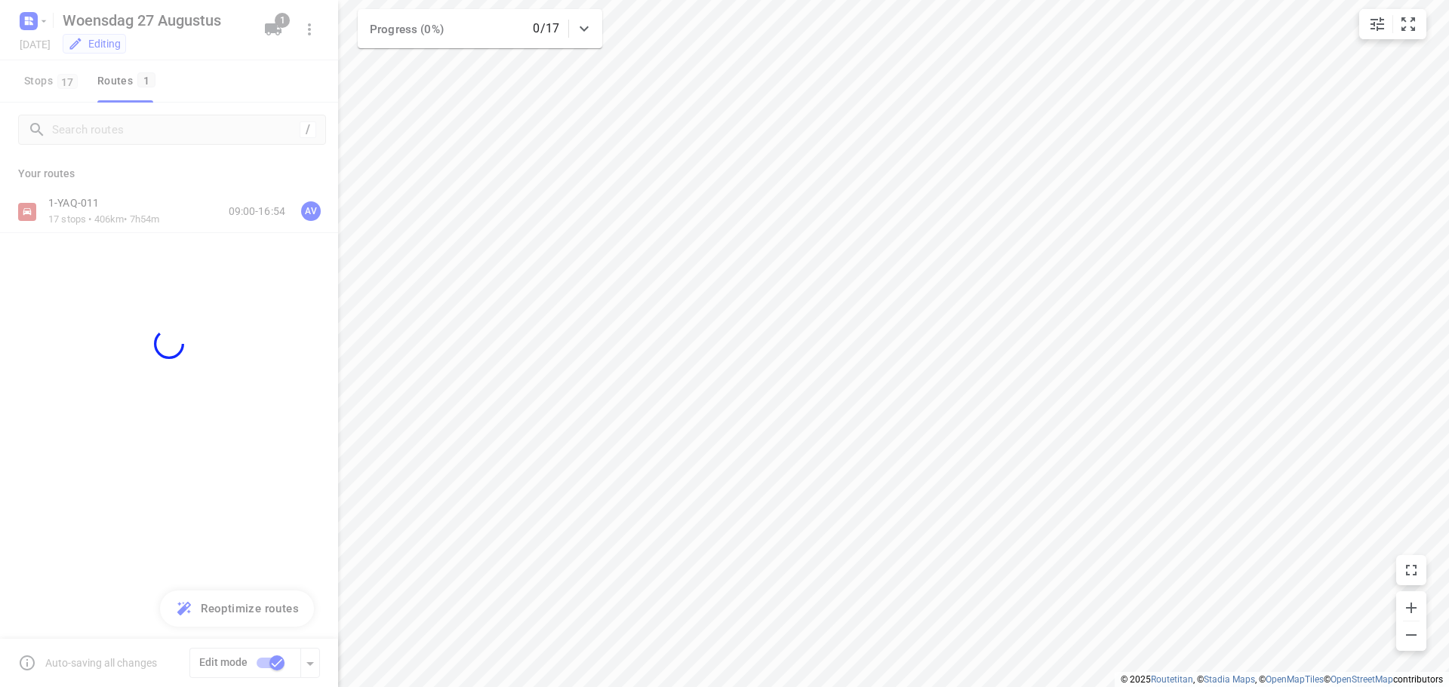
checkbox input "false"
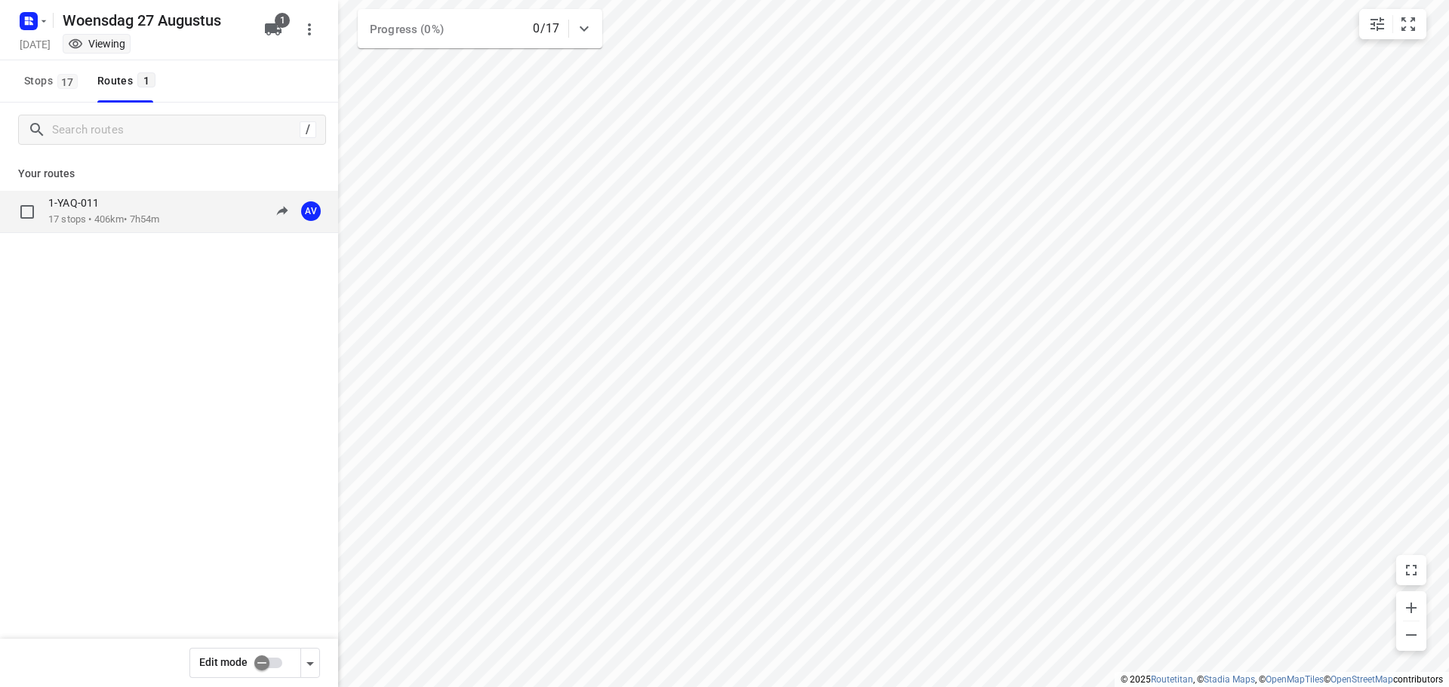
click at [177, 208] on div "1-YAQ-011 17 stops • 406km • 7h54m 09:00-16:54 AV" at bounding box center [193, 211] width 290 height 31
